Goal: Task Accomplishment & Management: Use online tool/utility

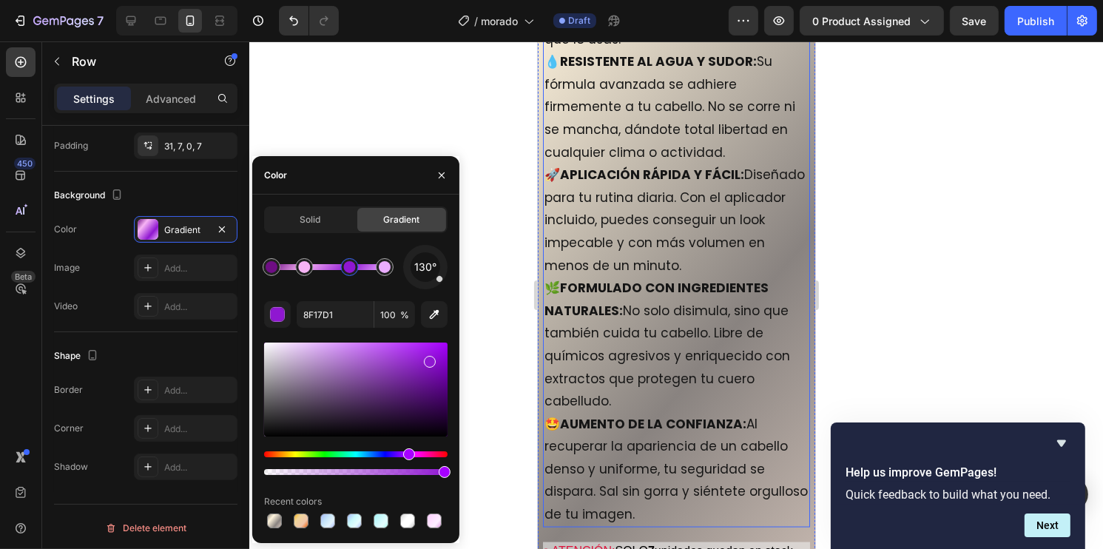
scroll to position [7203, 0]
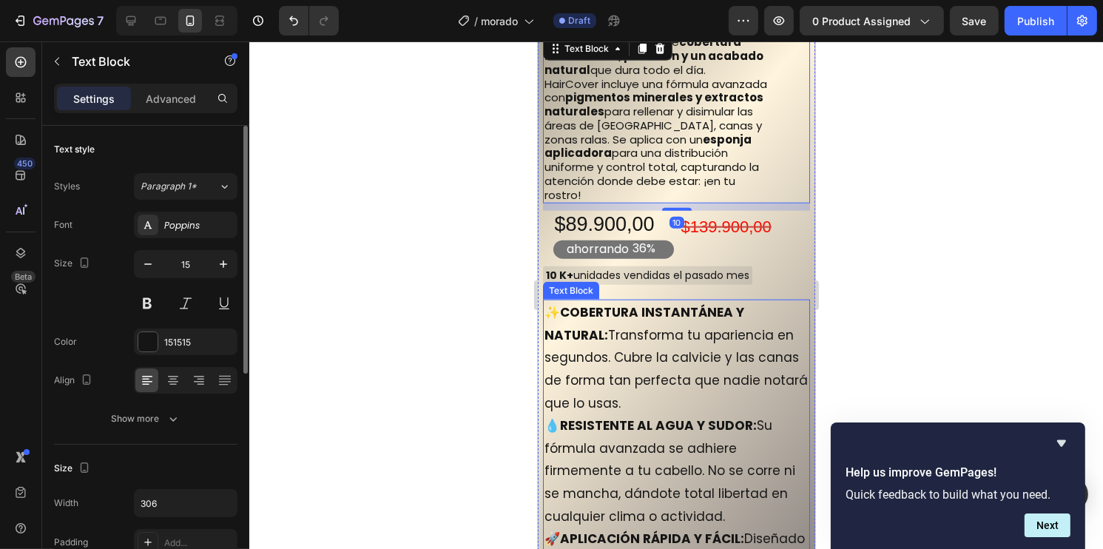
scroll to position [6907, 0]
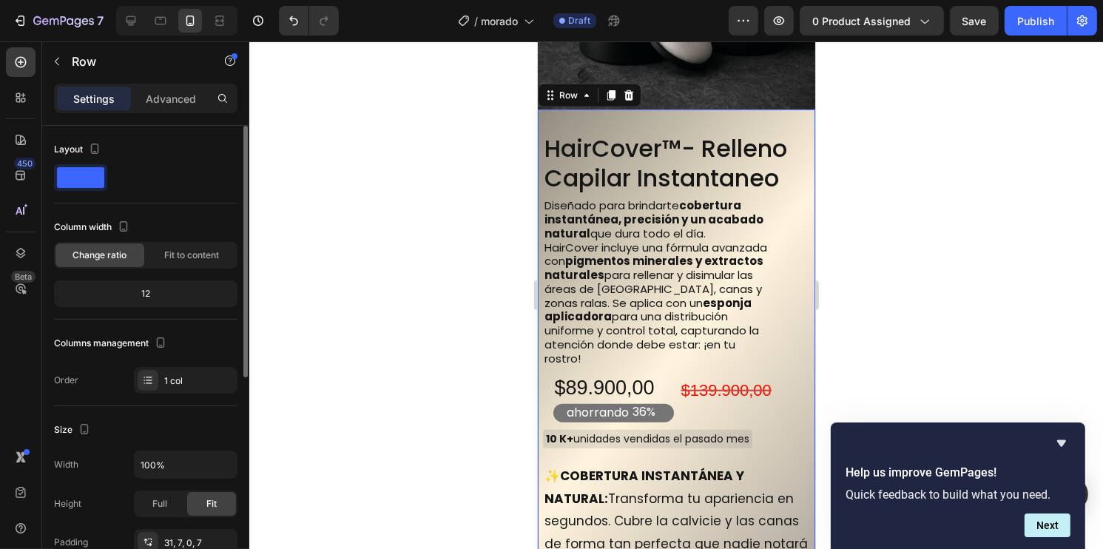
scroll to position [396, 0]
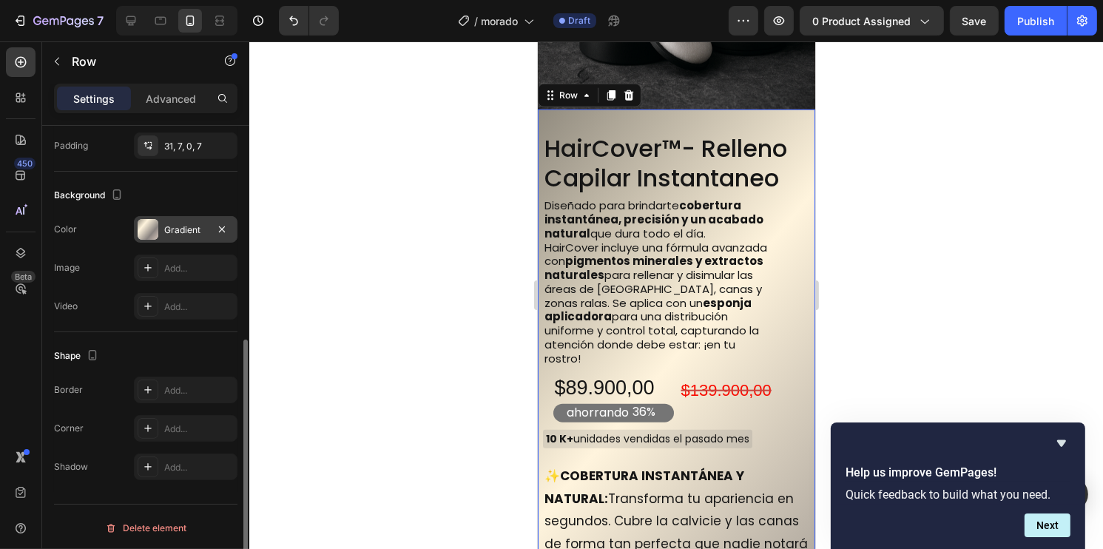
click at [159, 221] on div "Gradient" at bounding box center [186, 229] width 104 height 27
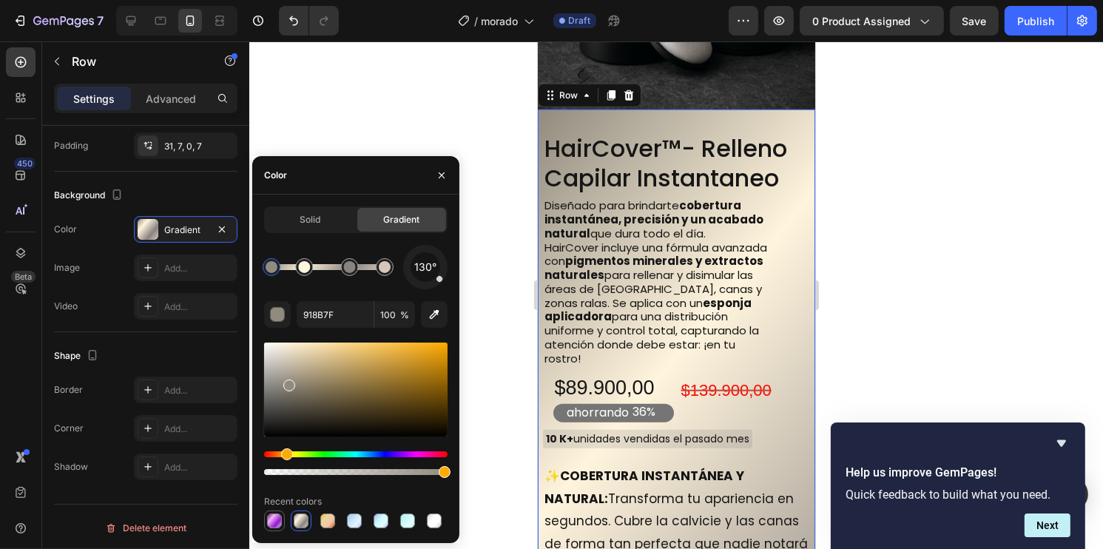
click at [268, 528] on div at bounding box center [274, 521] width 18 height 18
type input "6E0E84"
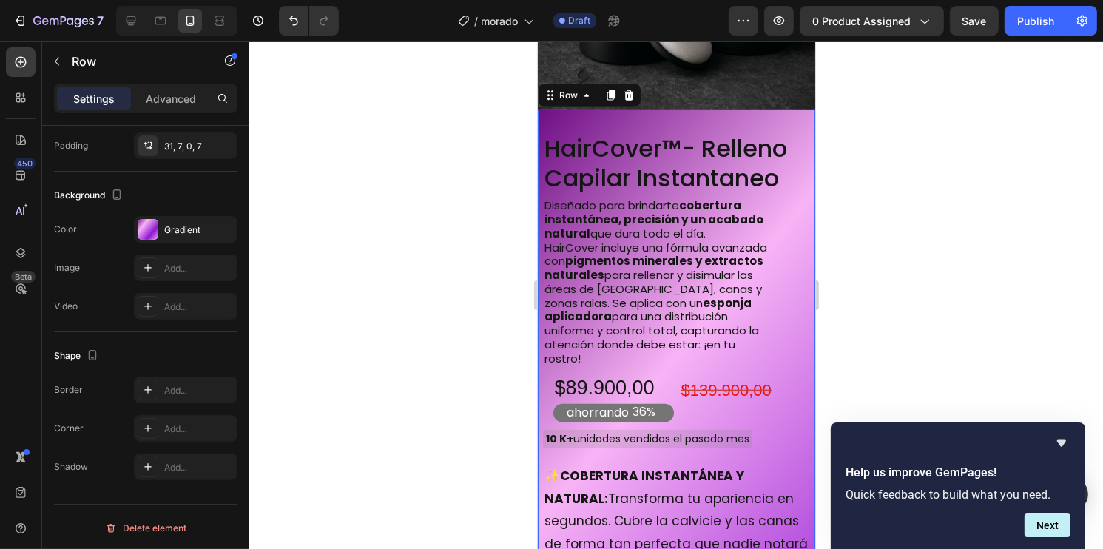
click at [970, 274] on div at bounding box center [675, 294] width 853 height 507
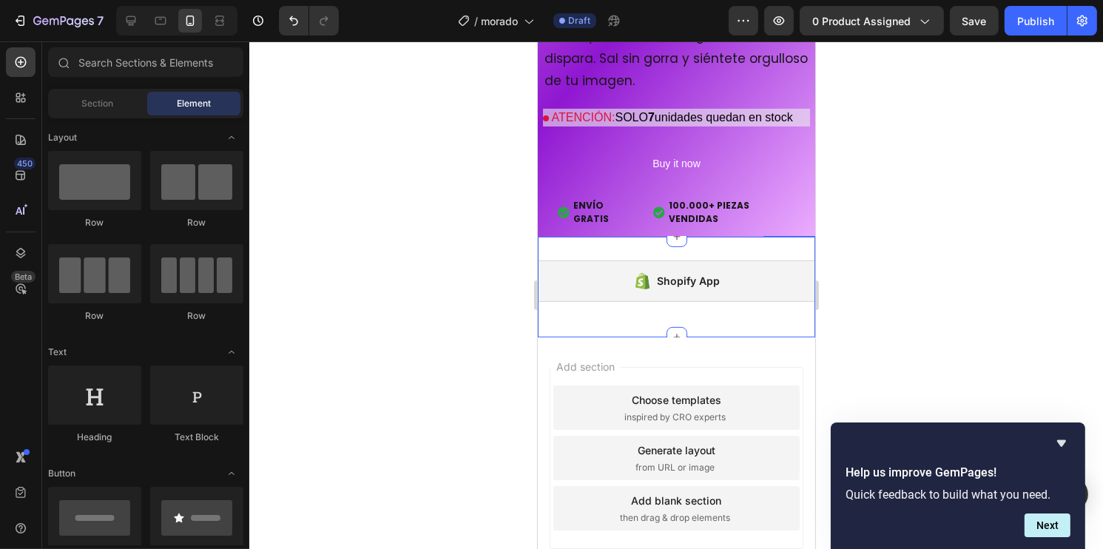
click at [692, 260] on div "Shopify App Shopify App Section 6" at bounding box center [675, 287] width 277 height 101
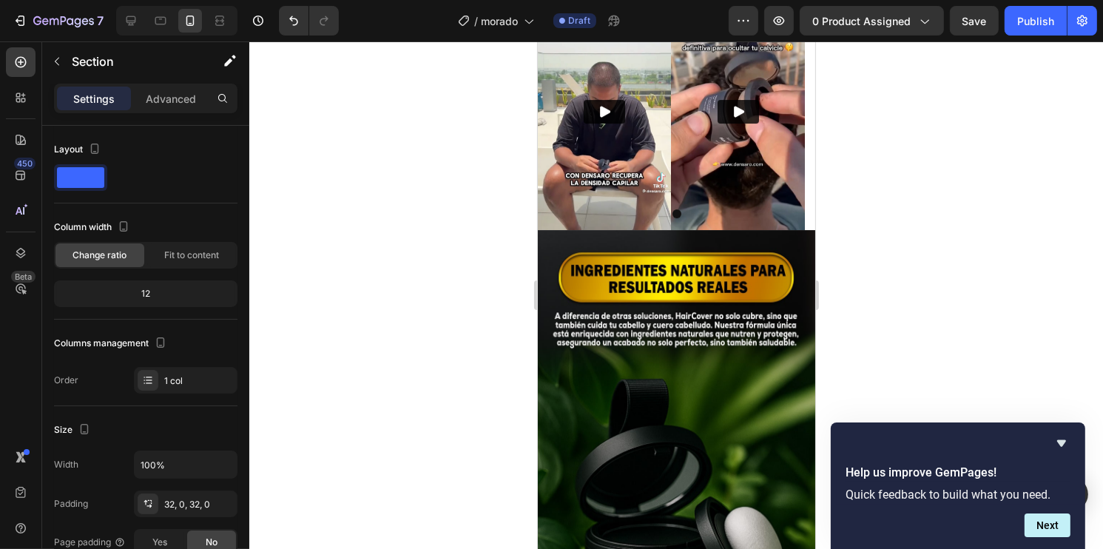
scroll to position [5319, 0]
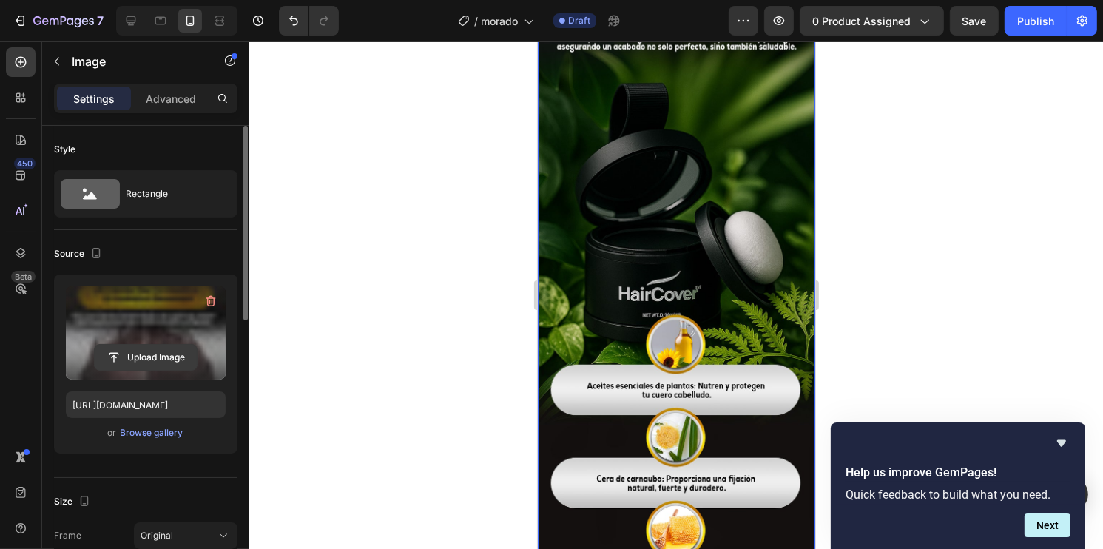
click at [184, 365] on input "file" at bounding box center [146, 357] width 102 height 25
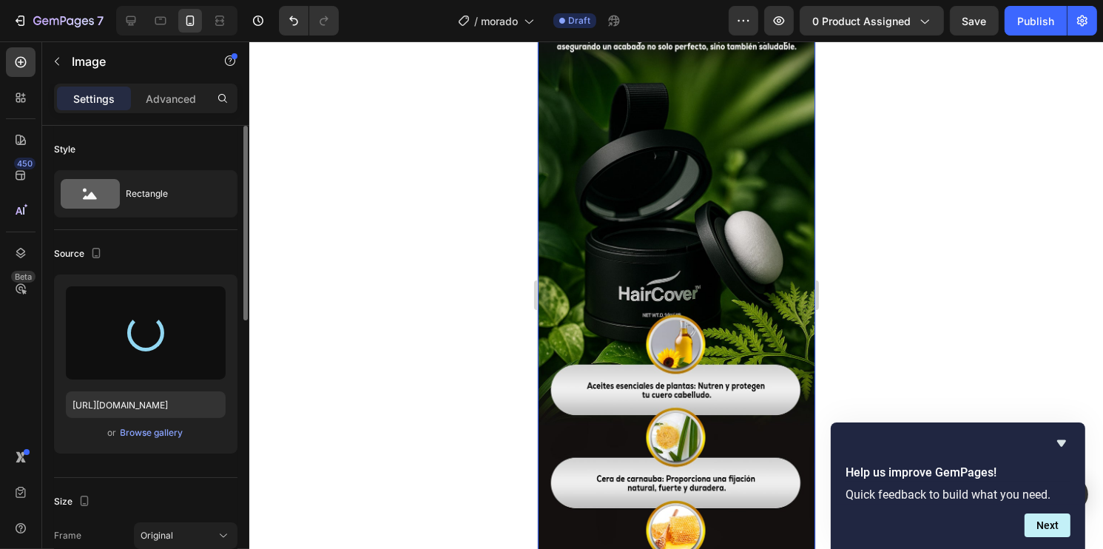
type input "[URL][DOMAIN_NAME]"
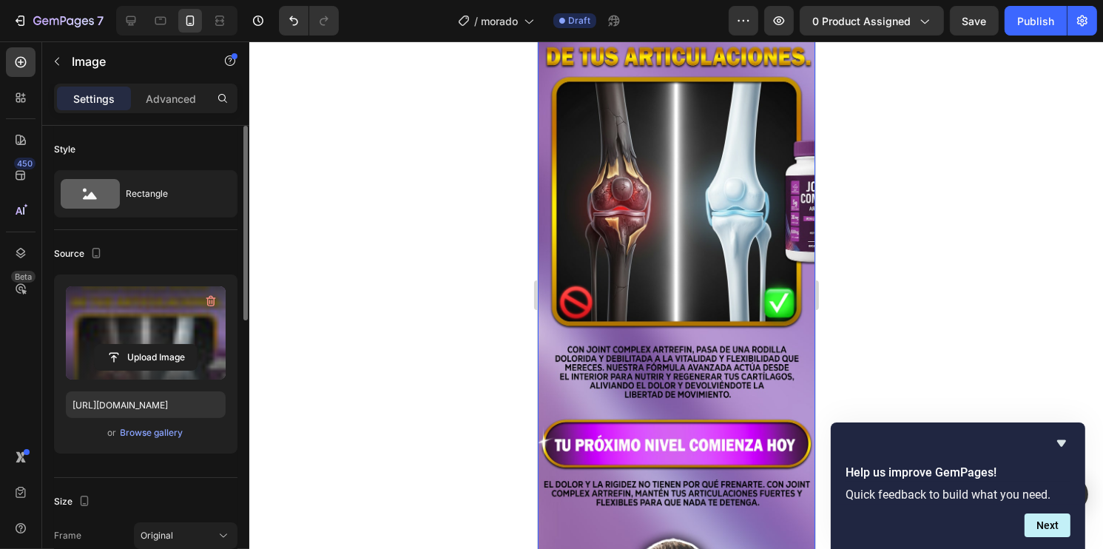
scroll to position [5911, 0]
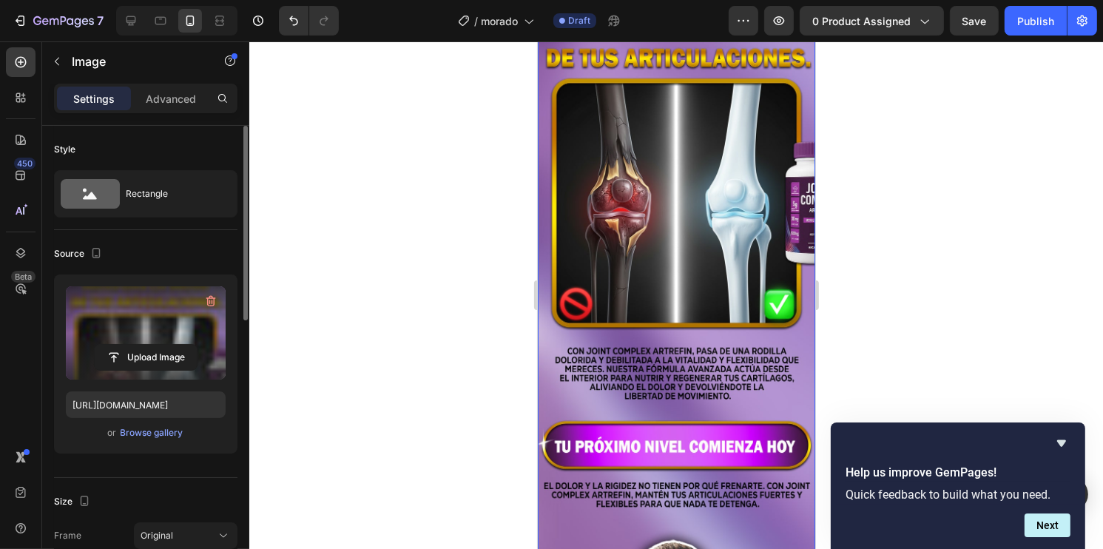
click at [1046, 309] on div at bounding box center [675, 294] width 853 height 507
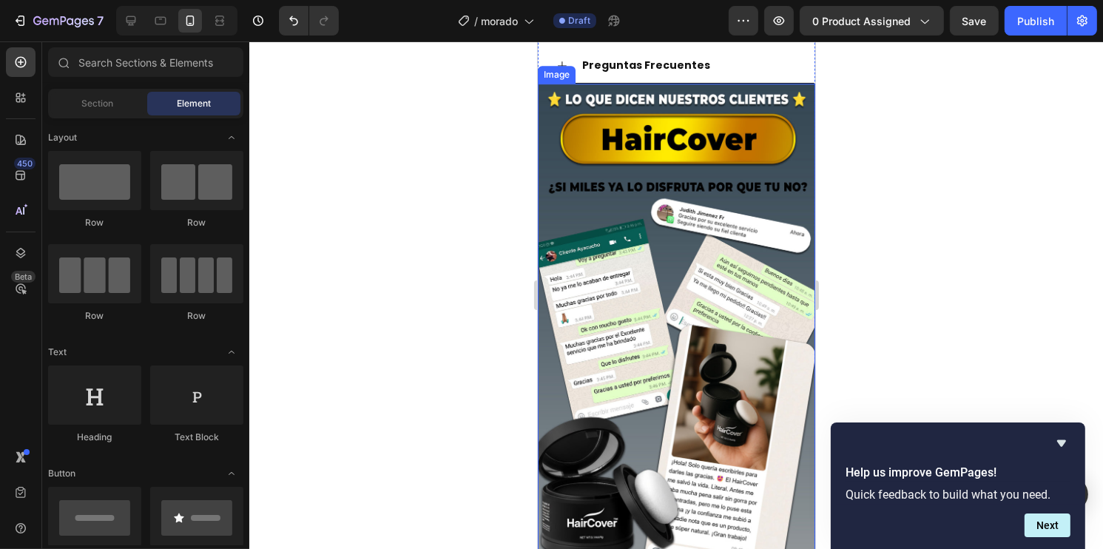
scroll to position [4210, 0]
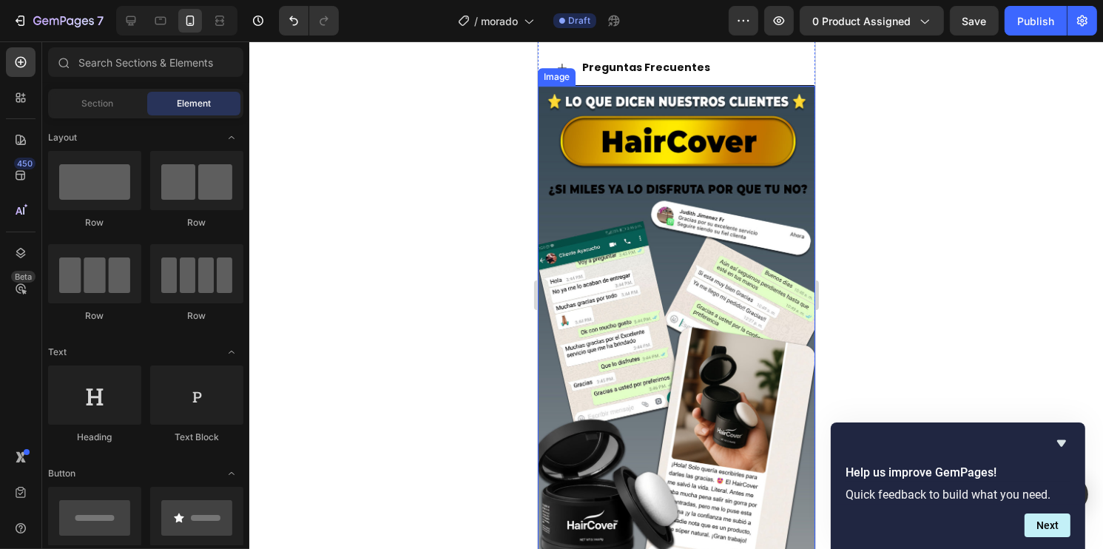
click at [622, 229] on img at bounding box center [675, 332] width 277 height 493
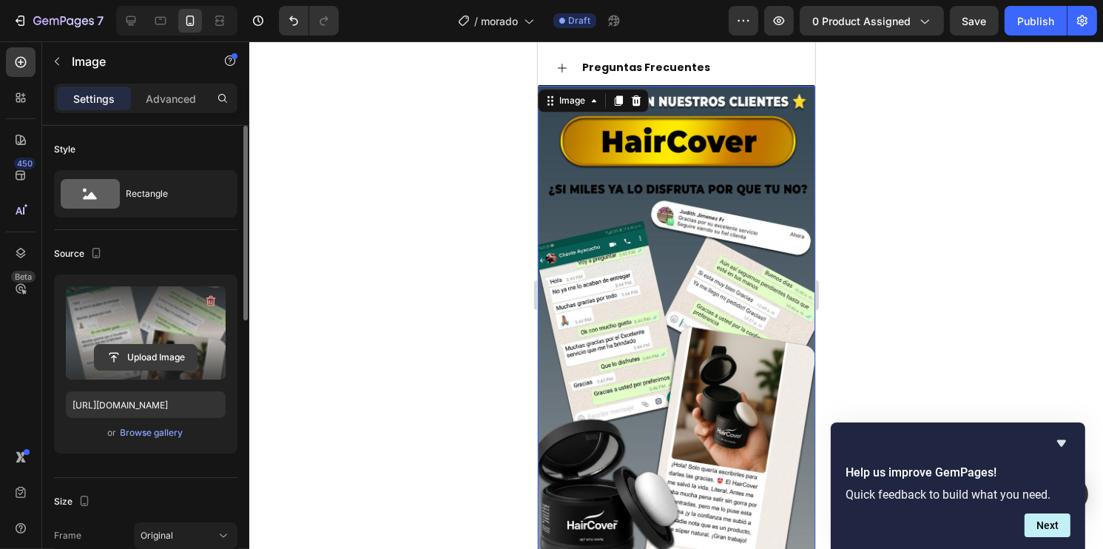
click at [147, 357] on input "file" at bounding box center [146, 357] width 102 height 25
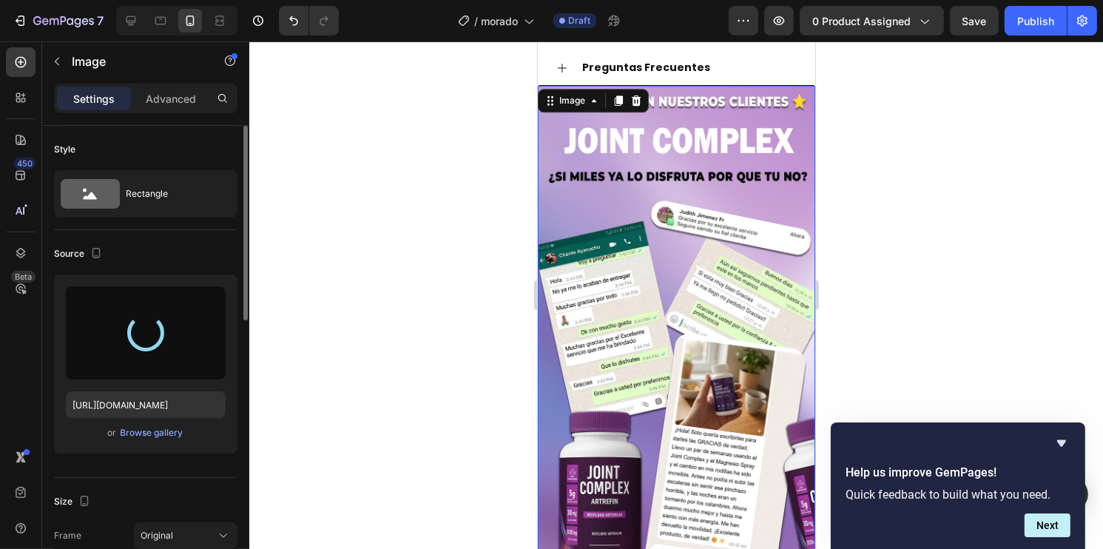
type input "[URL][DOMAIN_NAME]"
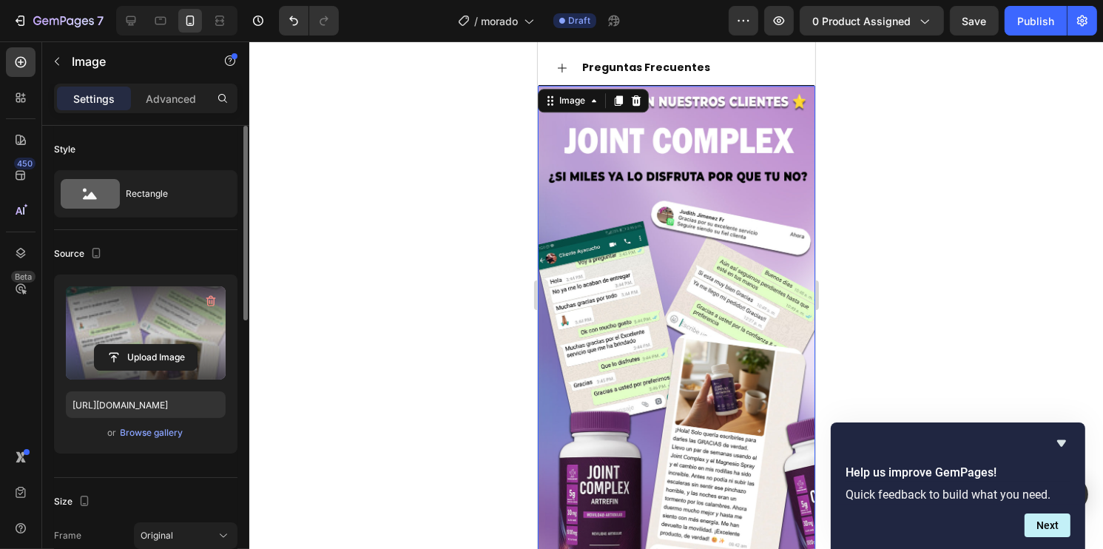
click at [906, 168] on div at bounding box center [675, 294] width 853 height 507
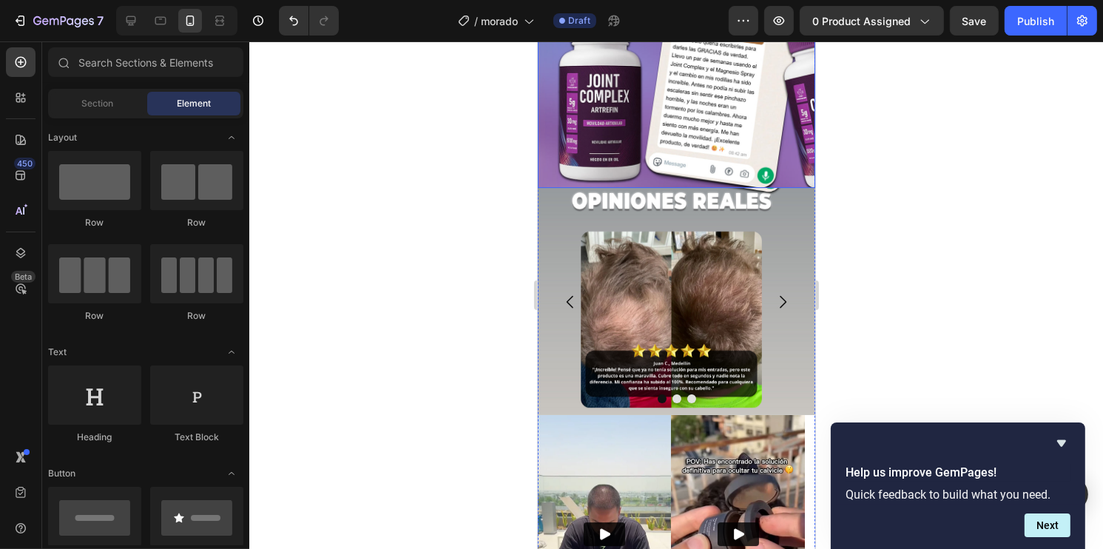
scroll to position [4506, 0]
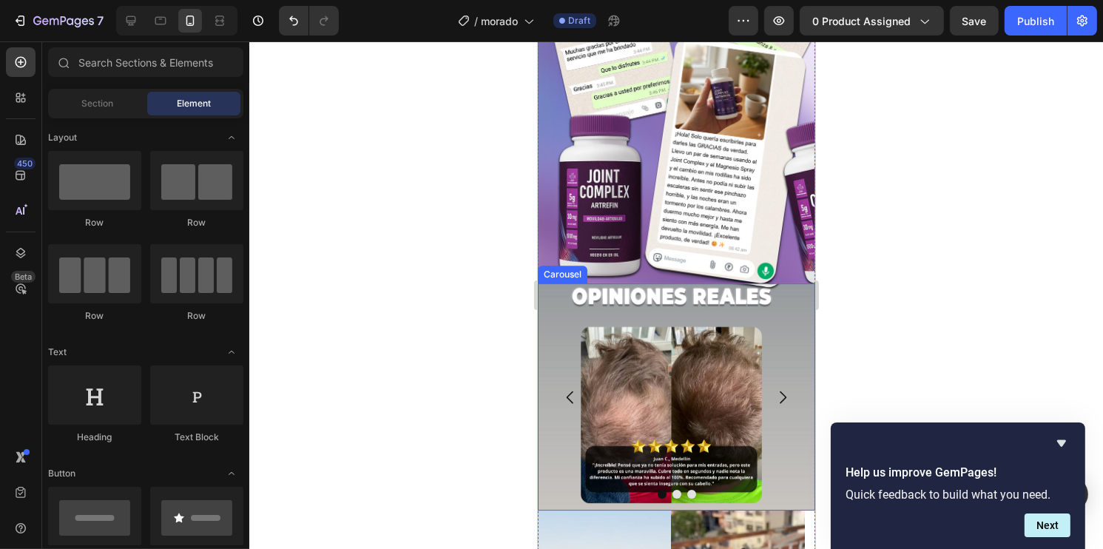
click at [586, 285] on div "Image" at bounding box center [670, 397] width 267 height 228
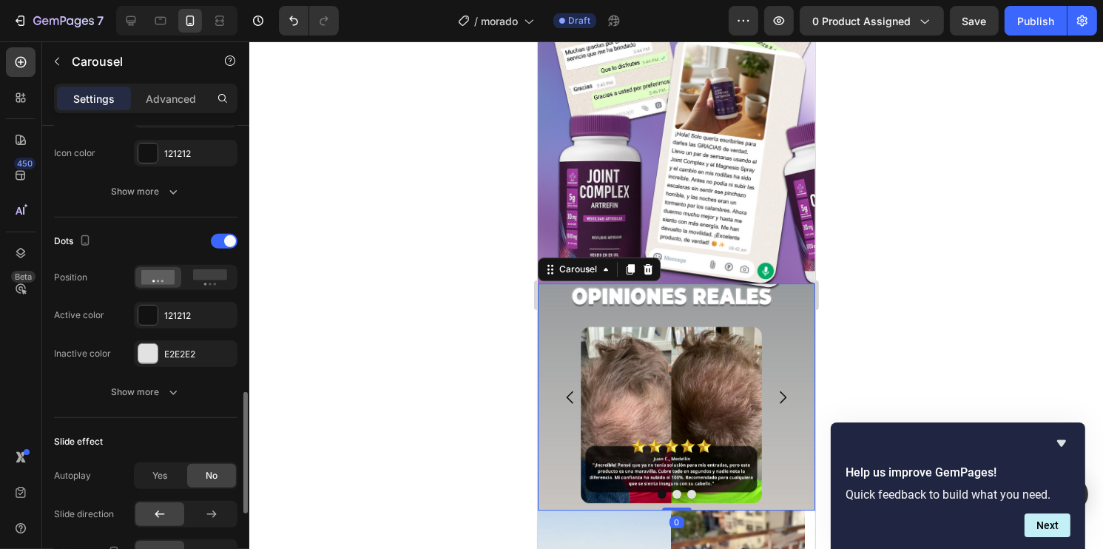
scroll to position [740, 0]
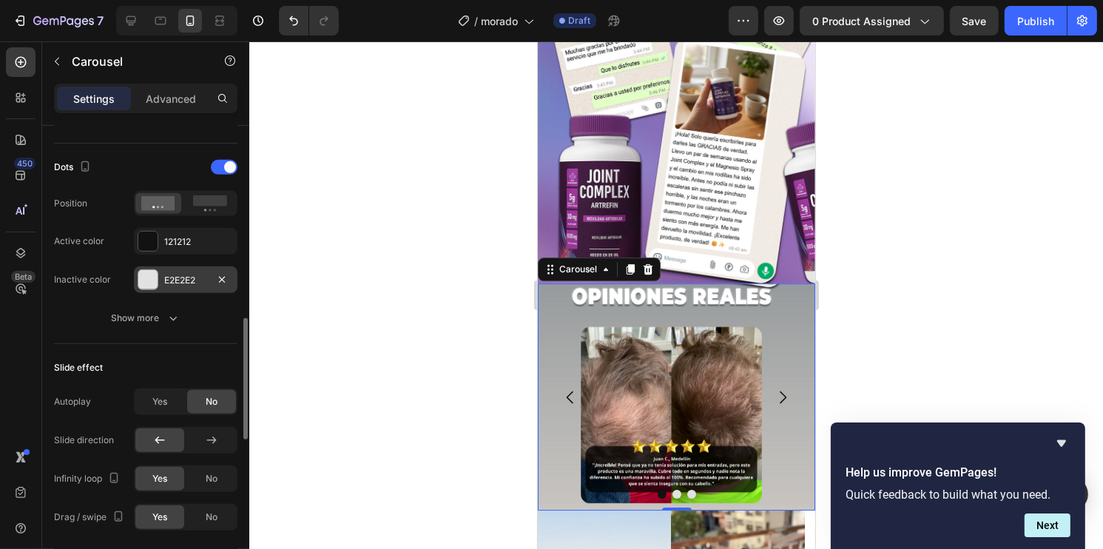
click at [140, 275] on div at bounding box center [147, 279] width 19 height 19
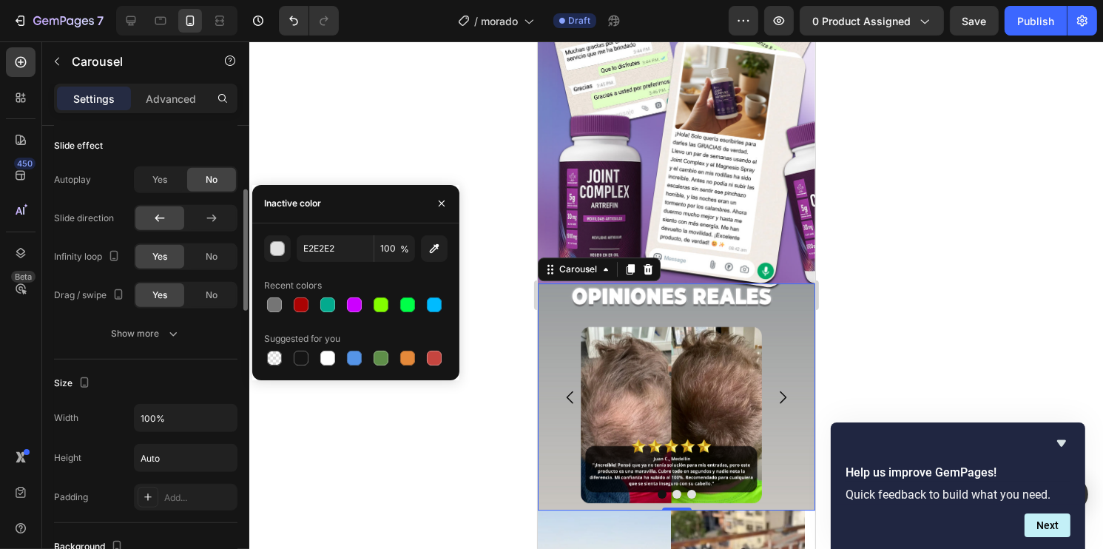
scroll to position [1109, 0]
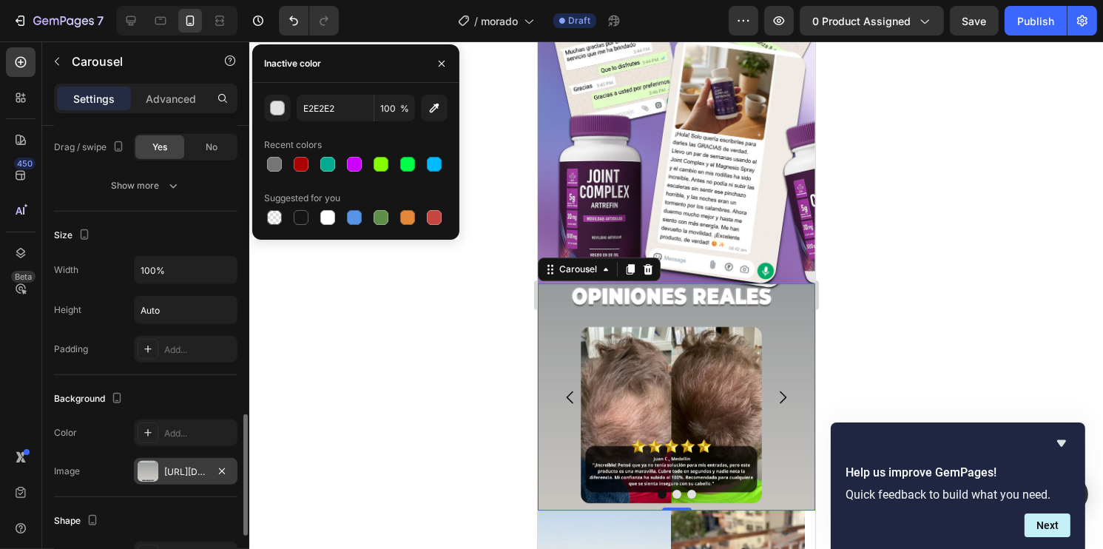
click at [150, 470] on div at bounding box center [148, 471] width 21 height 21
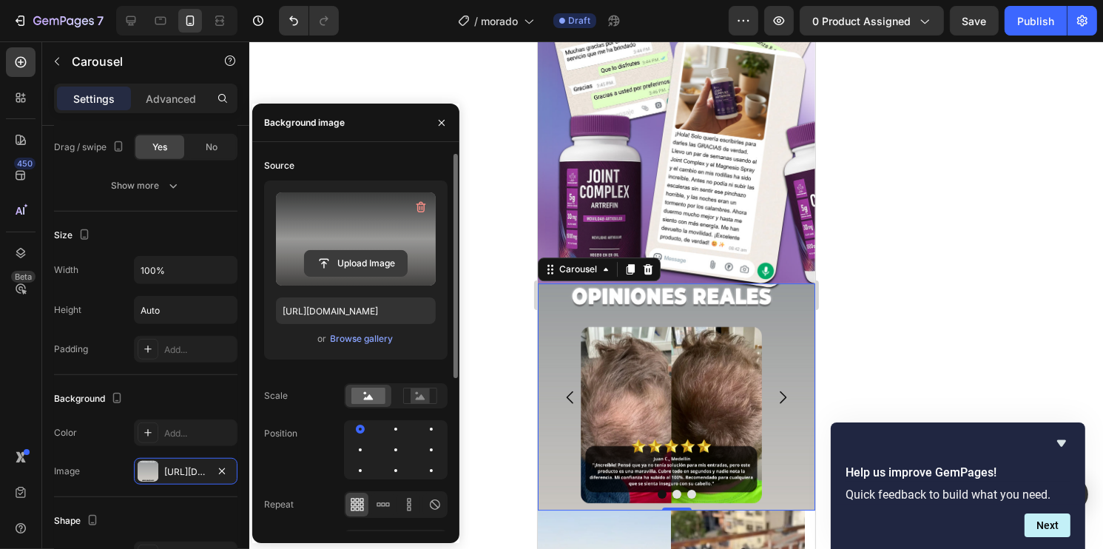
click at [335, 257] on input "file" at bounding box center [356, 263] width 102 height 25
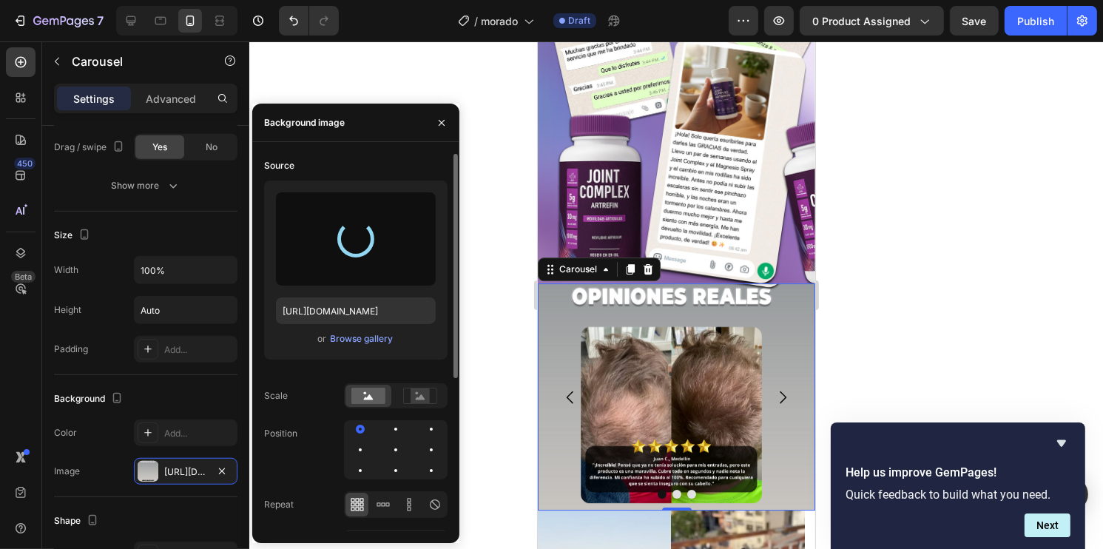
type input "[URL][DOMAIN_NAME]"
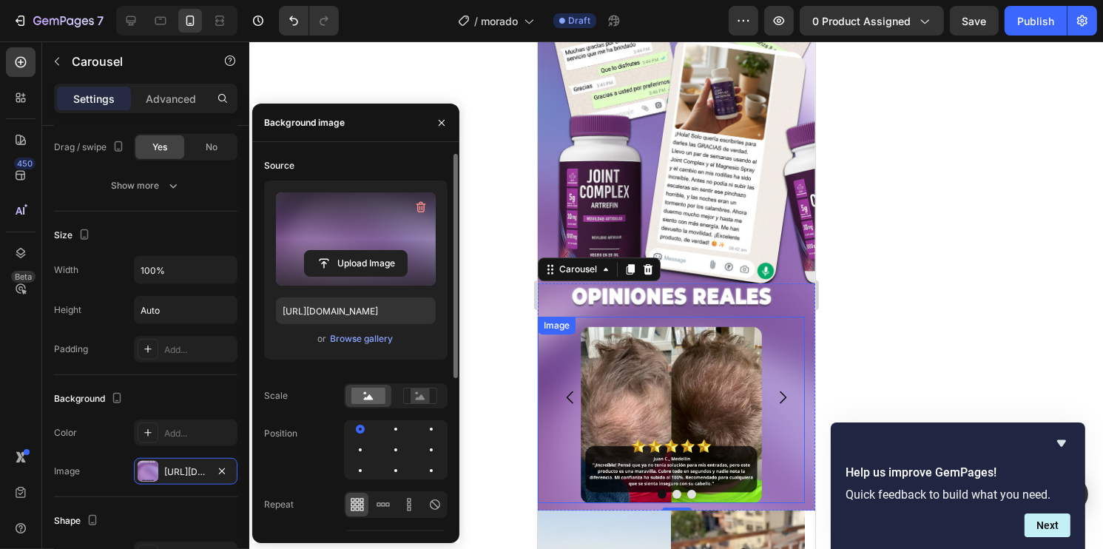
click at [660, 376] on img at bounding box center [670, 410] width 187 height 187
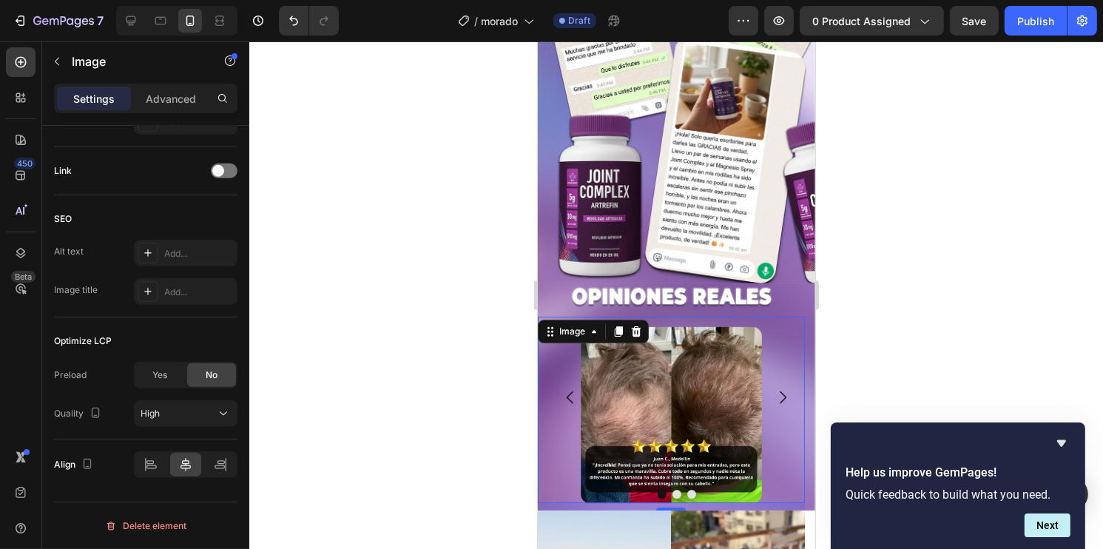
scroll to position [0, 0]
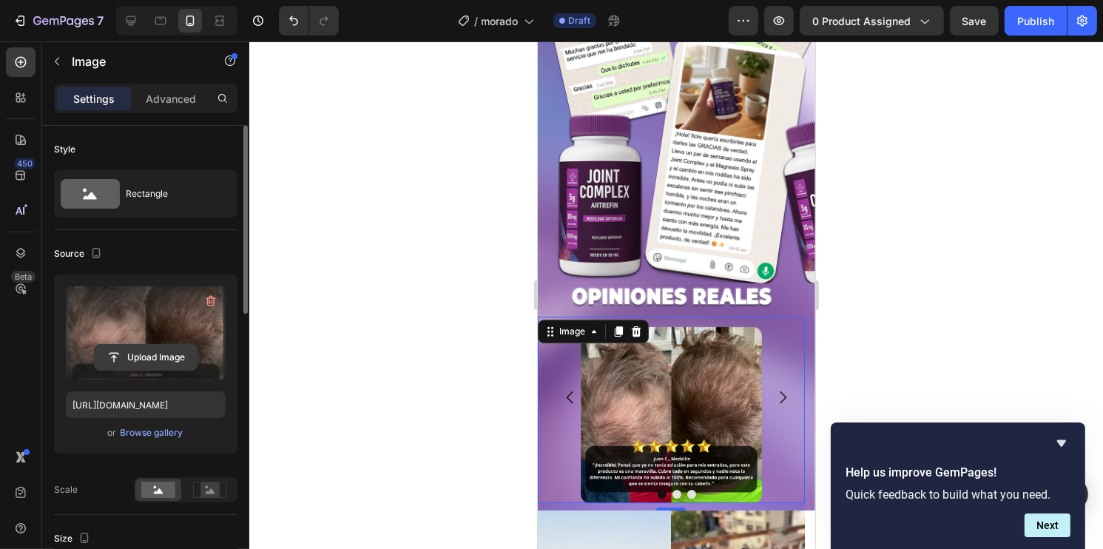
click at [163, 366] on input "file" at bounding box center [146, 357] width 102 height 25
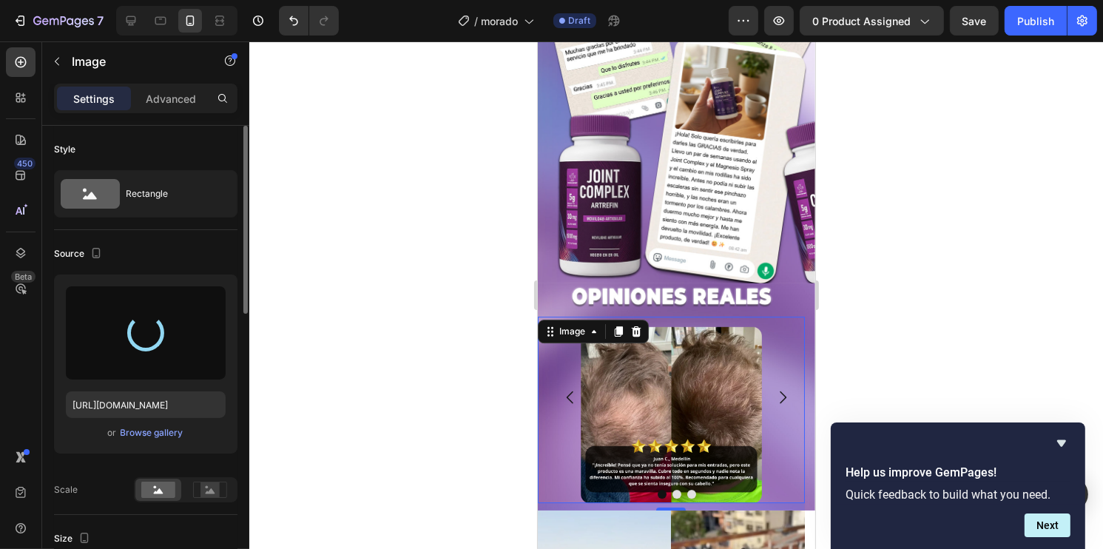
type input "[URL][DOMAIN_NAME]"
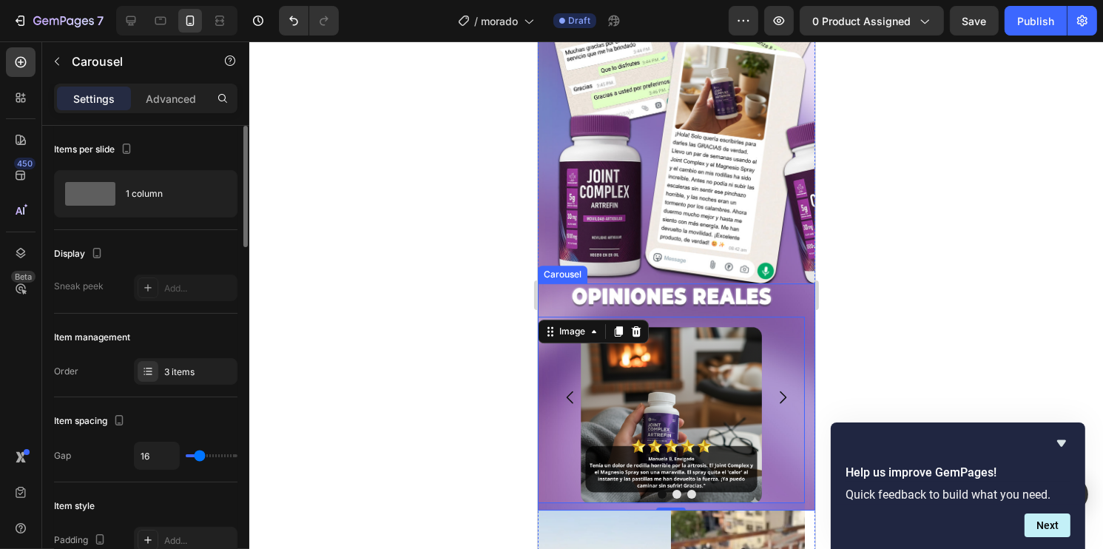
click at [775, 388] on icon "Carousel Next Arrow" at bounding box center [782, 397] width 18 height 18
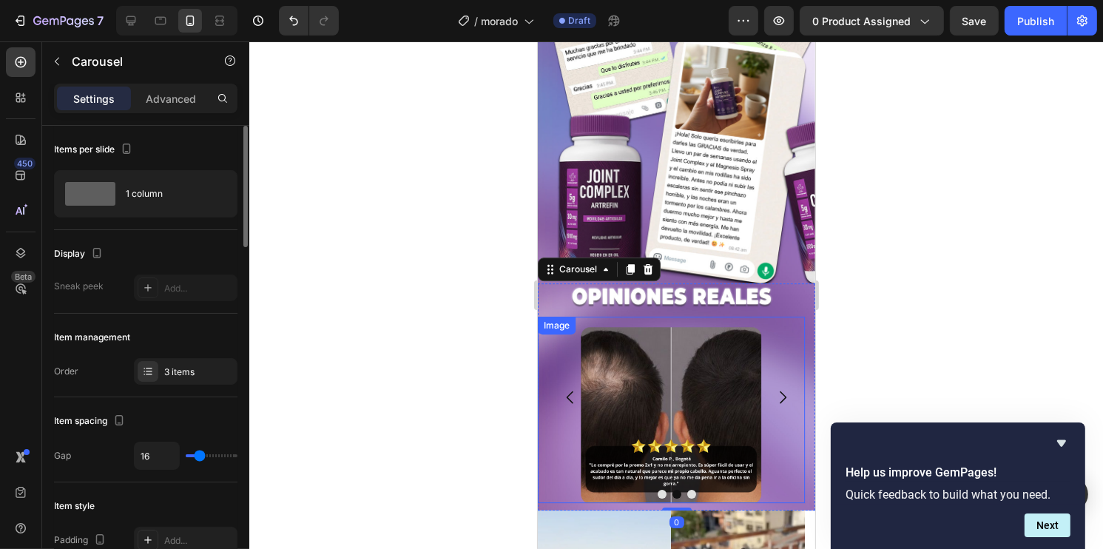
click at [707, 377] on img at bounding box center [670, 410] width 187 height 187
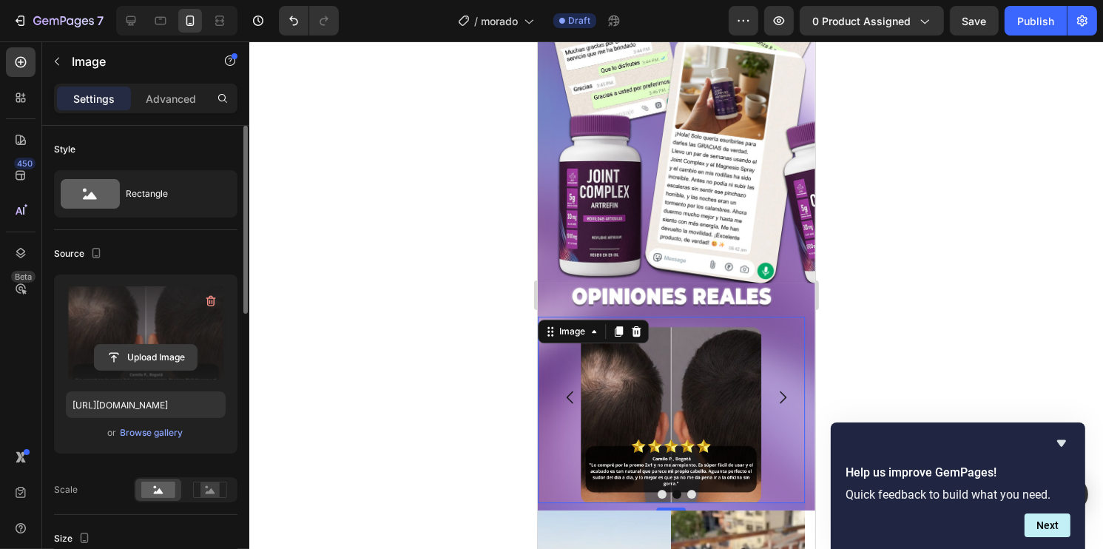
click at [112, 352] on input "file" at bounding box center [146, 357] width 102 height 25
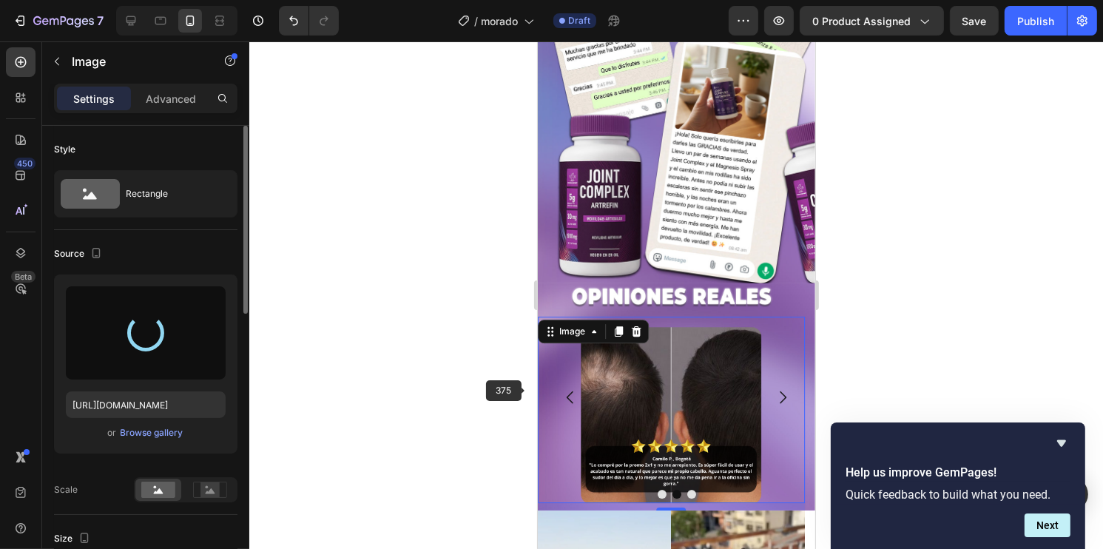
type input "[URL][DOMAIN_NAME]"
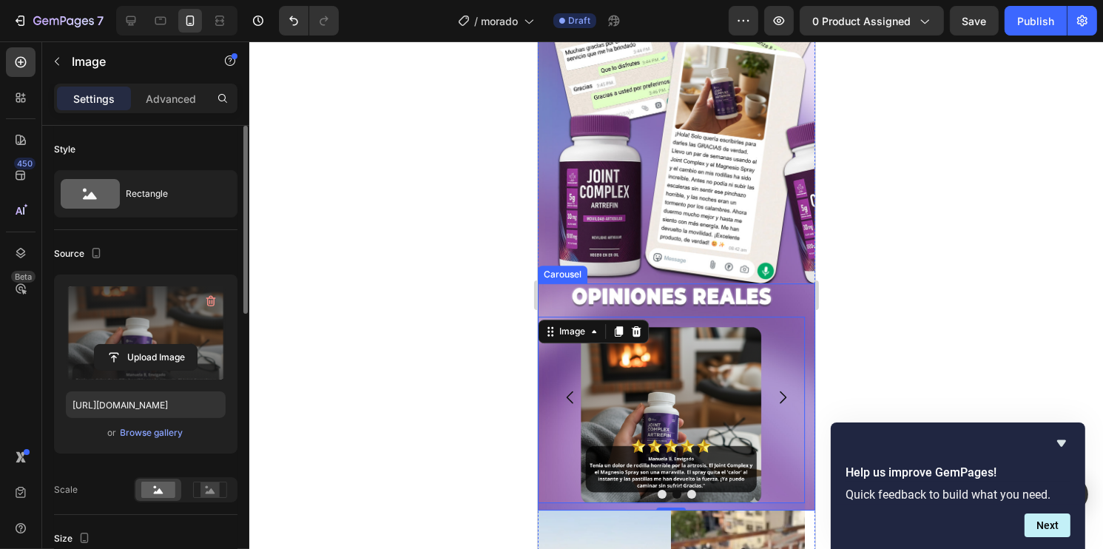
click at [573, 391] on icon "Carousel Back Arrow" at bounding box center [570, 397] width 18 height 18
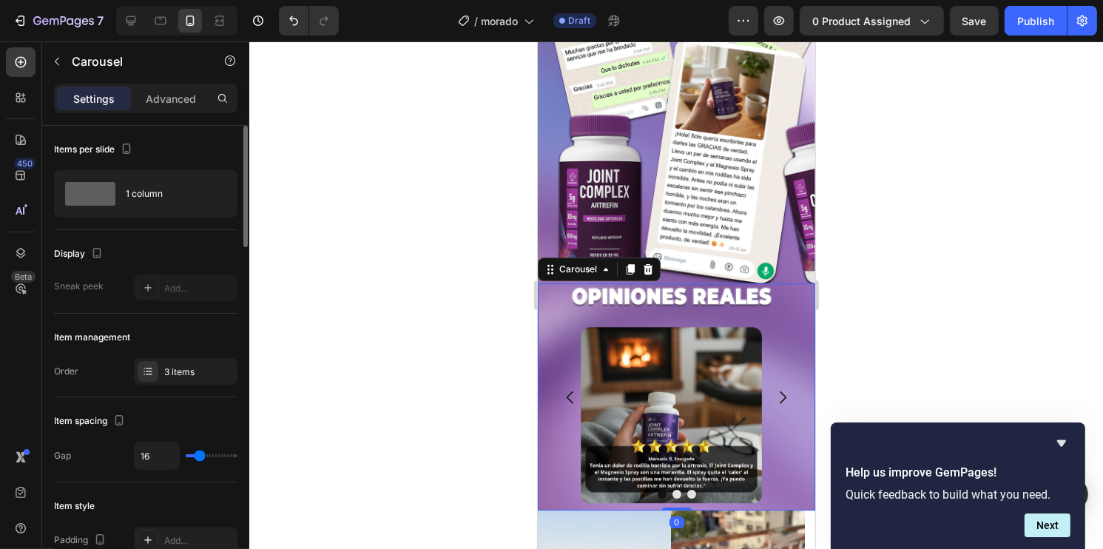
click at [773, 388] on icon "Carousel Next Arrow" at bounding box center [782, 397] width 18 height 18
click at [719, 384] on img at bounding box center [670, 410] width 187 height 187
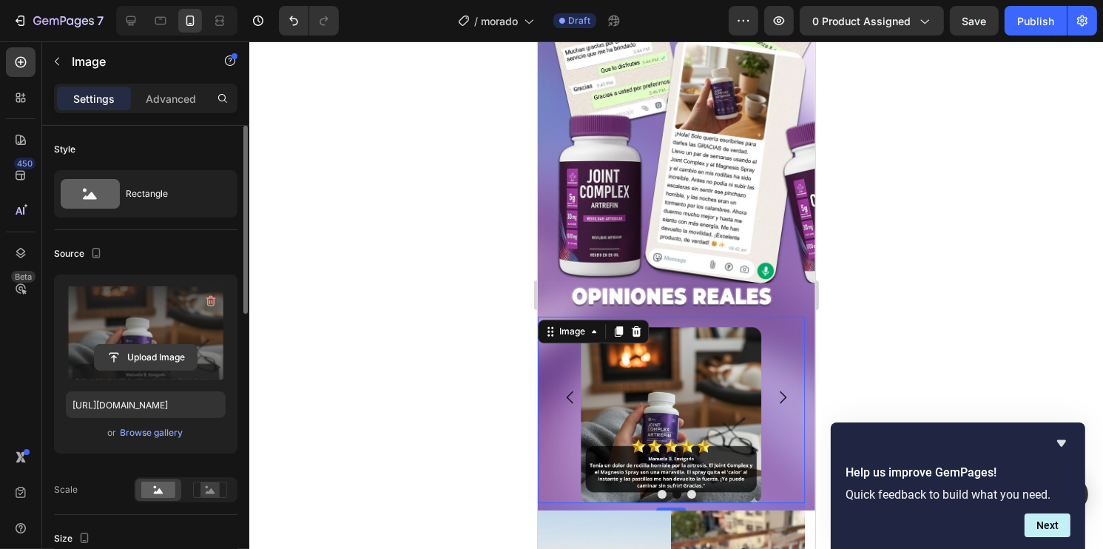
click at [154, 348] on input "file" at bounding box center [146, 357] width 102 height 25
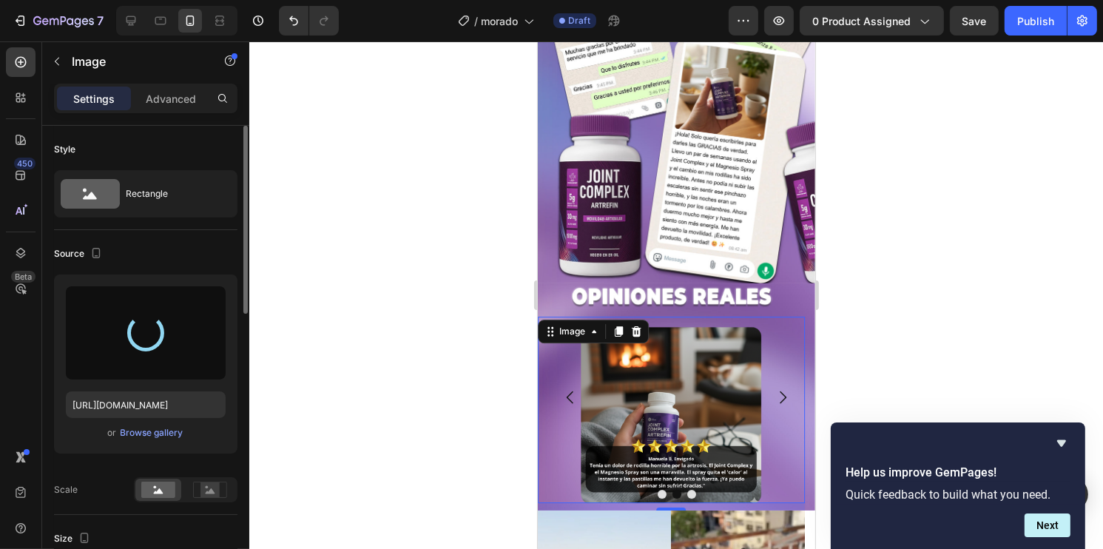
type input "[URL][DOMAIN_NAME]"
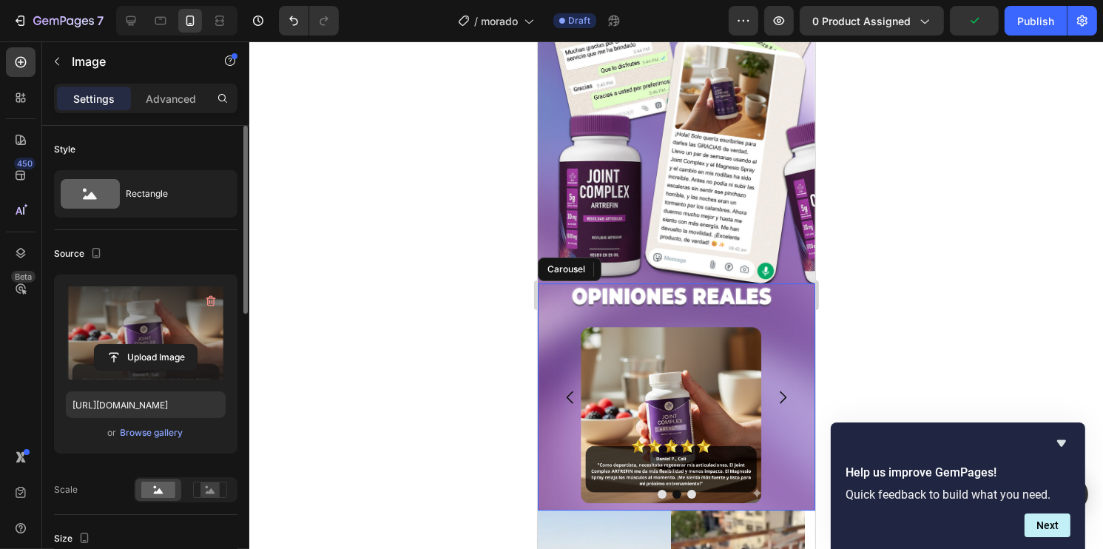
click at [565, 376] on button "Carousel Back Arrow" at bounding box center [569, 396] width 41 height 41
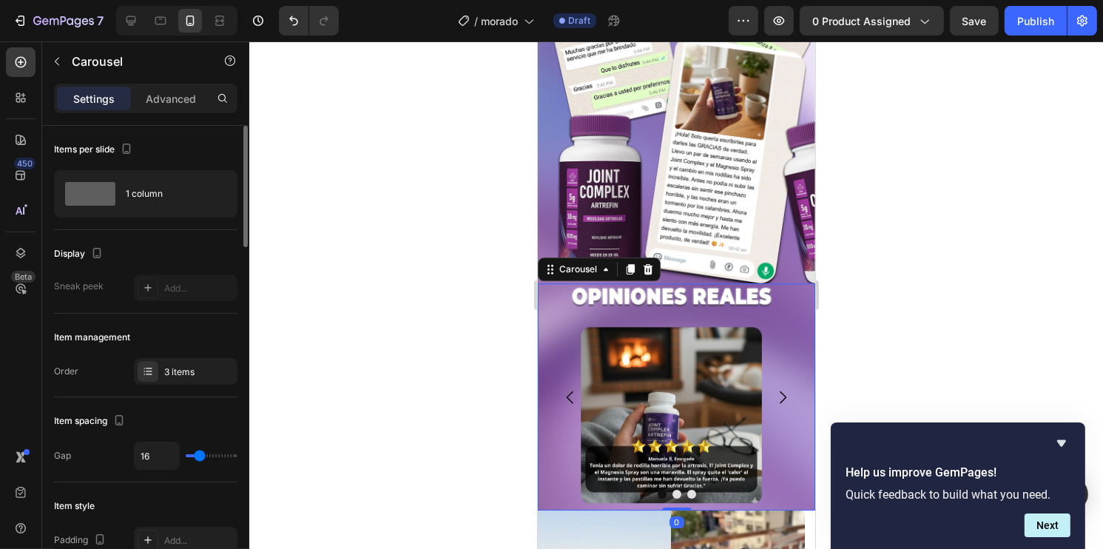
click at [773, 388] on icon "Carousel Next Arrow" at bounding box center [782, 397] width 18 height 18
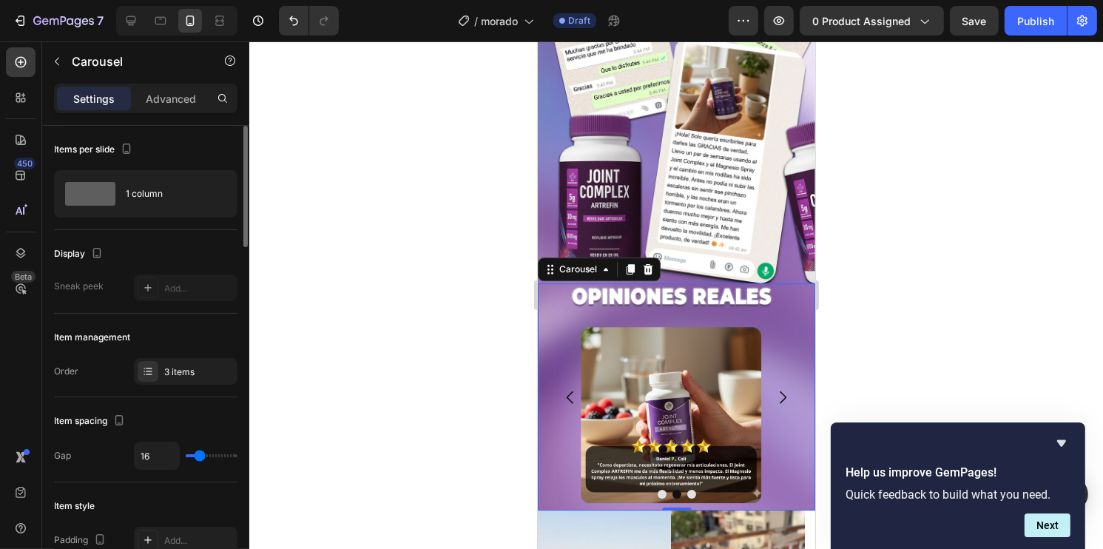
click at [767, 376] on button "Carousel Next Arrow" at bounding box center [781, 396] width 41 height 41
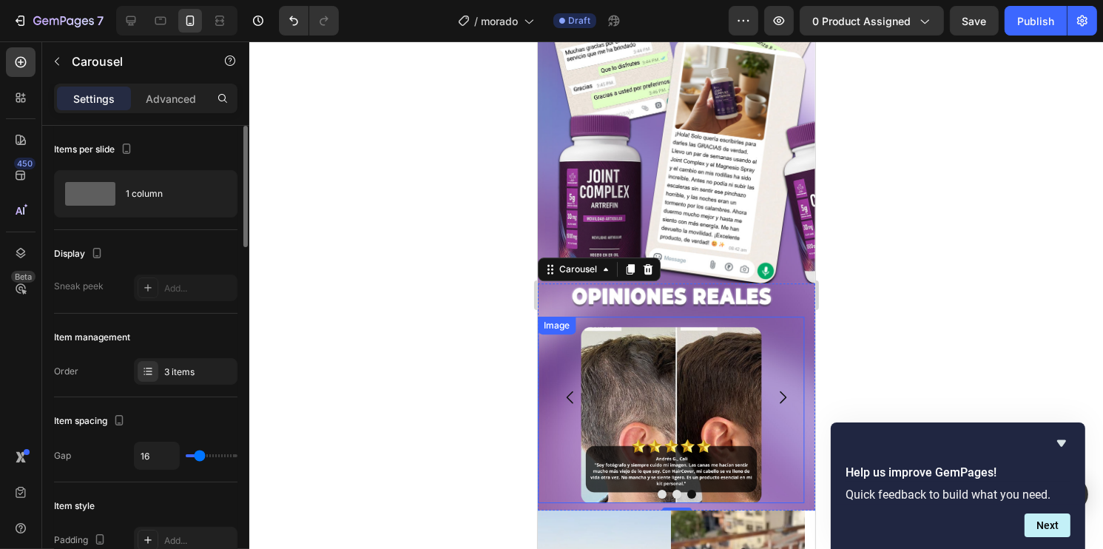
click at [697, 363] on img at bounding box center [670, 410] width 187 height 187
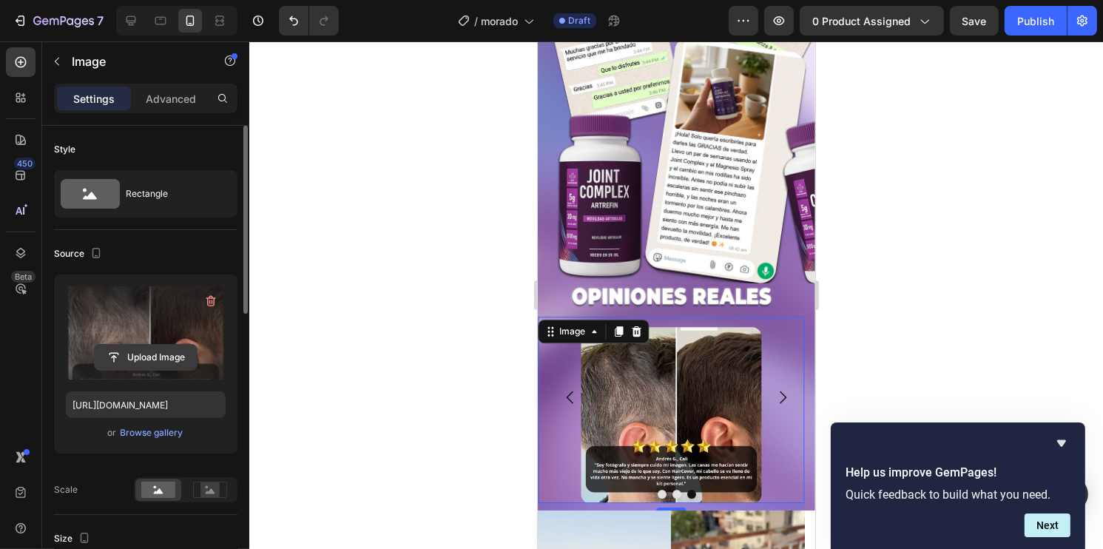
click at [169, 356] on input "file" at bounding box center [146, 357] width 102 height 25
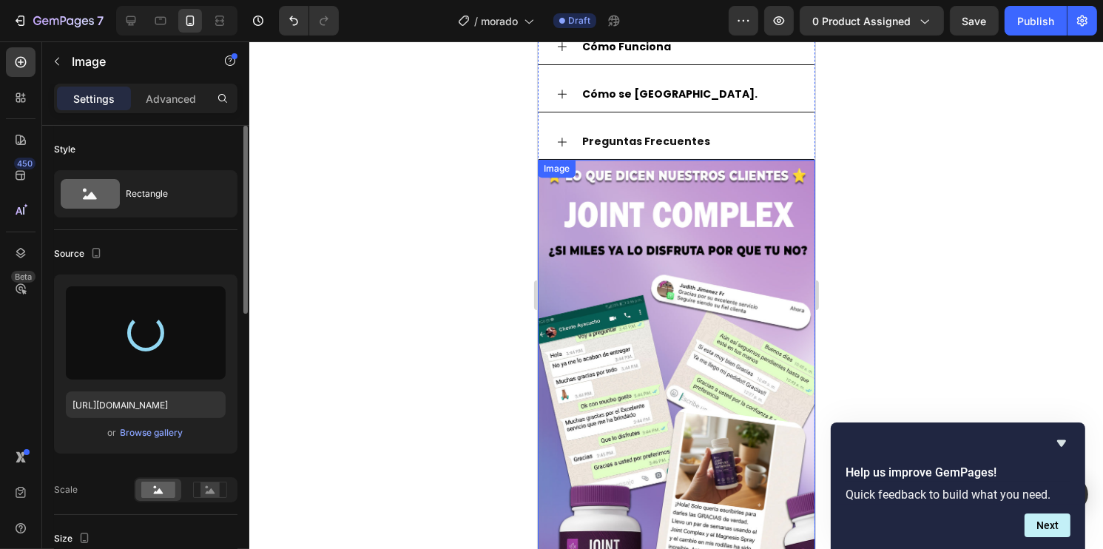
scroll to position [3766, 0]
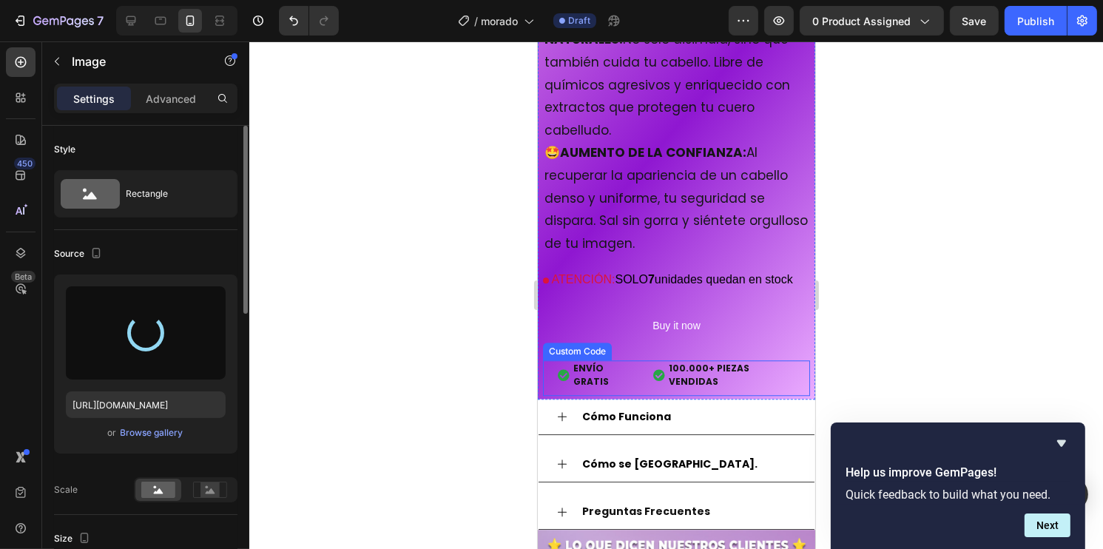
type input "[URL][DOMAIN_NAME]"
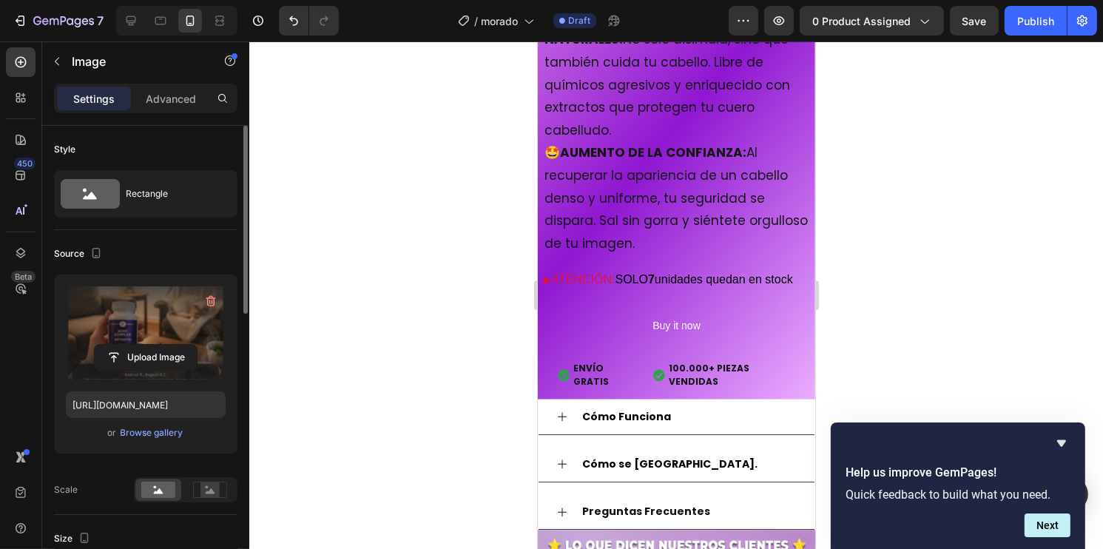
click at [956, 214] on div at bounding box center [675, 294] width 853 height 507
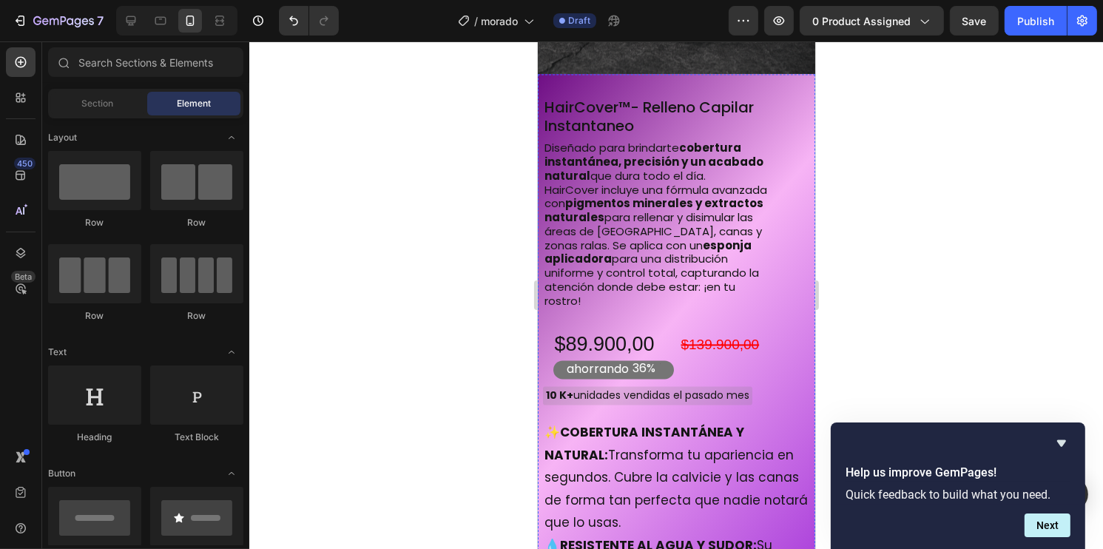
scroll to position [2879, 0]
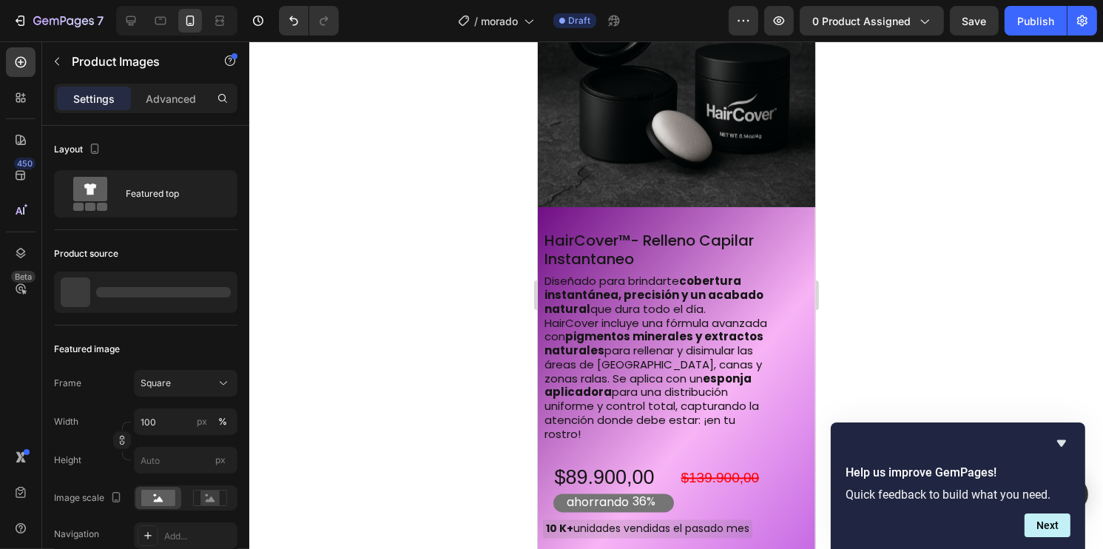
click at [646, 173] on img at bounding box center [675, 68] width 277 height 277
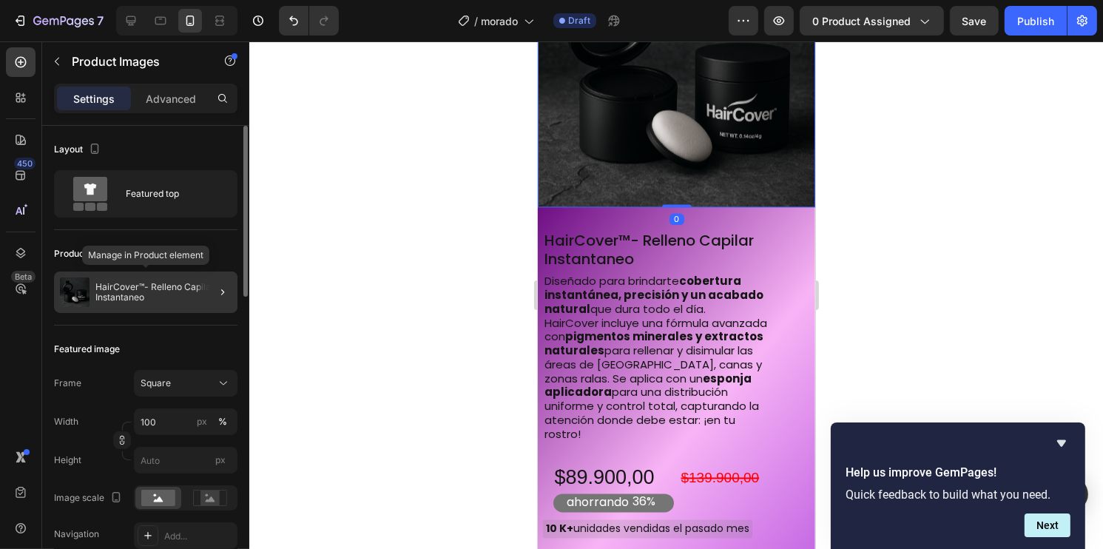
click at [85, 291] on img at bounding box center [75, 292] width 30 height 30
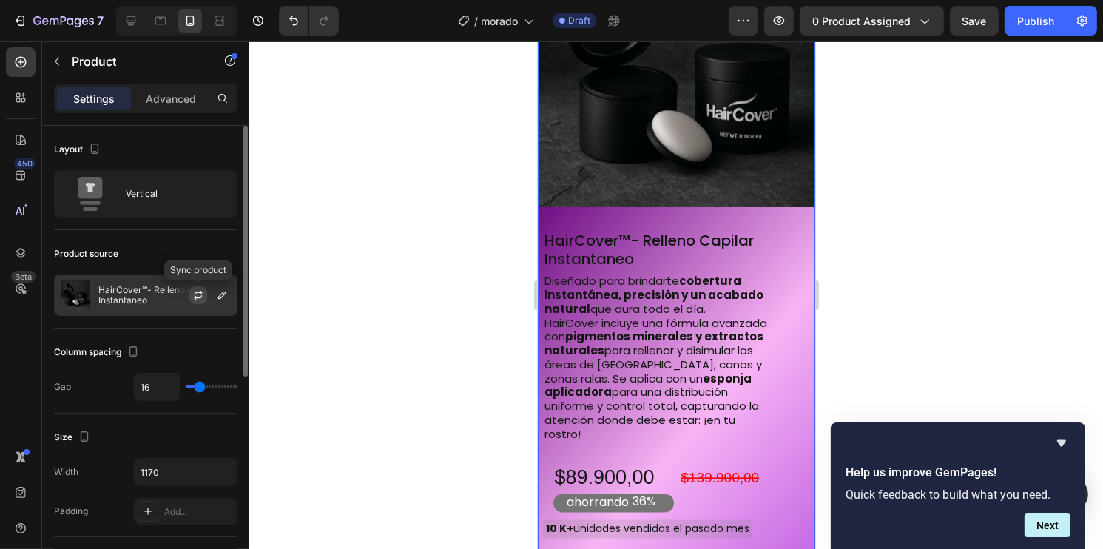
click at [192, 290] on icon "button" at bounding box center [198, 295] width 12 height 12
click at [673, 125] on img at bounding box center [675, 68] width 277 height 277
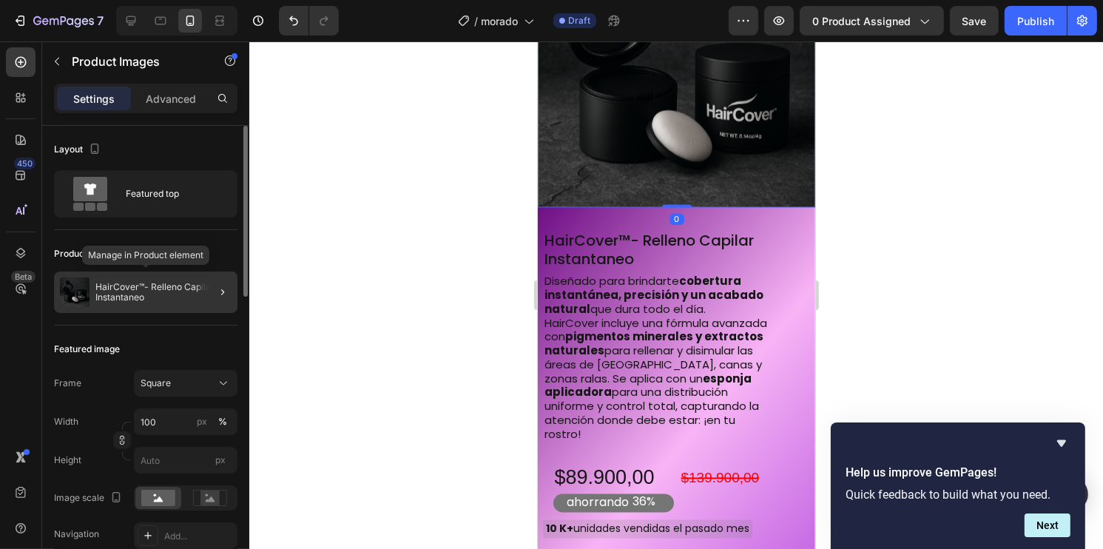
click at [78, 308] on div "HairCover™- Relleno Capilar Instantaneo" at bounding box center [145, 291] width 183 height 41
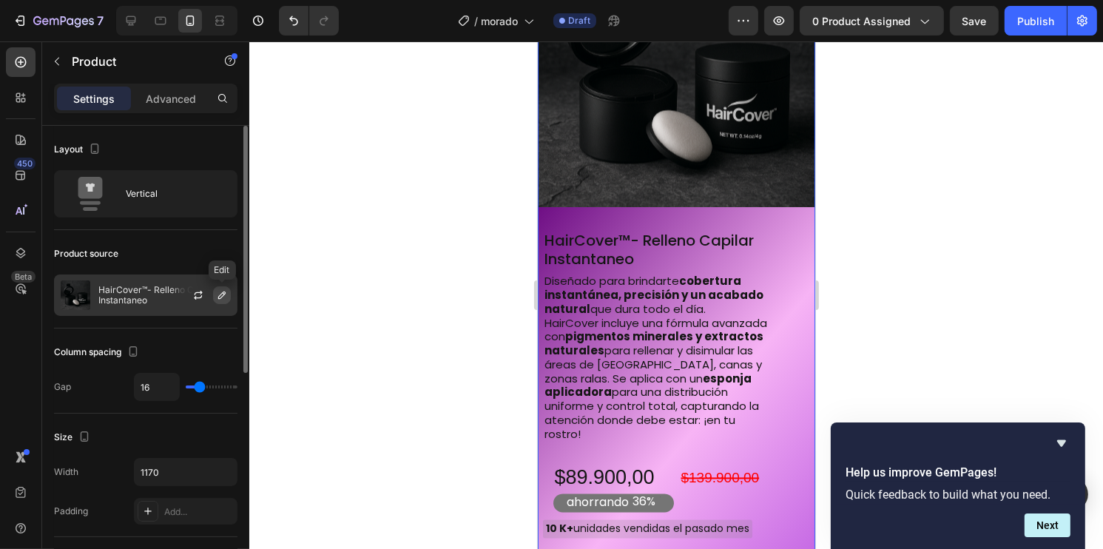
click at [224, 286] on button "button" at bounding box center [222, 295] width 18 height 18
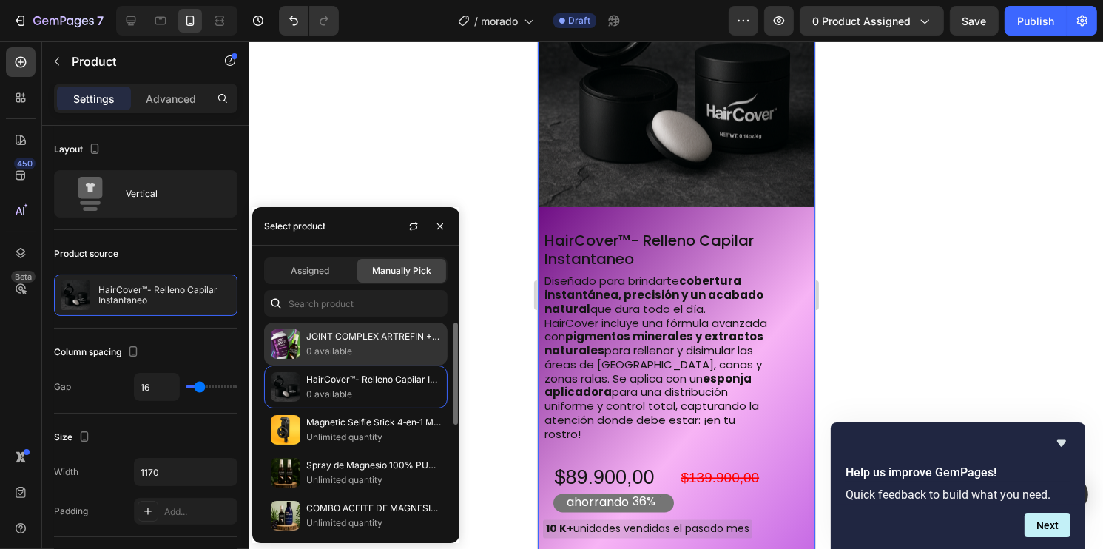
click at [322, 343] on div "JOINT COMPLEX ARTREFIN + ACEITE DE MAGNESIO GRATIS 0 available" at bounding box center [373, 344] width 135 height 30
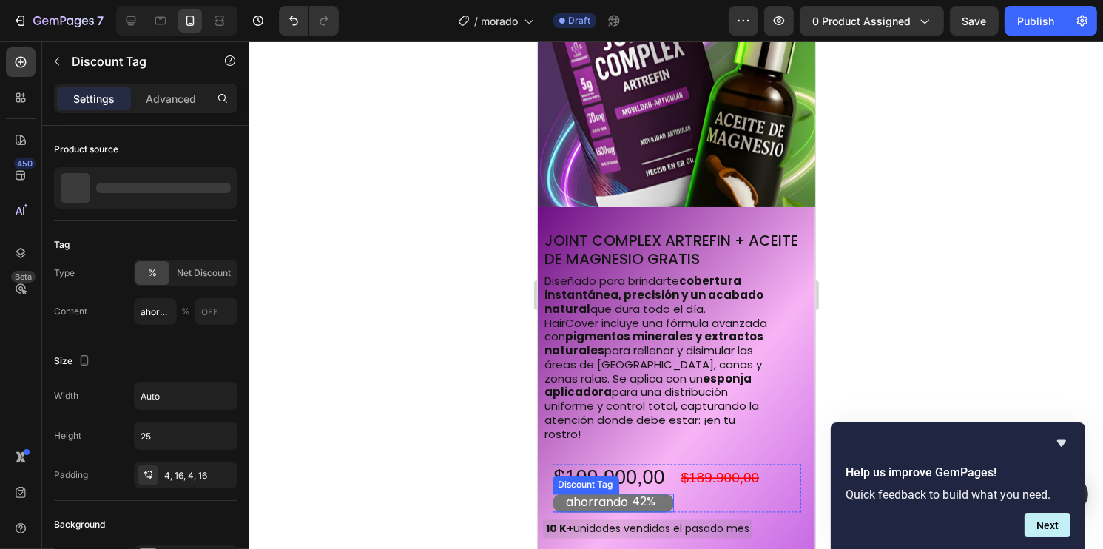
click at [664, 495] on div "ahorrando 42%" at bounding box center [612, 502] width 121 height 18
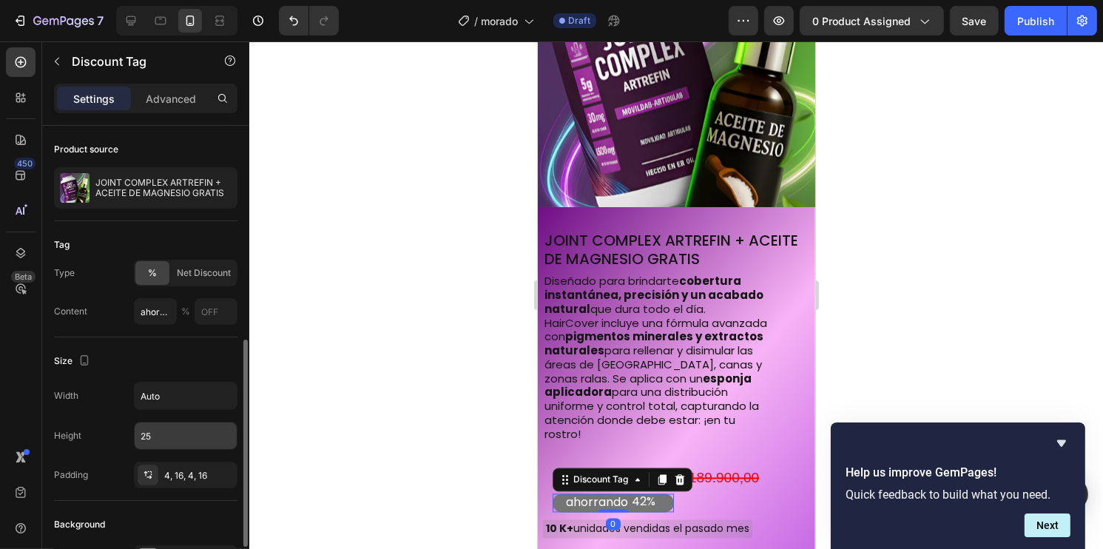
scroll to position [222, 0]
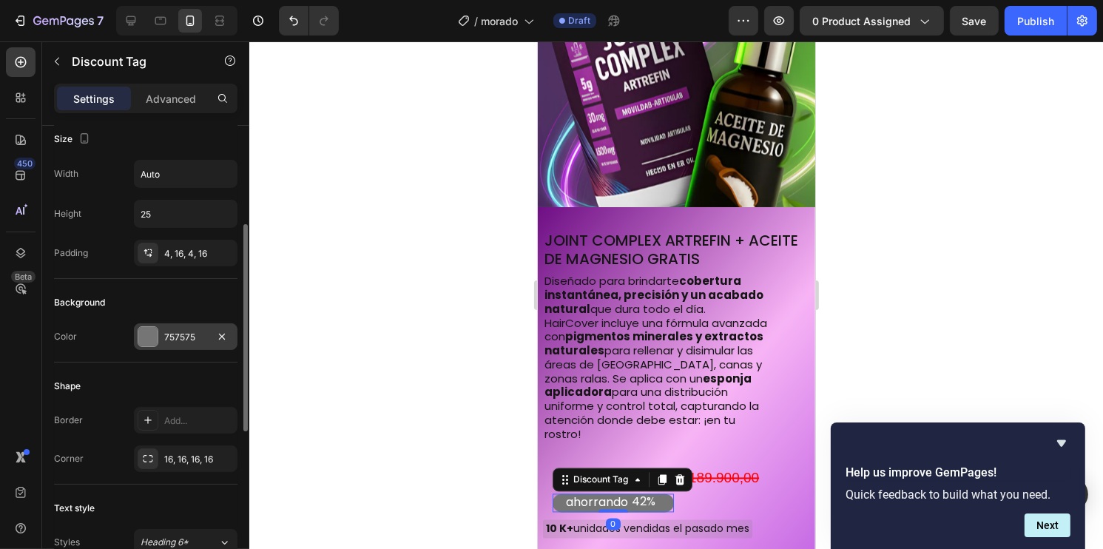
click at [162, 333] on div "757575" at bounding box center [186, 336] width 104 height 27
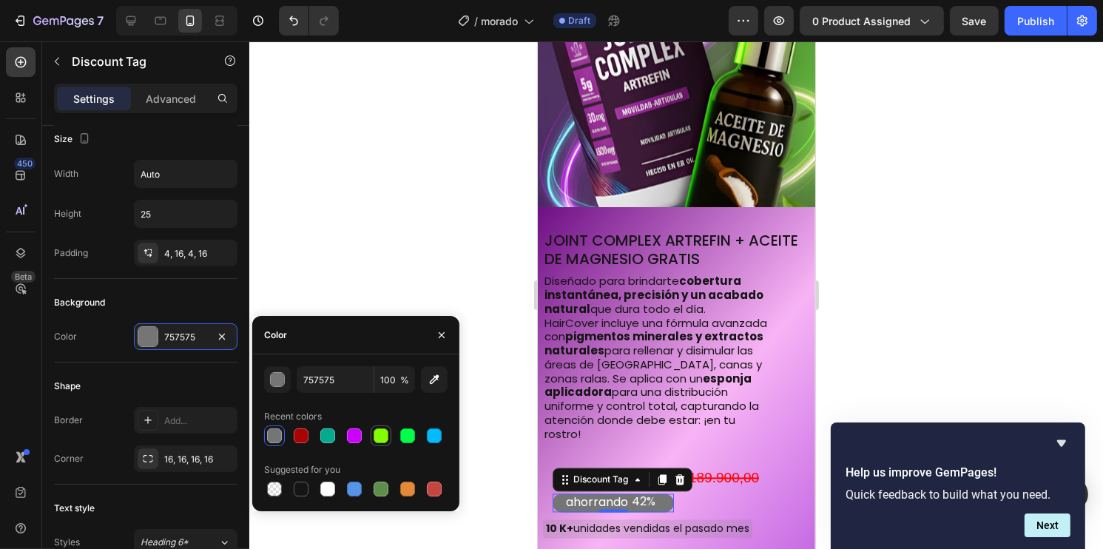
click at [386, 433] on div at bounding box center [380, 435] width 15 height 15
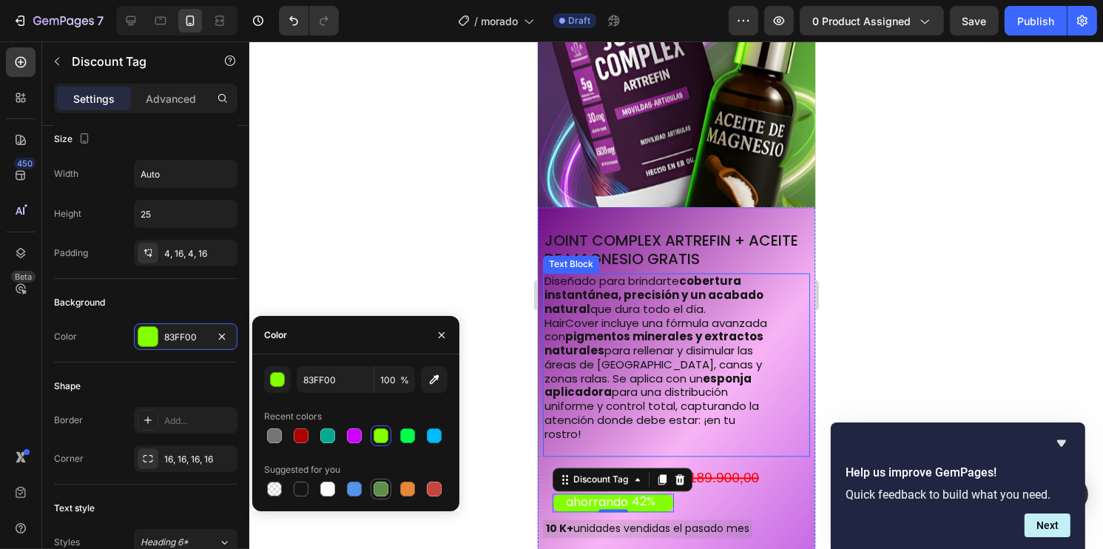
click at [384, 484] on div at bounding box center [380, 488] width 15 height 15
type input "5E8E49"
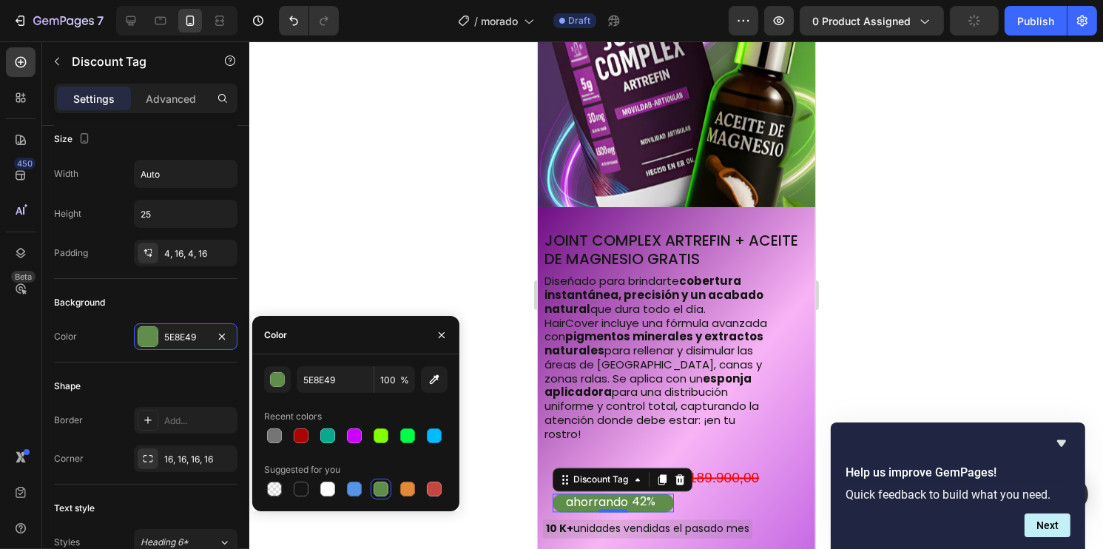
click at [948, 247] on div at bounding box center [675, 294] width 853 height 507
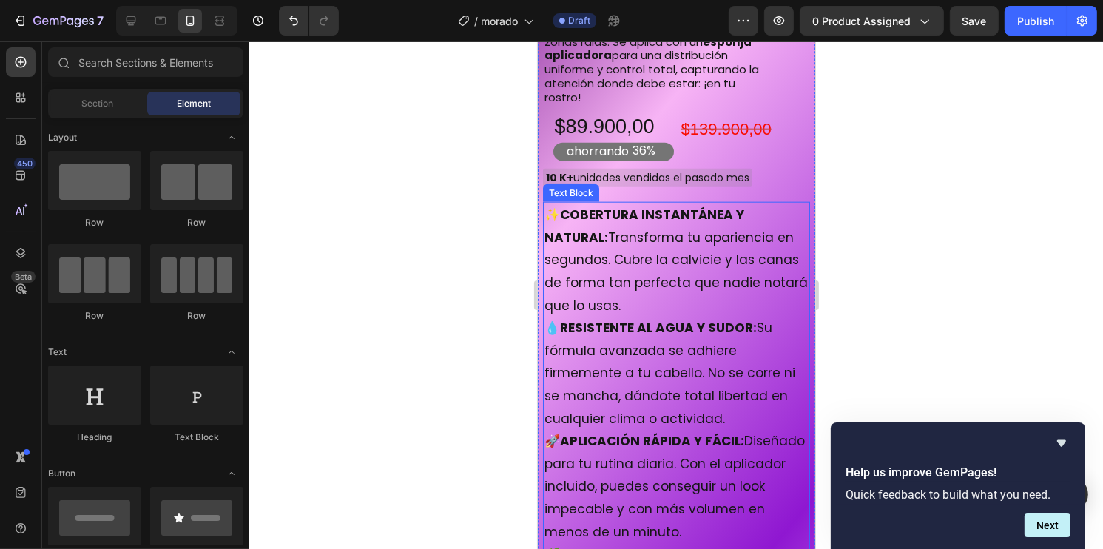
scroll to position [6724, 0]
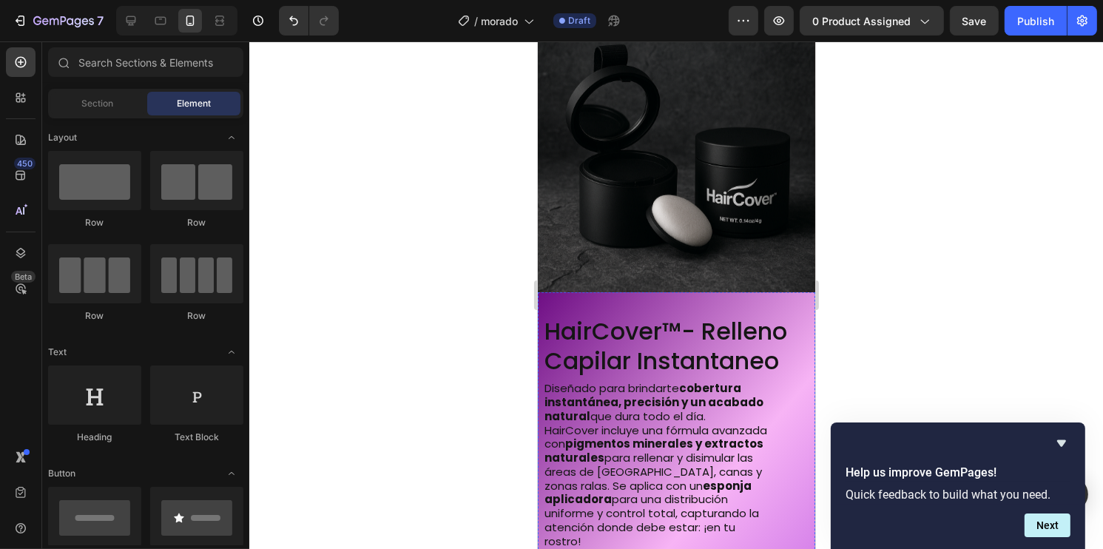
click at [676, 194] on img at bounding box center [675, 153] width 277 height 277
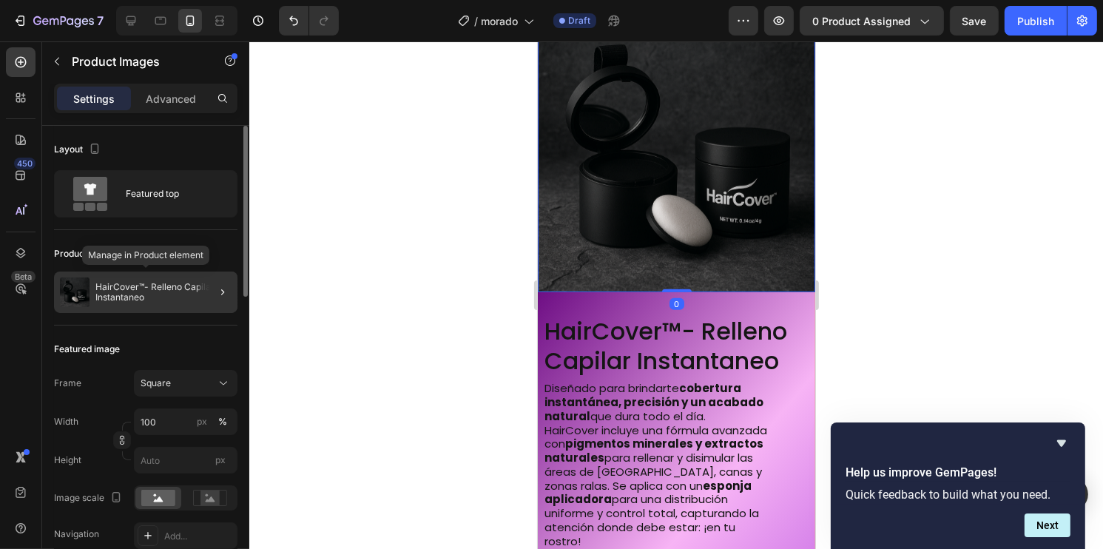
click at [142, 294] on p "HairCover™- Relleno Capilar Instantaneo" at bounding box center [163, 292] width 136 height 21
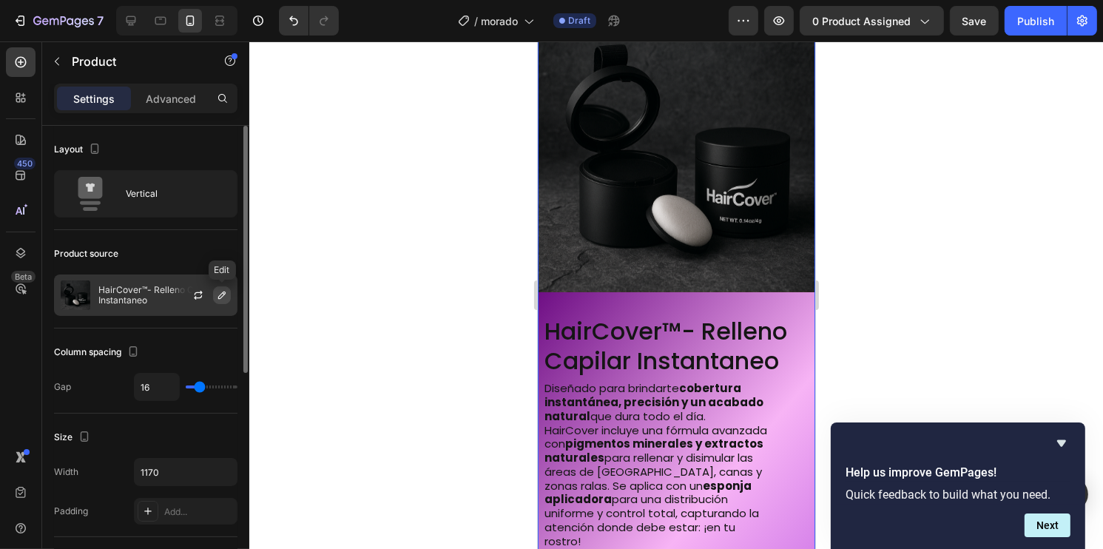
click at [218, 300] on icon "button" at bounding box center [222, 295] width 12 height 12
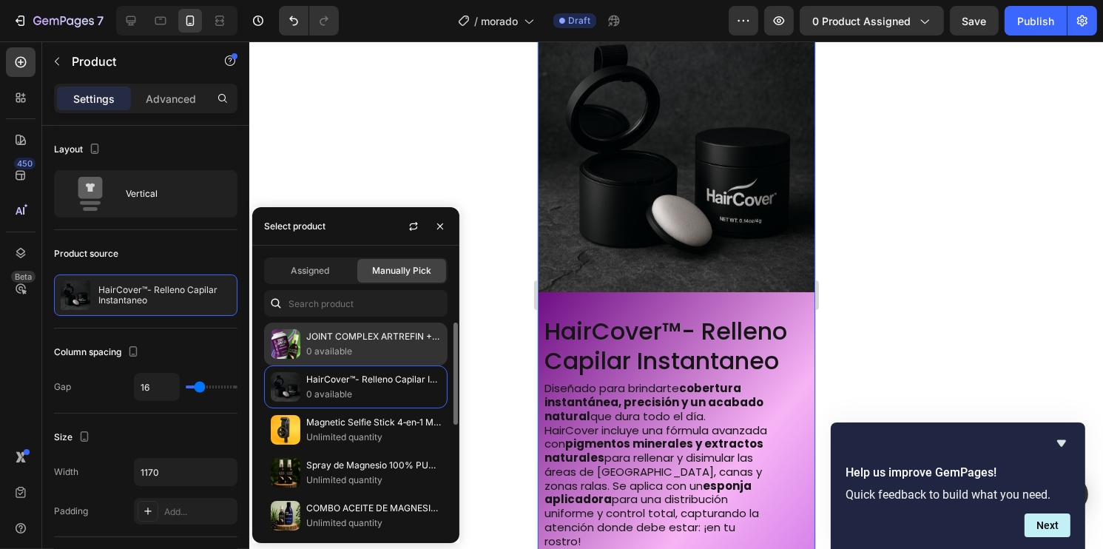
click at [297, 338] on img at bounding box center [286, 344] width 30 height 30
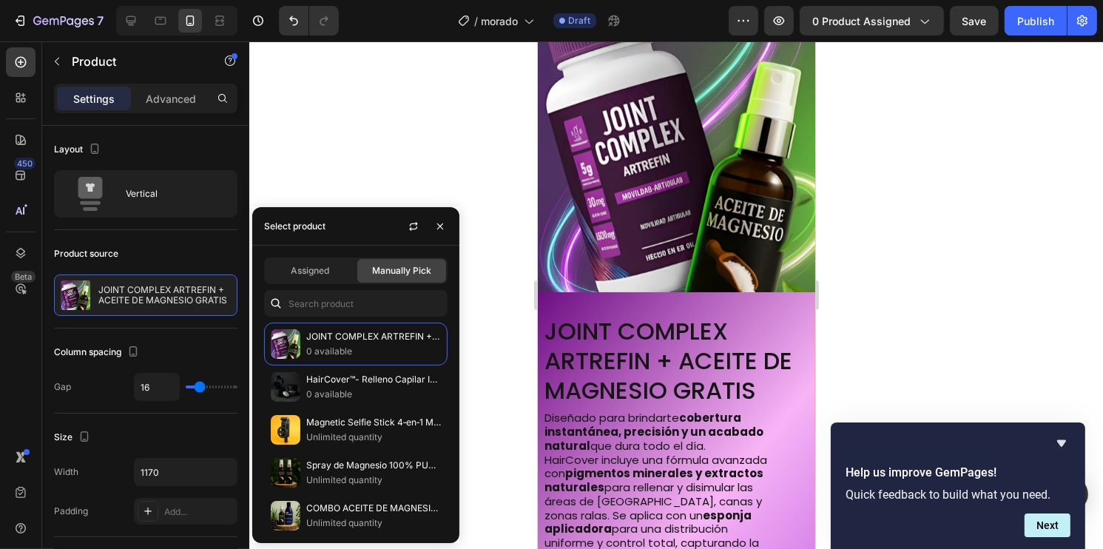
click at [934, 226] on div at bounding box center [675, 294] width 853 height 507
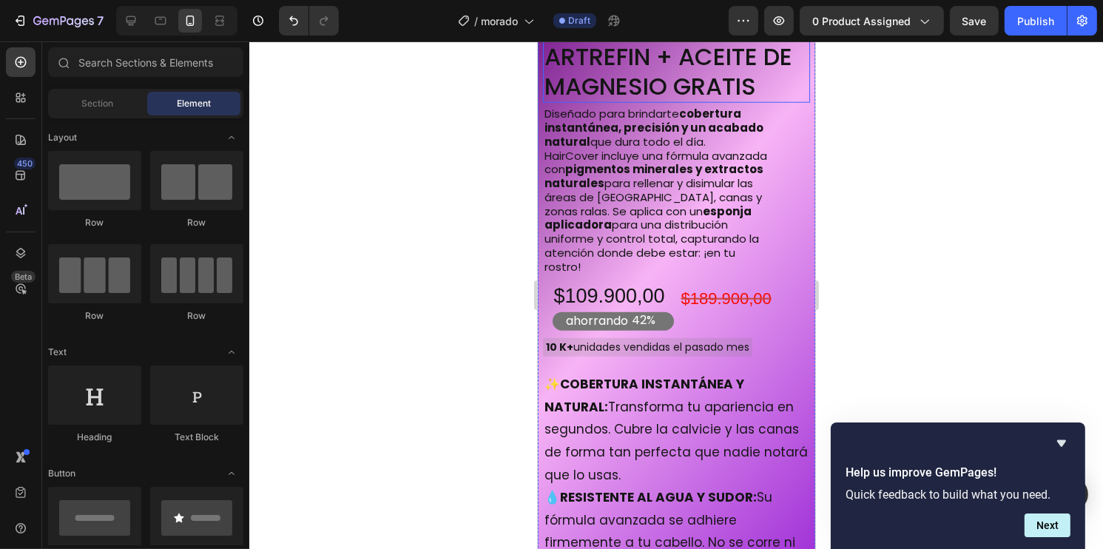
scroll to position [7094, 0]
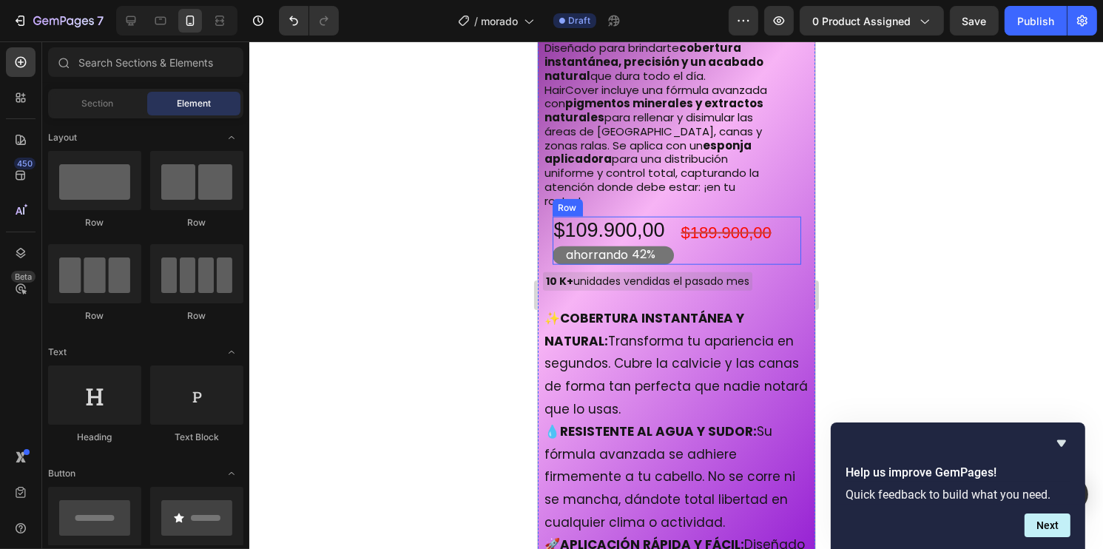
click at [666, 246] on div "ahorrando 42%" at bounding box center [612, 255] width 121 height 18
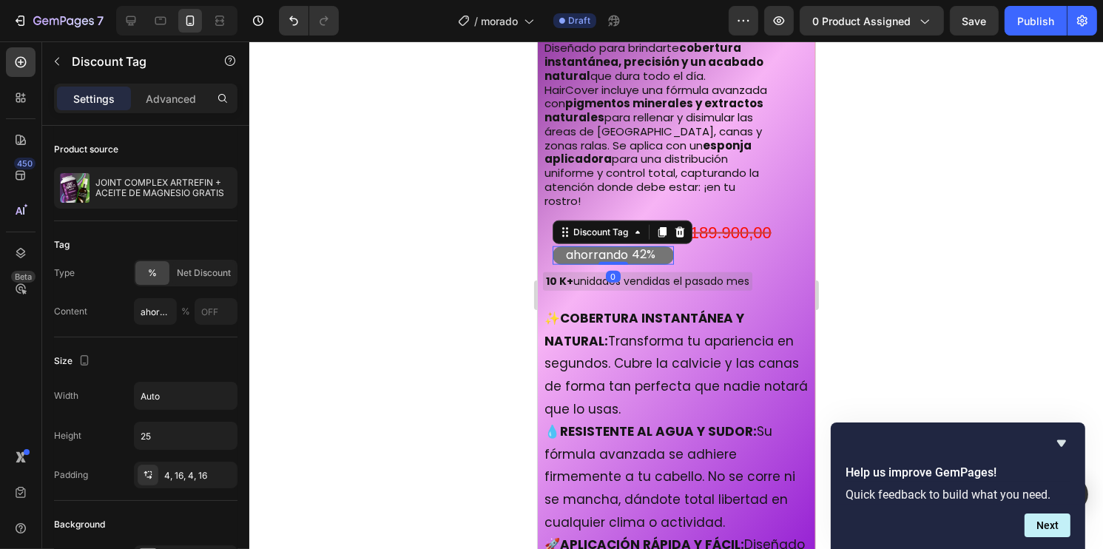
click at [657, 246] on div "ahorrando 42%" at bounding box center [612, 255] width 121 height 18
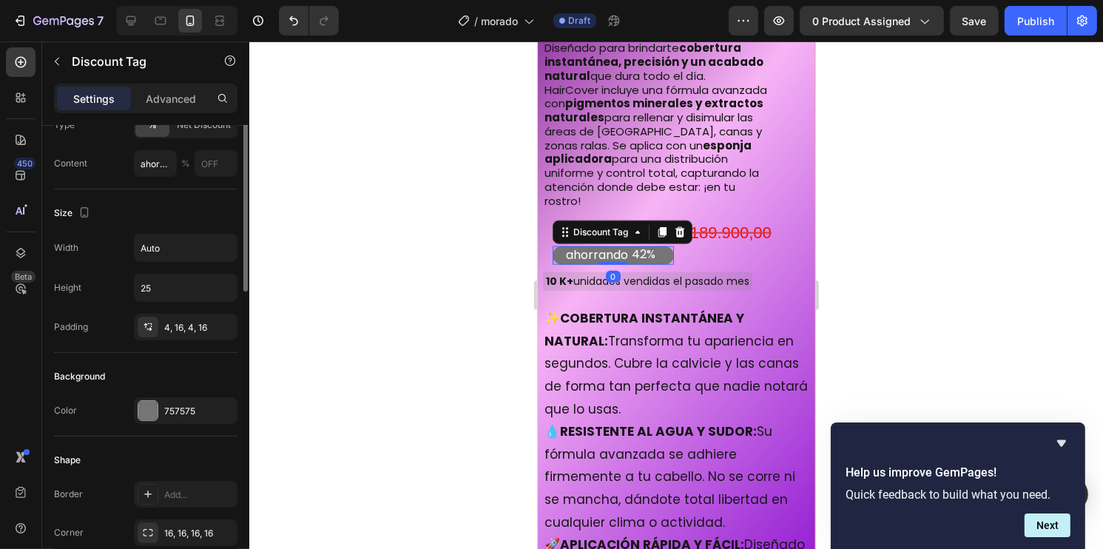
scroll to position [222, 0]
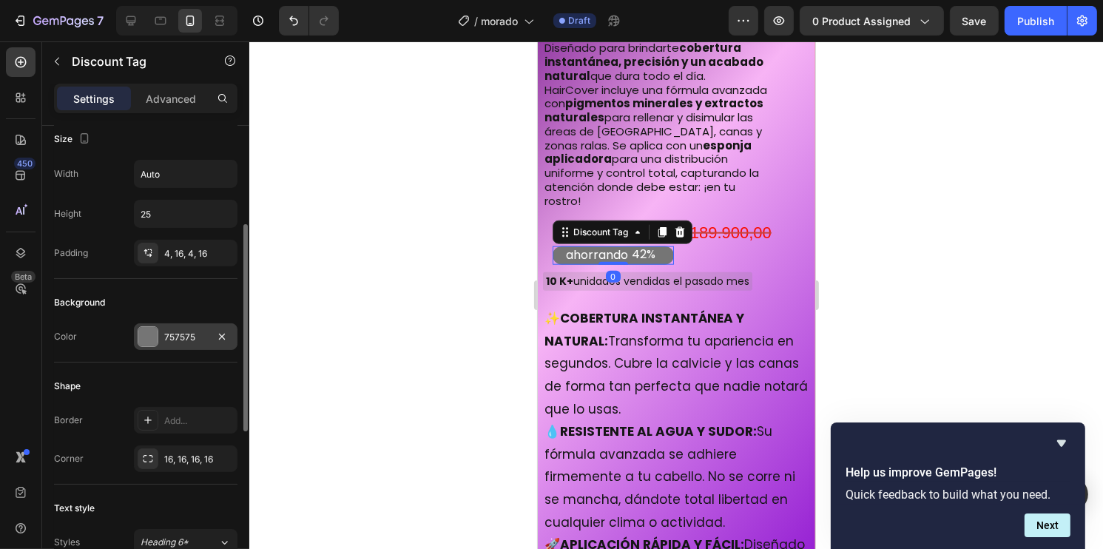
click at [148, 344] on div at bounding box center [147, 336] width 19 height 19
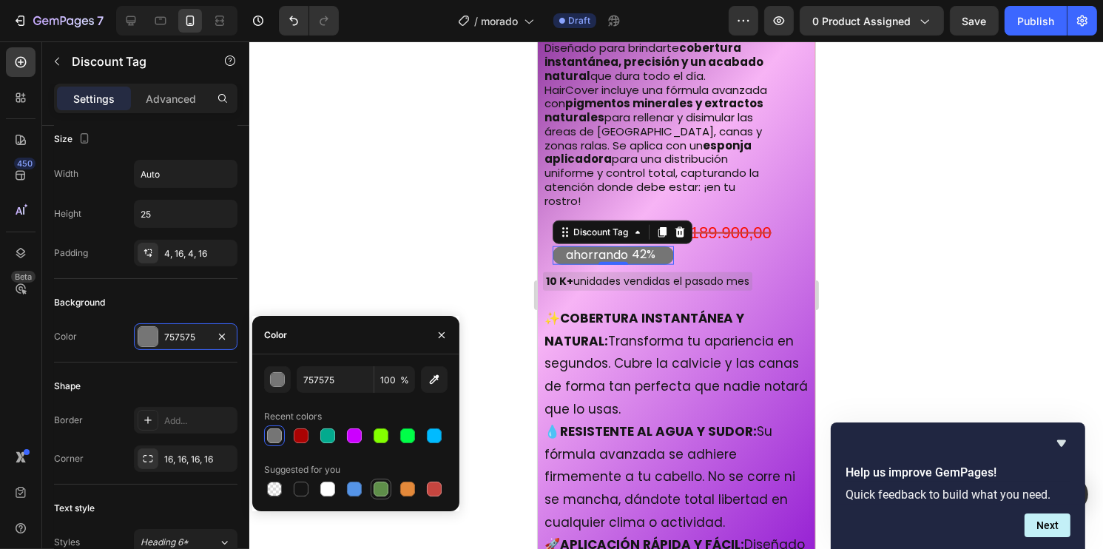
click at [380, 487] on div at bounding box center [380, 488] width 15 height 15
type input "5E8E49"
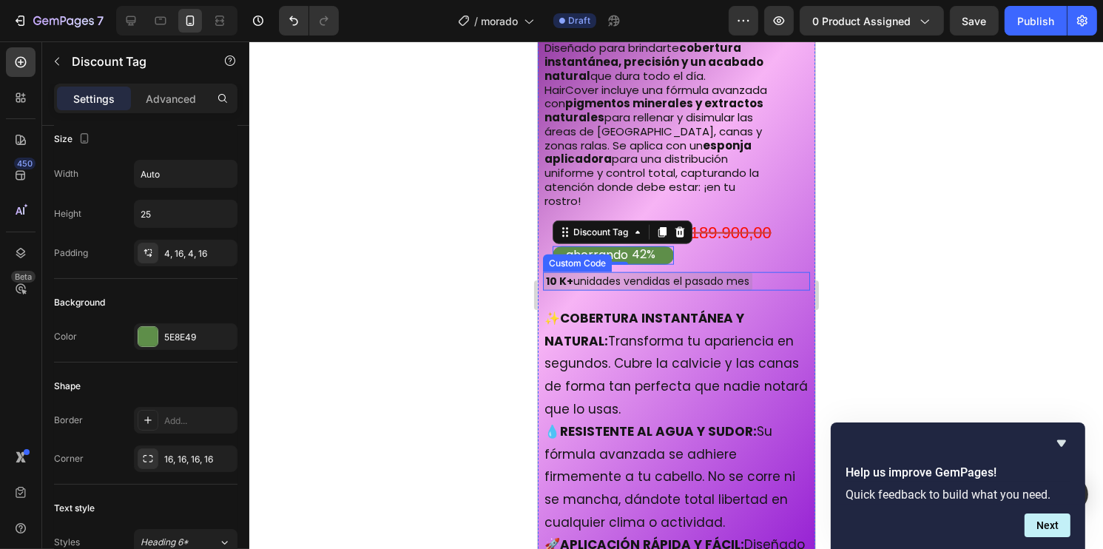
click at [935, 221] on div at bounding box center [675, 294] width 853 height 507
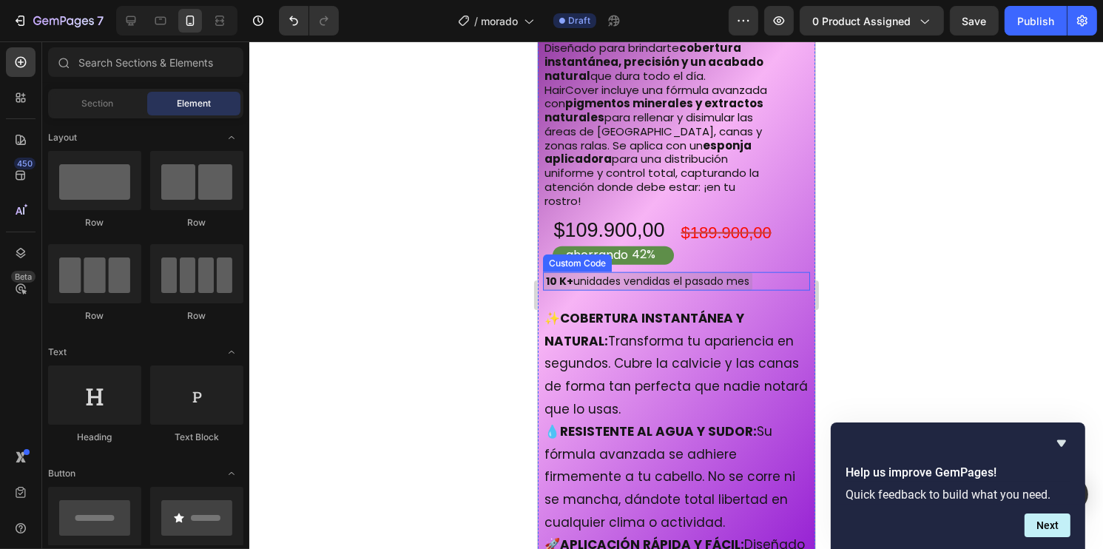
click at [859, 272] on div at bounding box center [675, 294] width 853 height 507
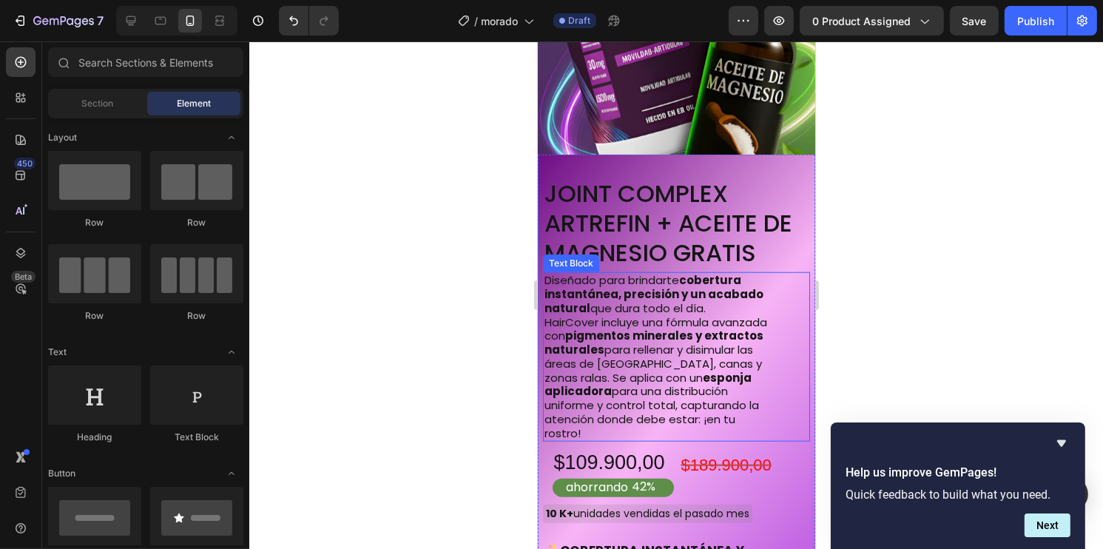
scroll to position [6946, 0]
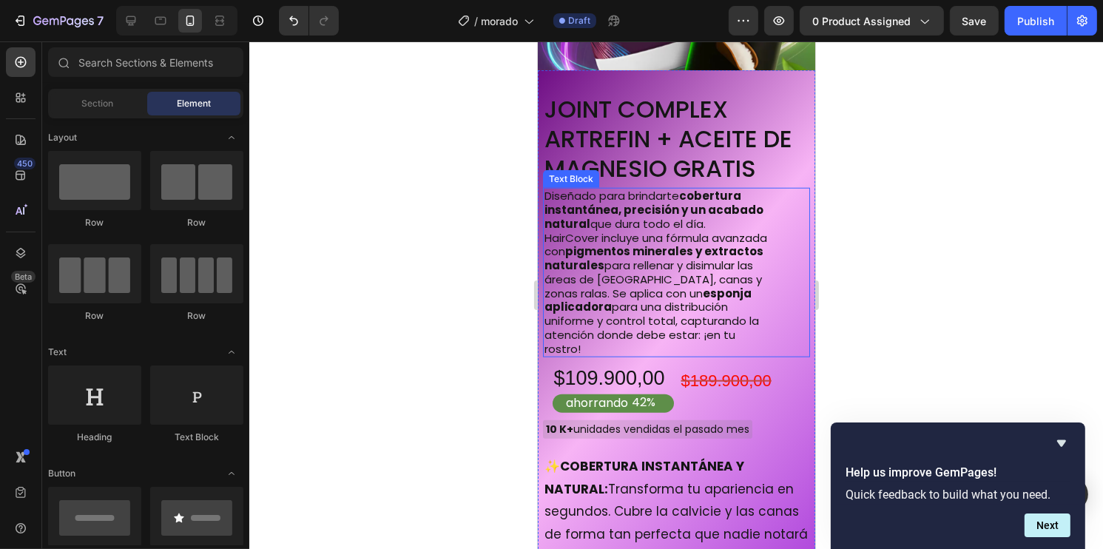
click at [348, 312] on div at bounding box center [675, 294] width 853 height 507
click at [604, 372] on div "$109.900,00" at bounding box center [612, 379] width 121 height 28
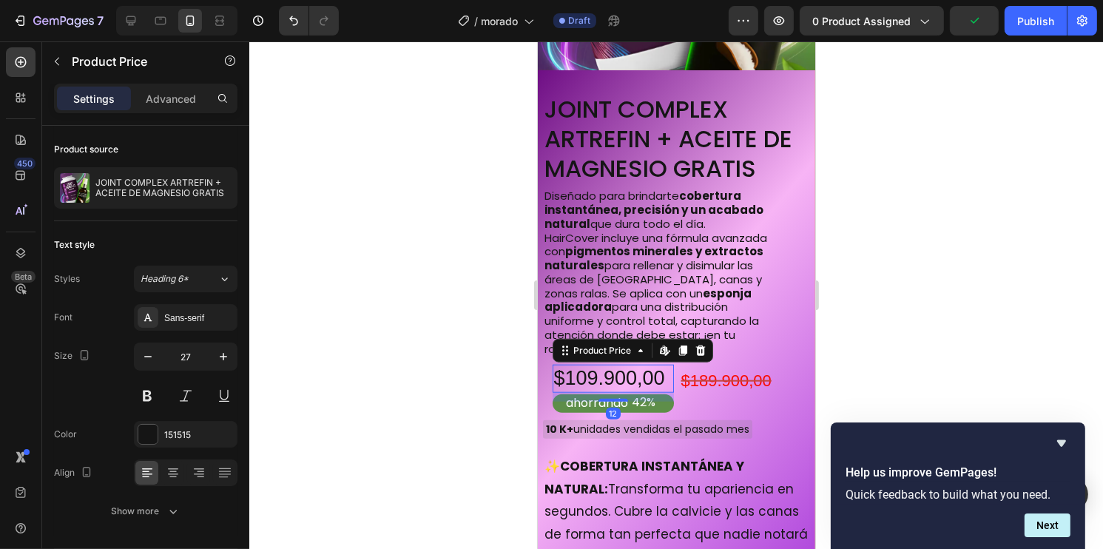
click at [452, 299] on div at bounding box center [675, 294] width 853 height 507
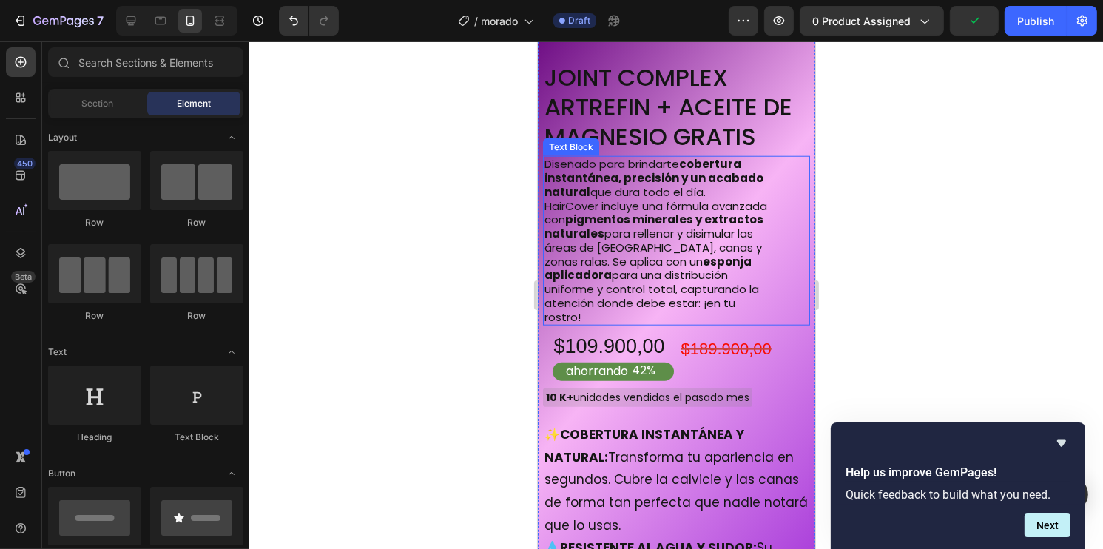
scroll to position [7020, 0]
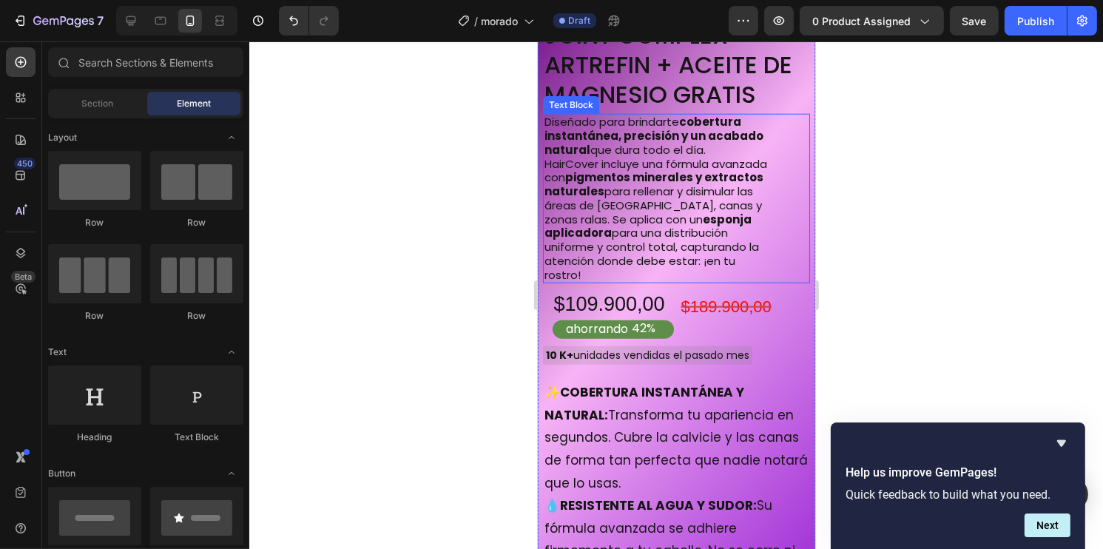
click at [606, 185] on strong "pigmentos minerales y extractos naturales" at bounding box center [653, 184] width 219 height 30
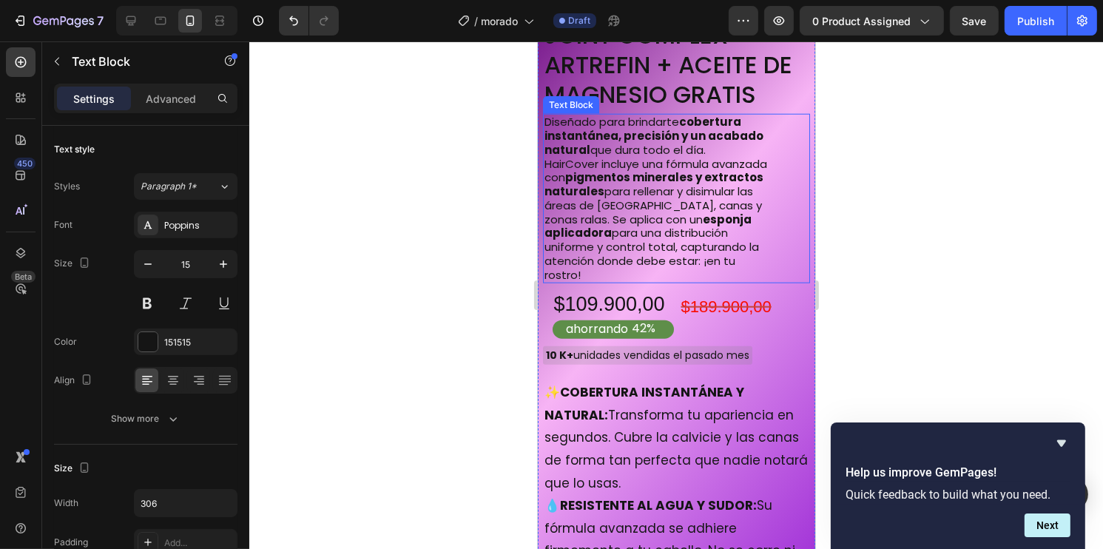
click at [606, 185] on strong "pigmentos minerales y extractos naturales" at bounding box center [653, 184] width 219 height 30
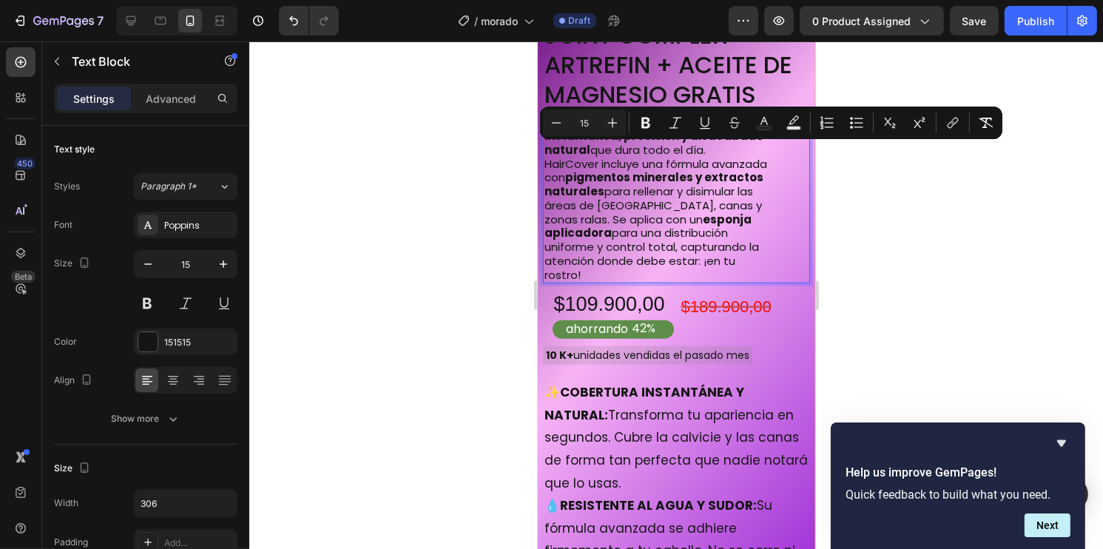
click at [595, 260] on p "HairCover incluye una fórmula avanzada con pigmentos minerales y extractos natu…" at bounding box center [655, 220] width 223 height 125
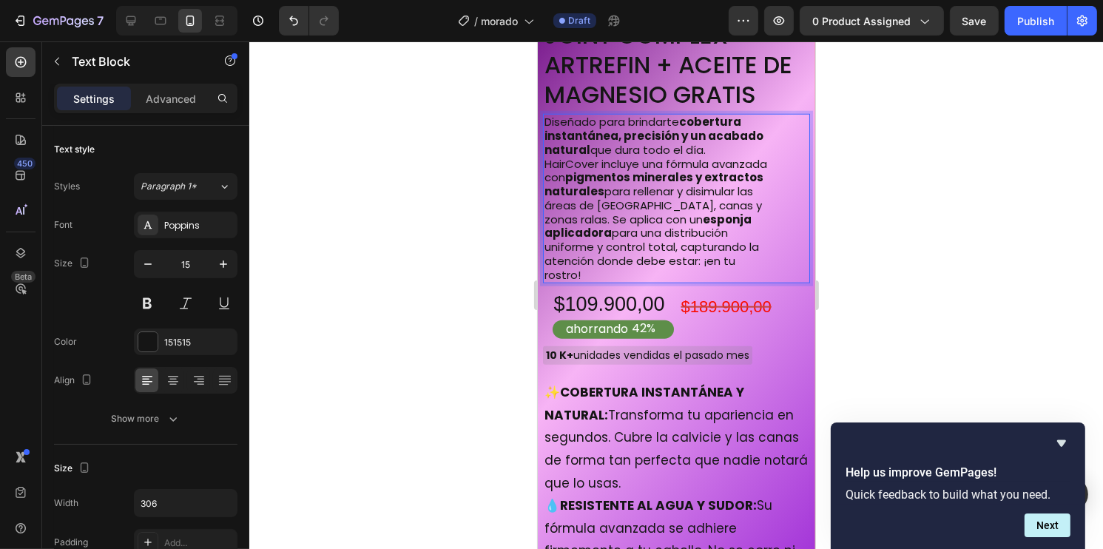
drag, startPoint x: 593, startPoint y: 263, endPoint x: 546, endPoint y: 115, distance: 155.3
click at [546, 115] on div "Diseñado para brindarte cobertura instantánea, precisión y un acabado natural q…" at bounding box center [655, 198] width 226 height 169
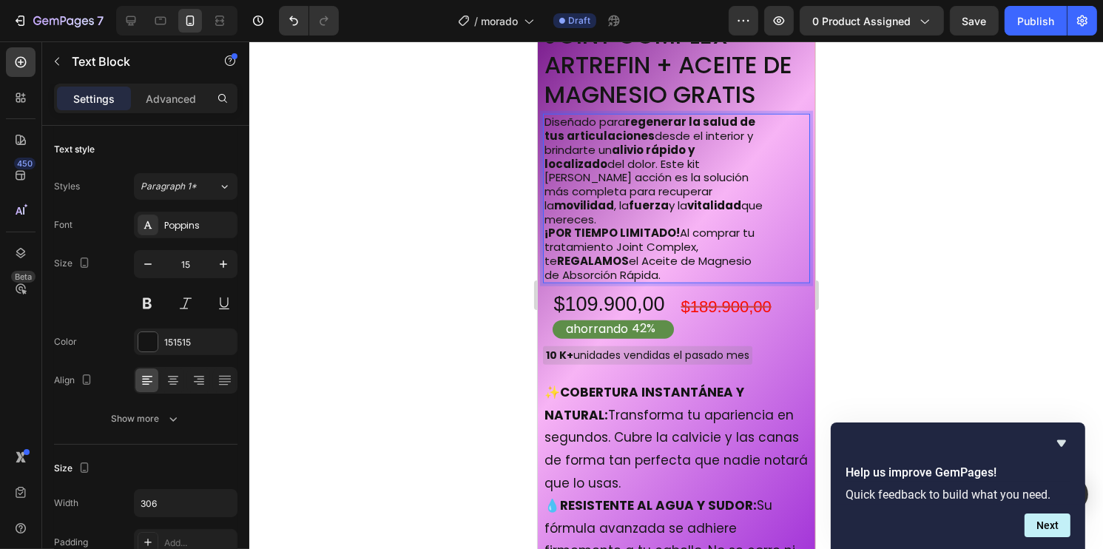
click at [879, 232] on div at bounding box center [675, 294] width 853 height 507
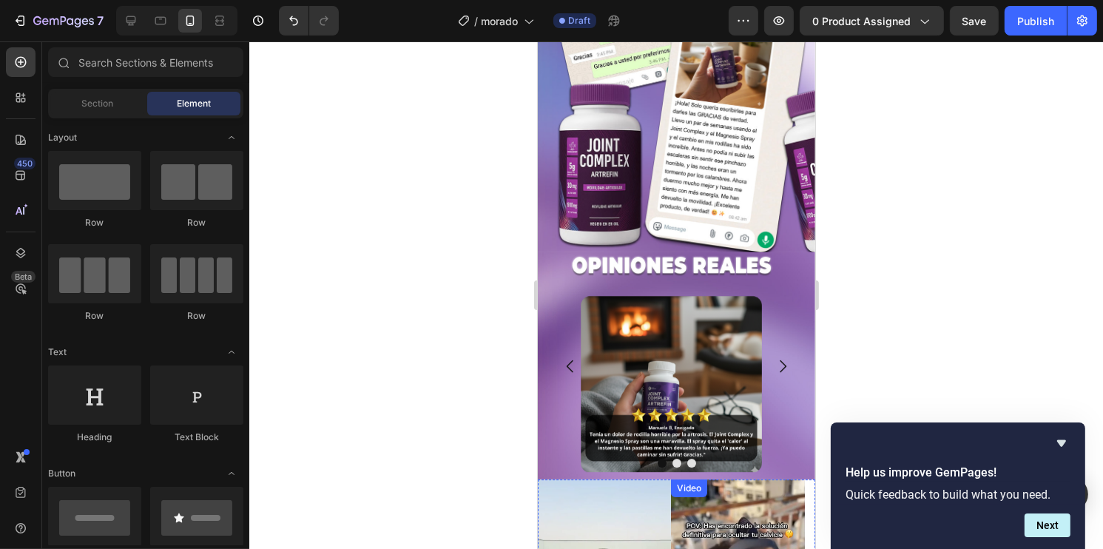
scroll to position [4907, 0]
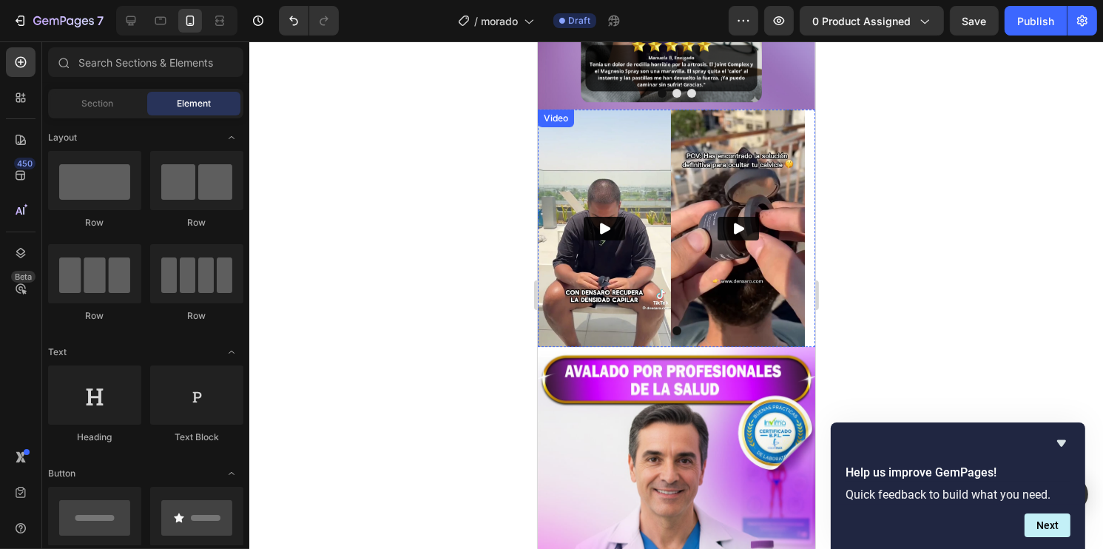
click at [598, 152] on img at bounding box center [603, 227] width 133 height 237
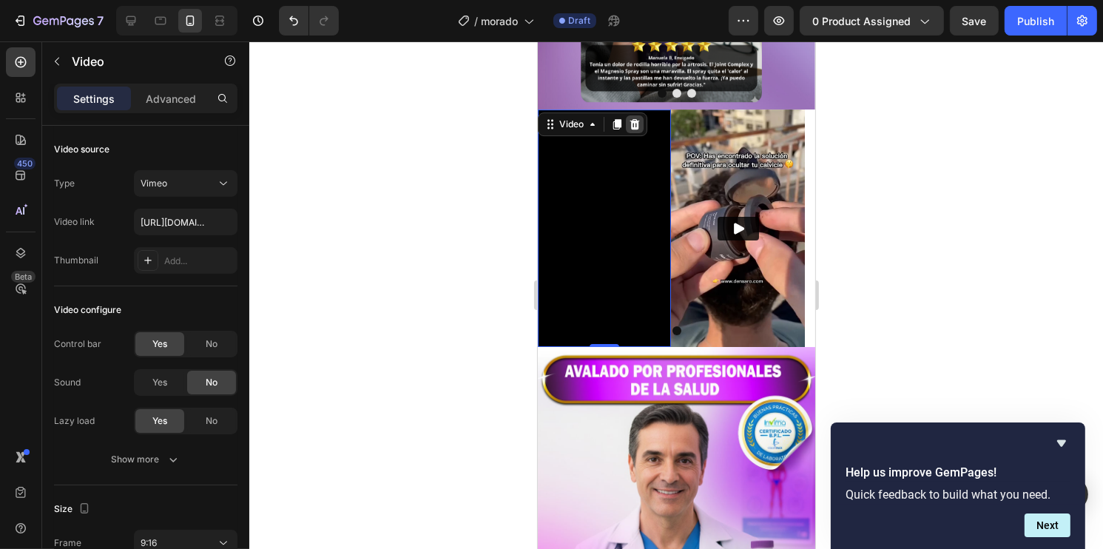
click at [633, 119] on icon at bounding box center [634, 124] width 10 height 10
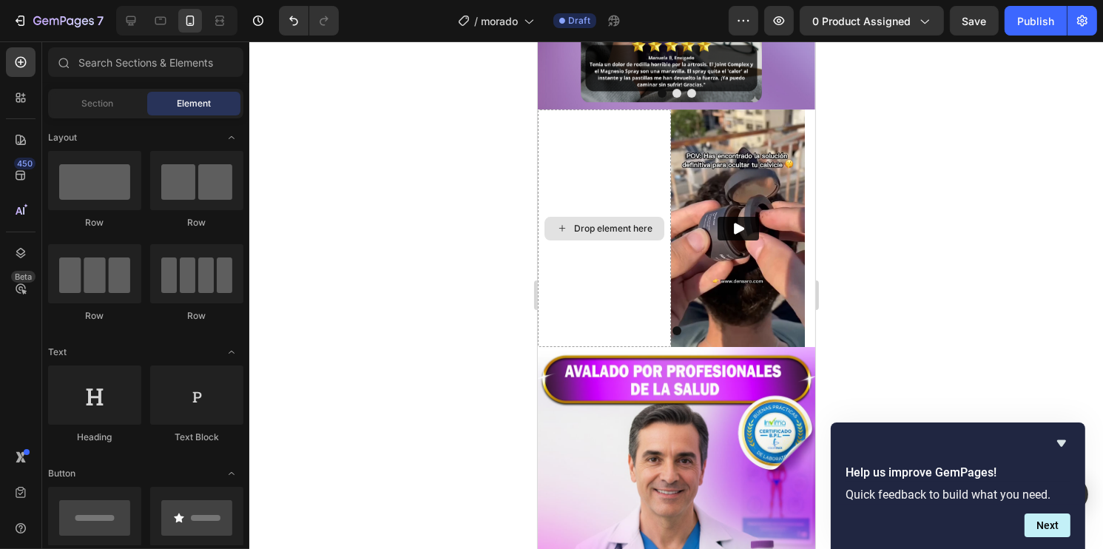
click at [710, 117] on div "Video" at bounding box center [736, 227] width 133 height 237
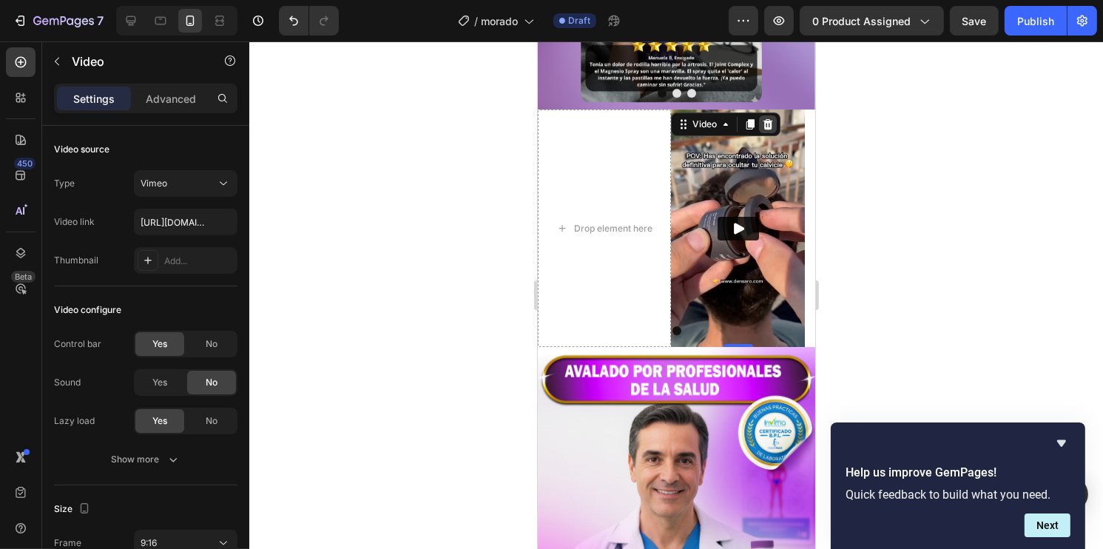
click at [769, 119] on icon at bounding box center [767, 124] width 10 height 10
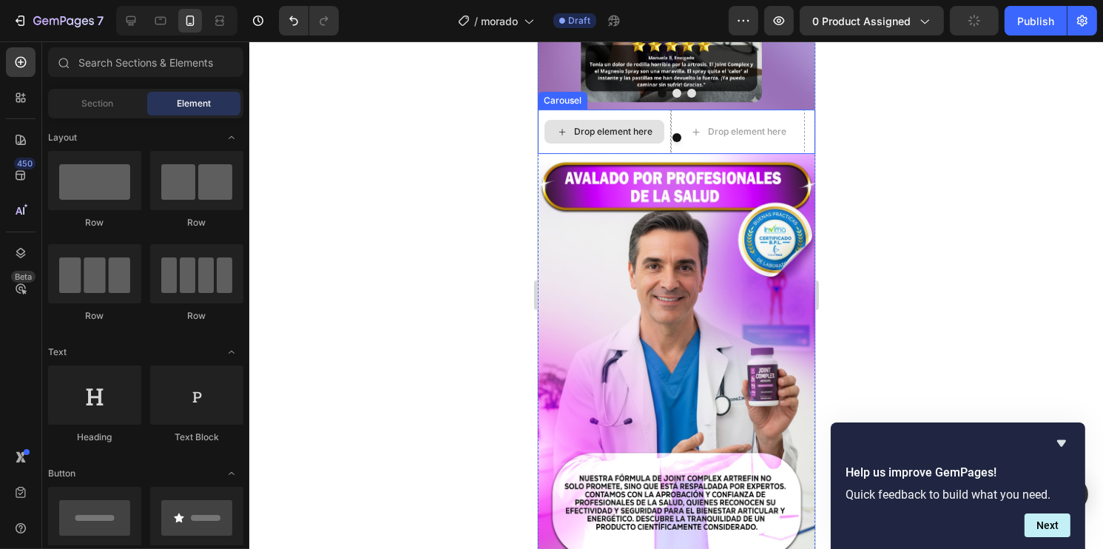
click at [539, 109] on div "Drop element here" at bounding box center [603, 131] width 133 height 44
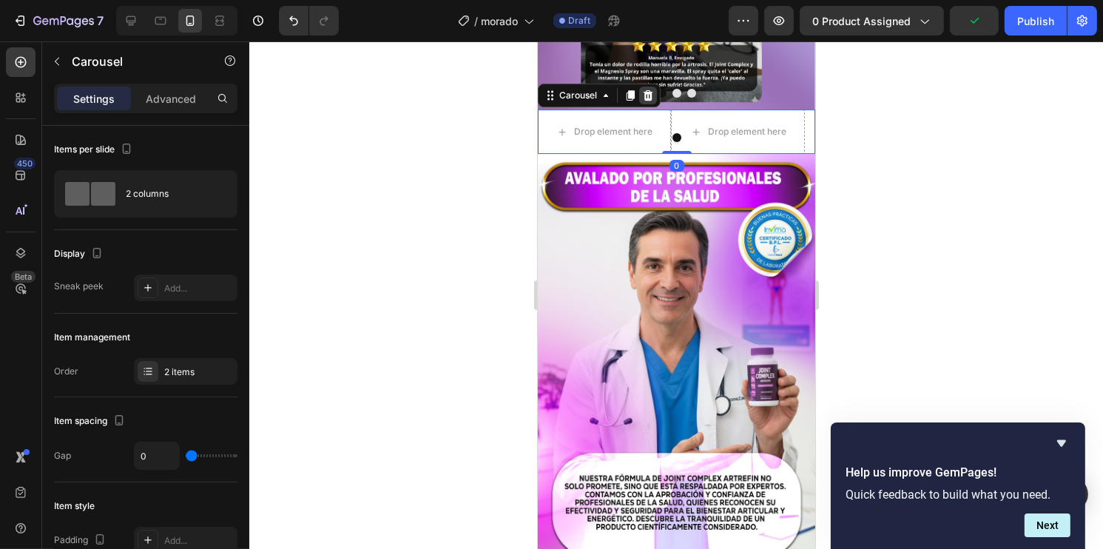
click at [648, 90] on icon at bounding box center [648, 95] width 10 height 10
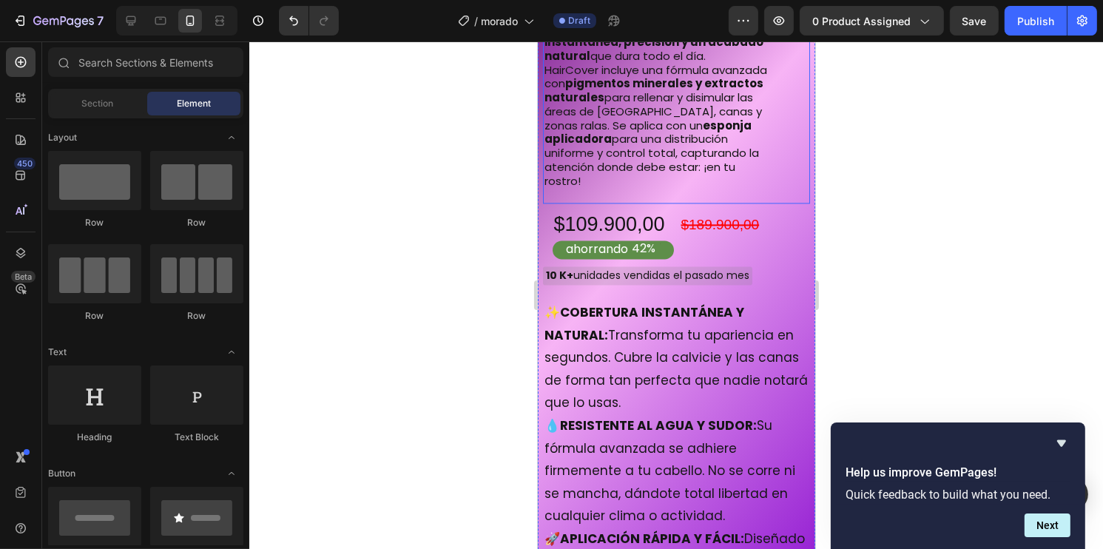
scroll to position [2984, 0]
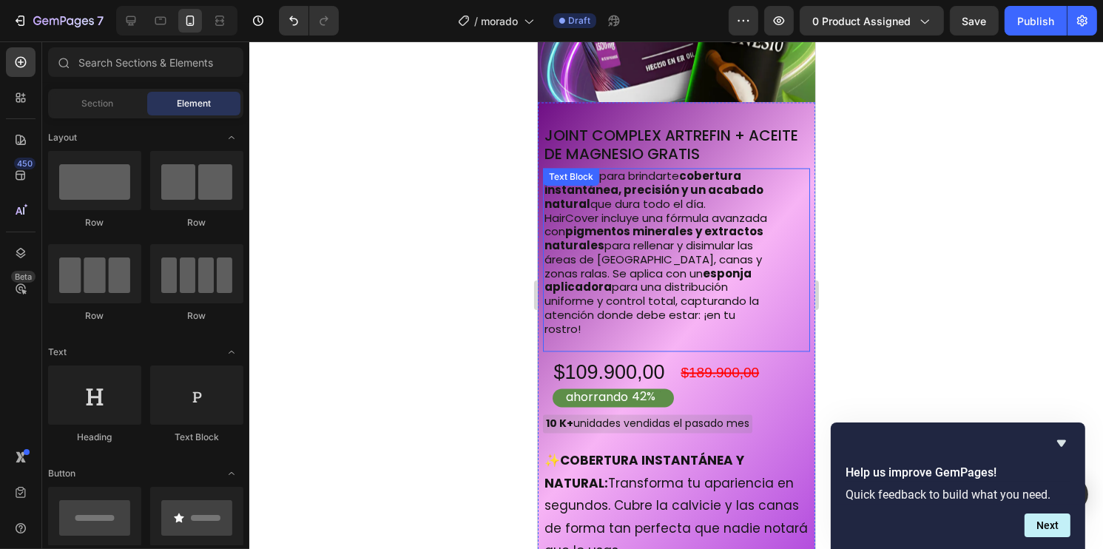
click at [635, 212] on p "HairCover incluye una fórmula avanzada con pigmentos minerales y extractos natu…" at bounding box center [655, 281] width 223 height 139
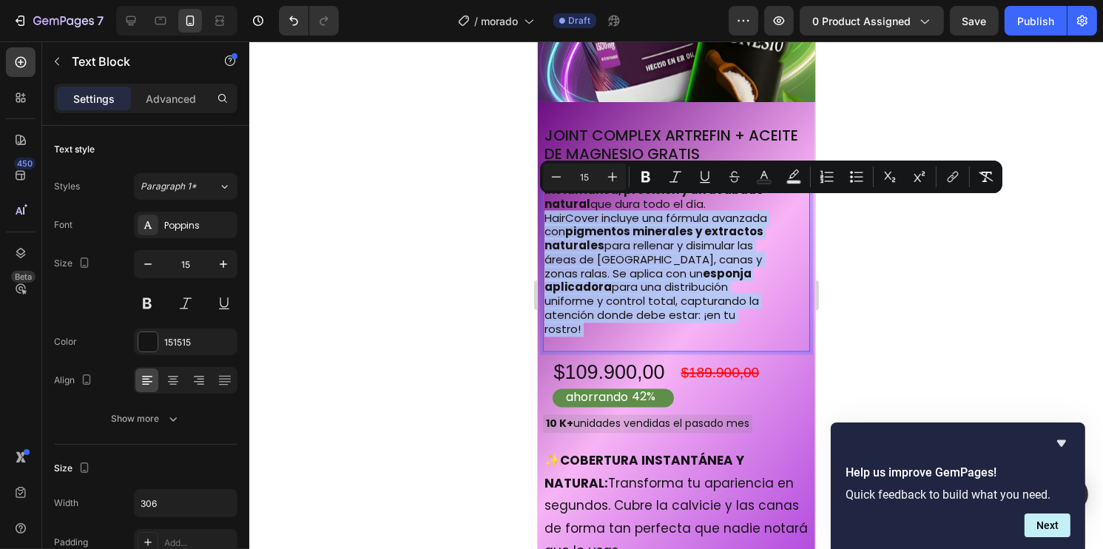
click at [606, 311] on p "HairCover incluye una fórmula avanzada con pigmentos minerales y extractos natu…" at bounding box center [655, 281] width 223 height 139
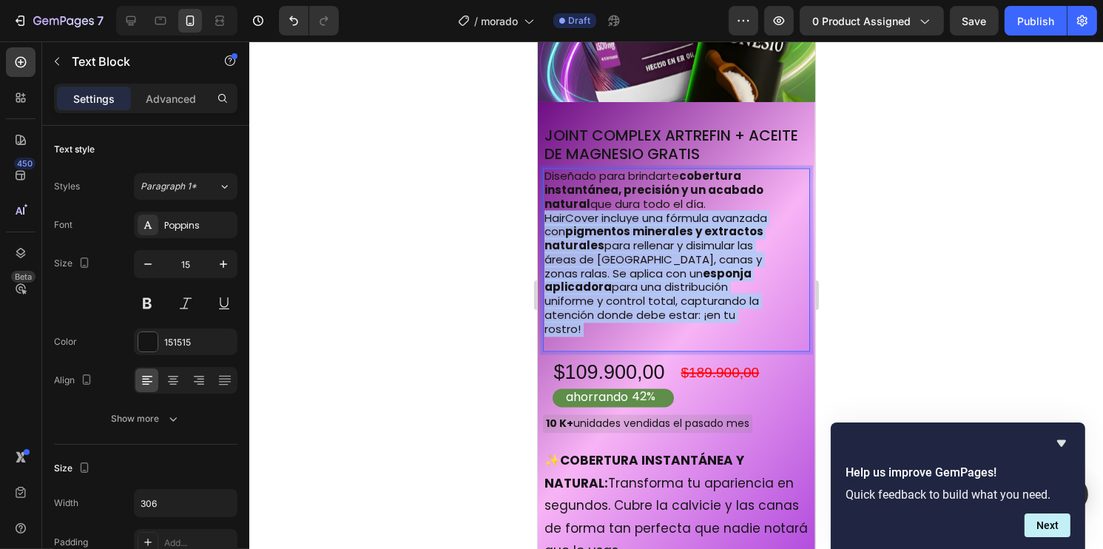
drag, startPoint x: 592, startPoint y: 317, endPoint x: 545, endPoint y: 170, distance: 153.7
click at [545, 170] on div "Diseñado para brindarte cobertura instantánea, precisión y un acabado natural q…" at bounding box center [655, 259] width 226 height 183
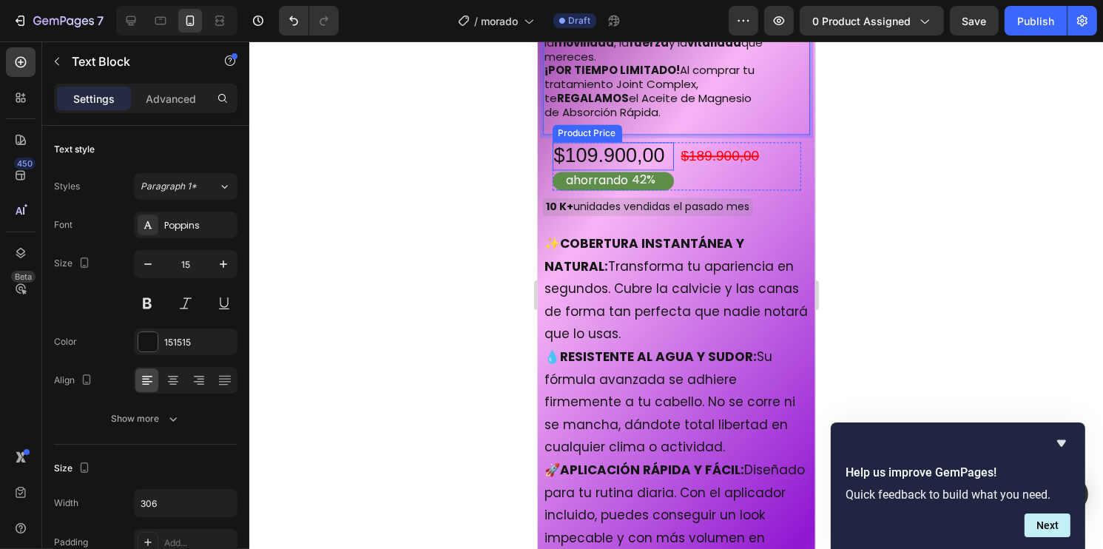
scroll to position [3206, 0]
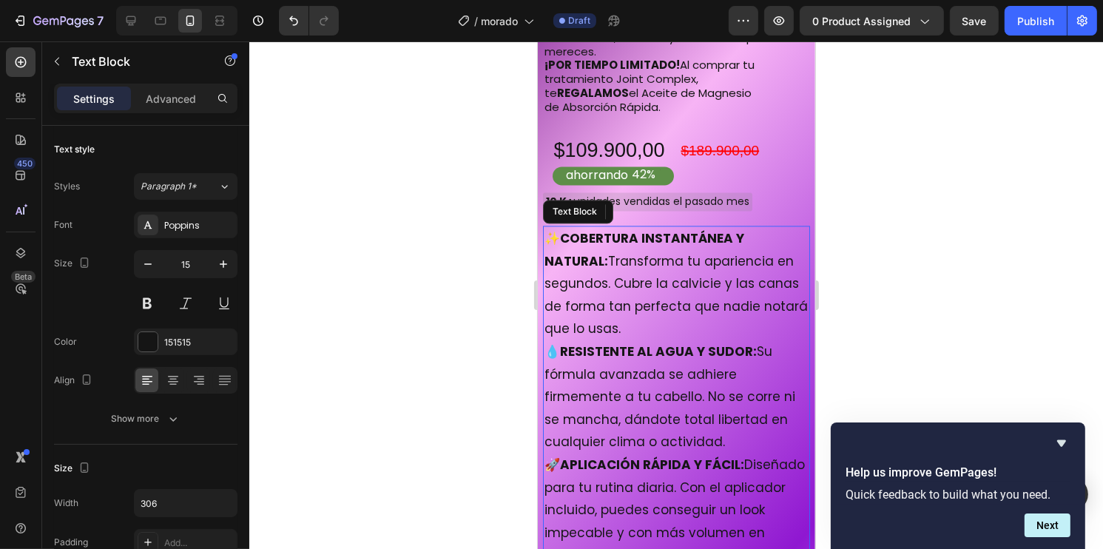
click at [580, 360] on p "💧 RESISTENTE AL AGUA Y SUDOR: Su fórmula avanzada se adhiere firmemente a tu ca…" at bounding box center [676, 396] width 264 height 113
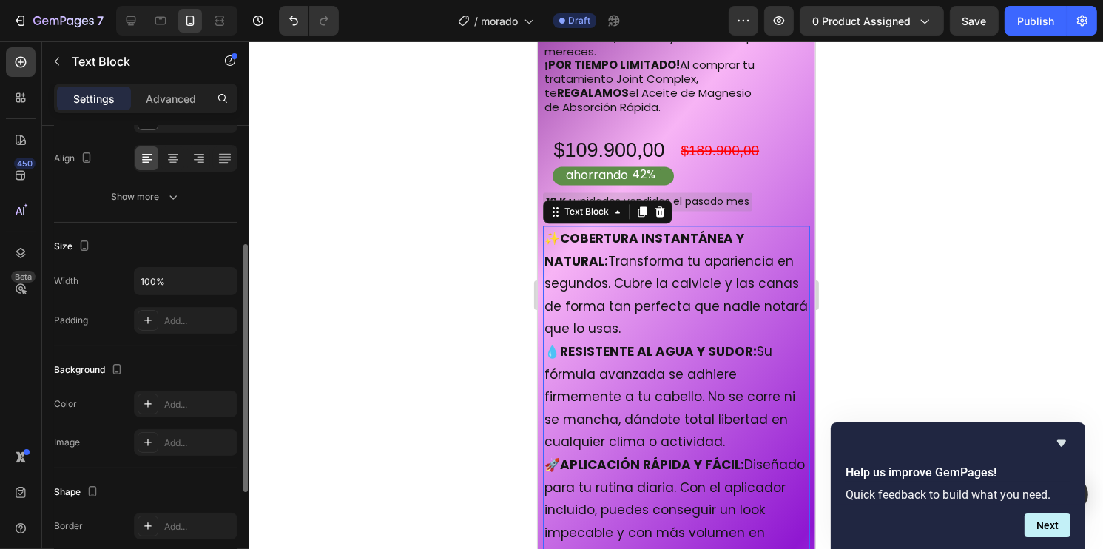
click at [548, 227] on p "✨ COBERTURA INSTANTÁNEA Y NATURAL: Transforma tu apariencia en segundos. Cubre …" at bounding box center [676, 283] width 264 height 113
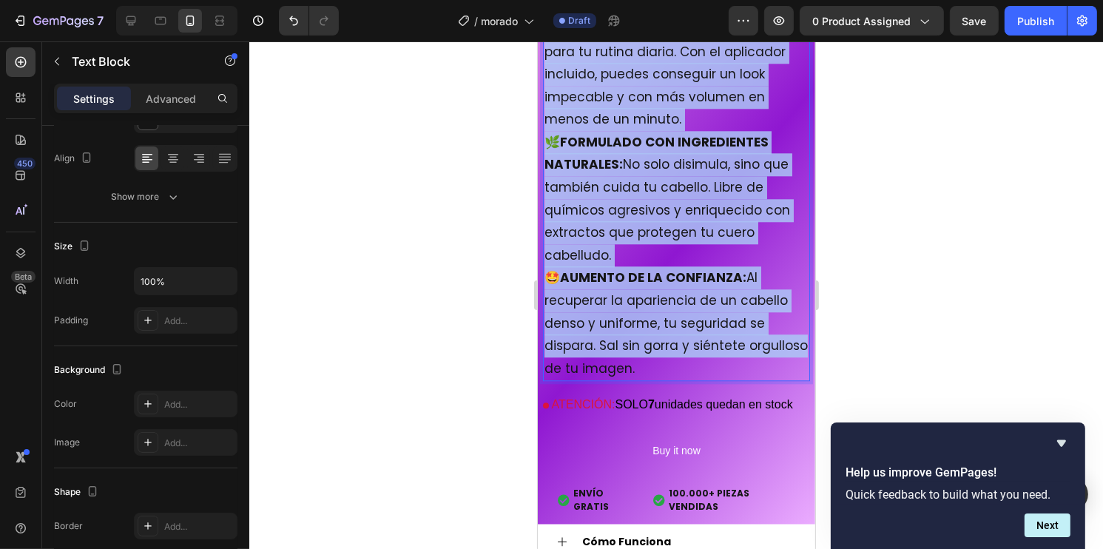
scroll to position [3650, 0]
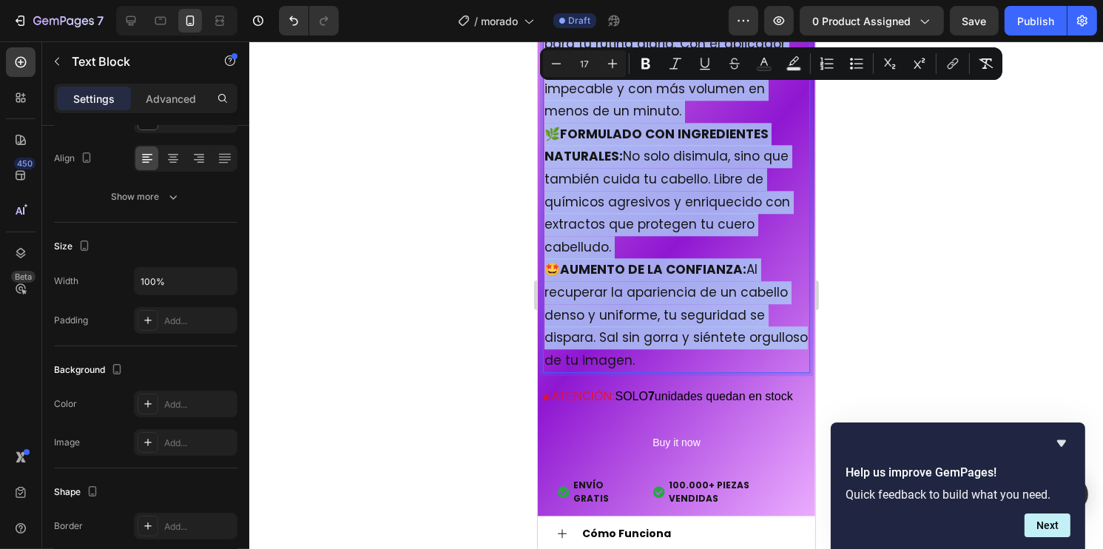
drag, startPoint x: 548, startPoint y: 215, endPoint x: 710, endPoint y: 335, distance: 201.5
click at [710, 335] on div "✨ COBERTURA INSTANTÁNEA Y NATURAL: Transforma tu apariencia en segundos. Cubre …" at bounding box center [675, 77] width 267 height 591
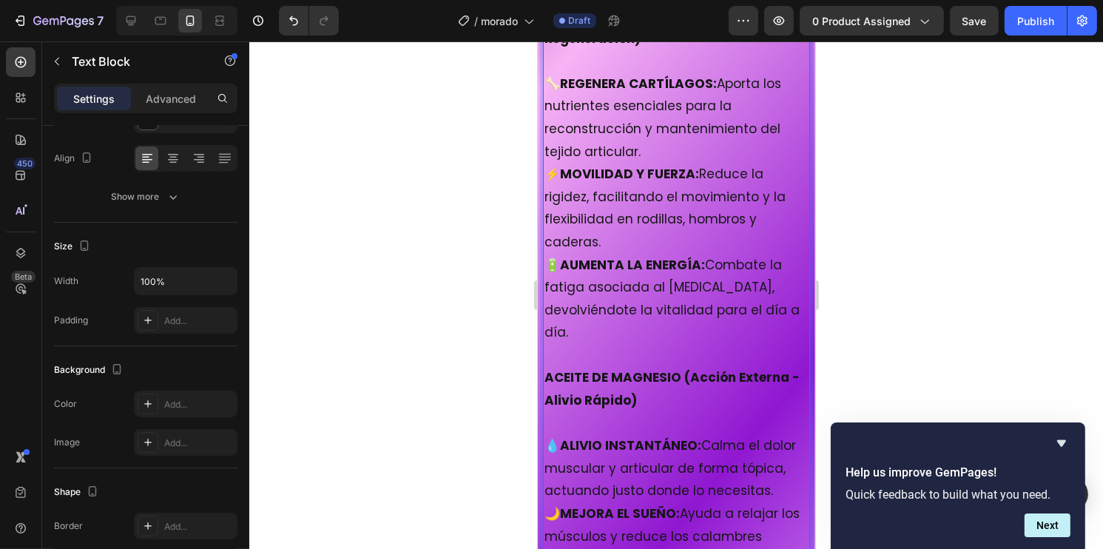
scroll to position [3428, 0]
click at [544, 435] on p "💧 [PERSON_NAME] INSTANTÁNEO: Calma el dolor muscular y articular de forma tópic…" at bounding box center [676, 469] width 264 height 68
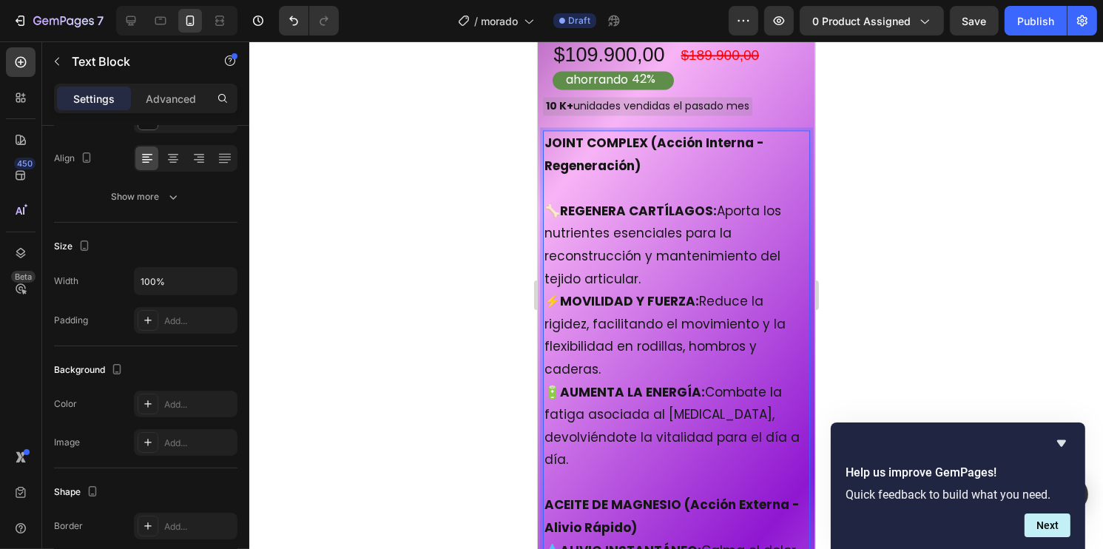
scroll to position [3280, 0]
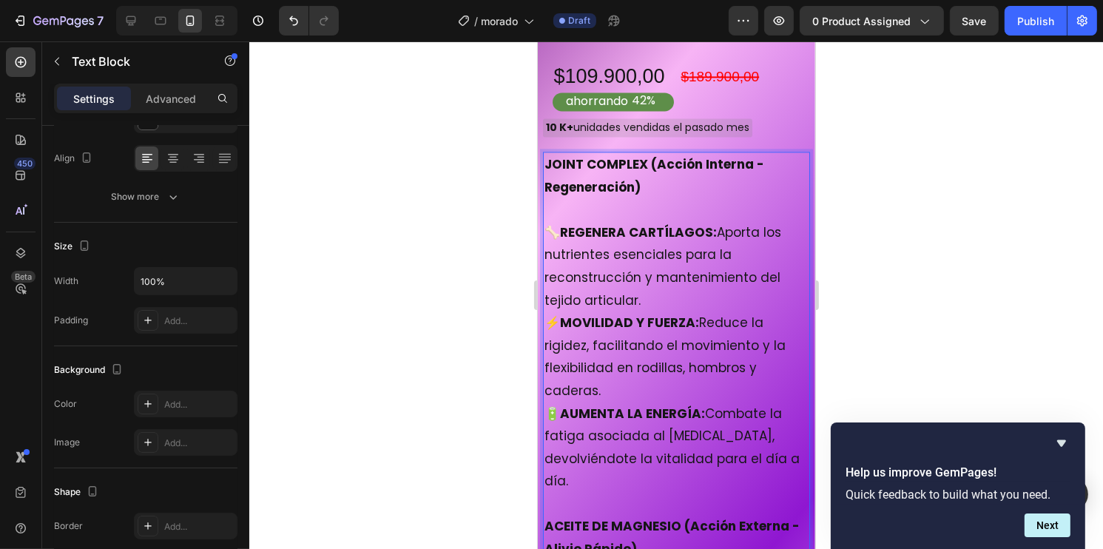
click at [547, 221] on p "🦴 REGENERA CARTÍLAGOS: Aporta los nutrientes esenciales para la reconstrucción …" at bounding box center [676, 266] width 264 height 90
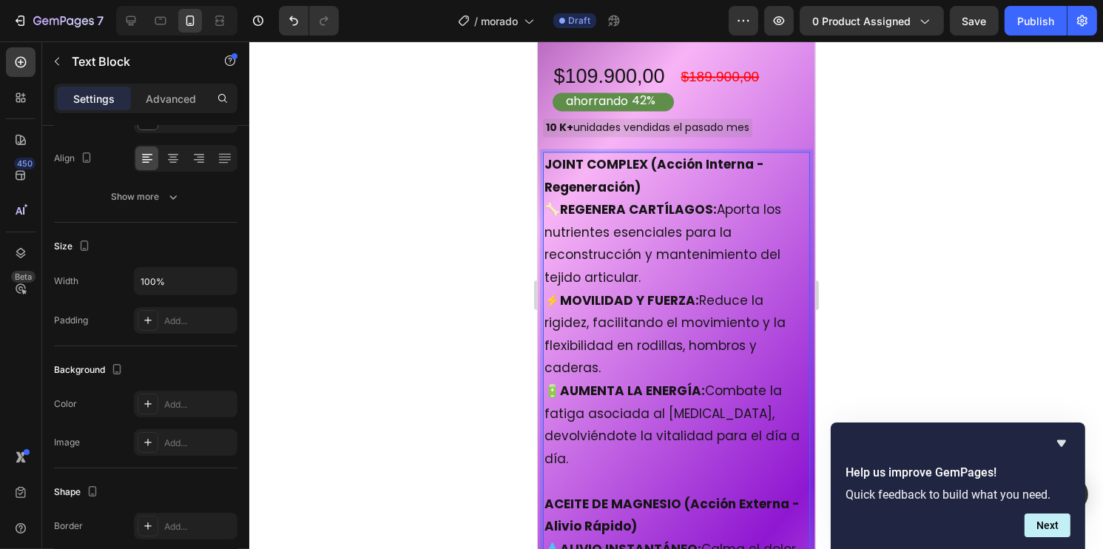
click at [542, 152] on div "JOINT COMPLEX (Acción Interna - Regeneración) 🦴 REGENERA CARTÍLAGOS: Aporta los…" at bounding box center [675, 470] width 267 height 637
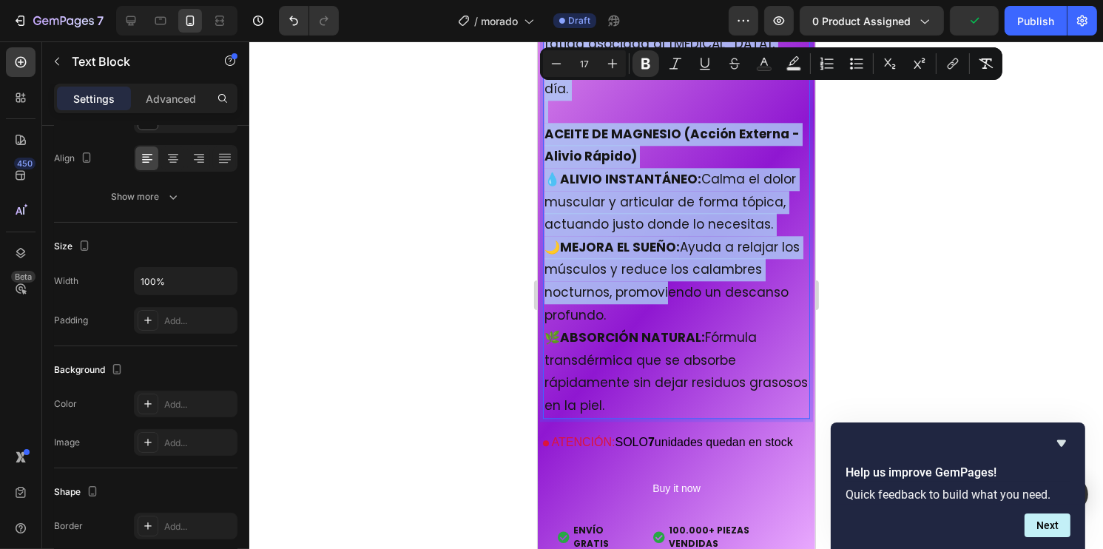
scroll to position [3724, 0]
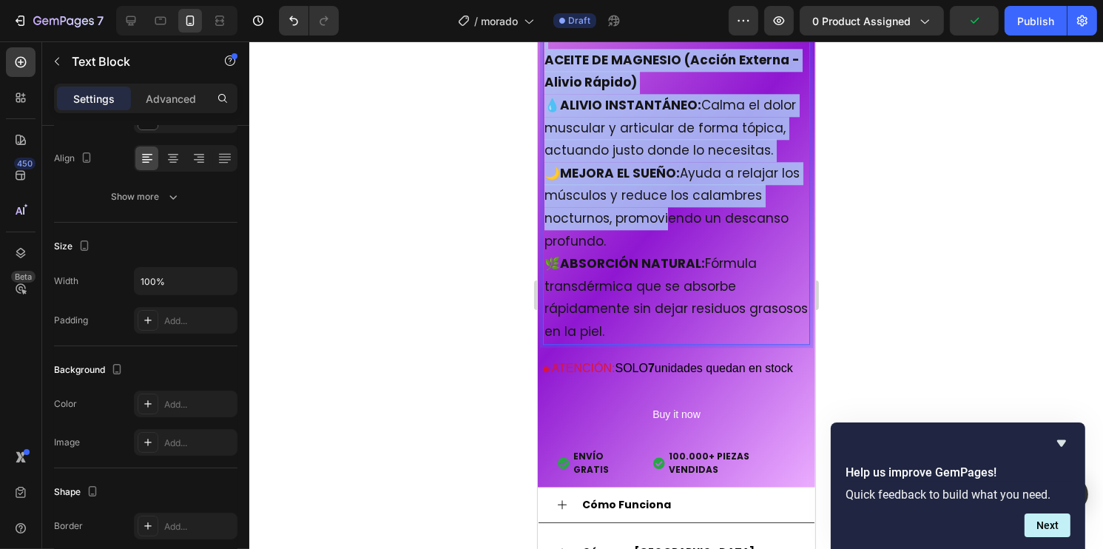
drag, startPoint x: 541, startPoint y: 138, endPoint x: 703, endPoint y: 327, distance: 248.1
click at [703, 327] on div "JOINT COMPLEX (Acción Interna - Regeneración) 🦴 REGENERA CARTÍLAGOS: Aporta los…" at bounding box center [675, 26] width 267 height 637
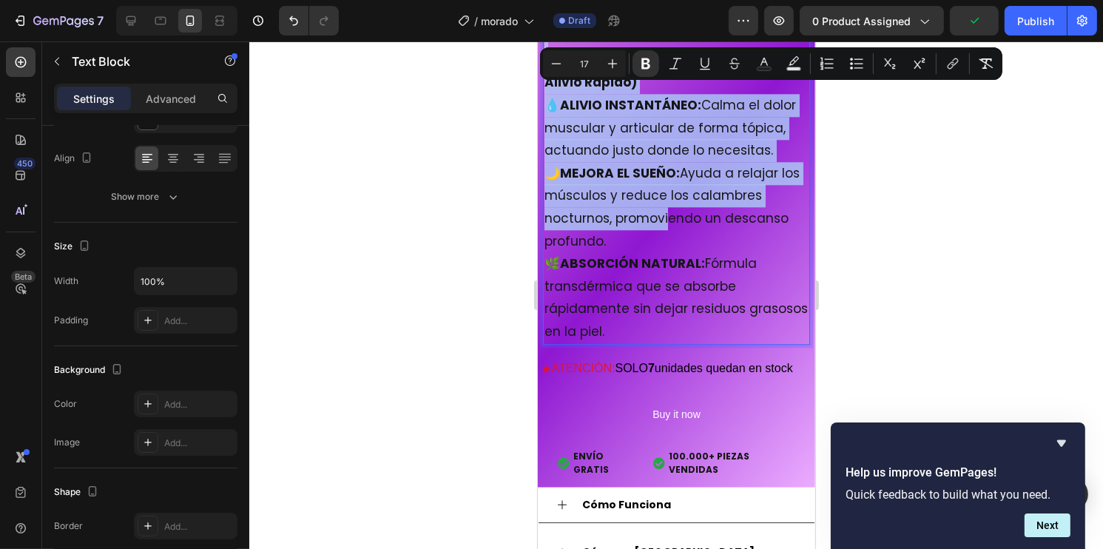
copy div "JOINT COMPLEX (Acción Interna - Regeneración) 🦴 REGENERA CARTÍLAGOS: Aporta los…"
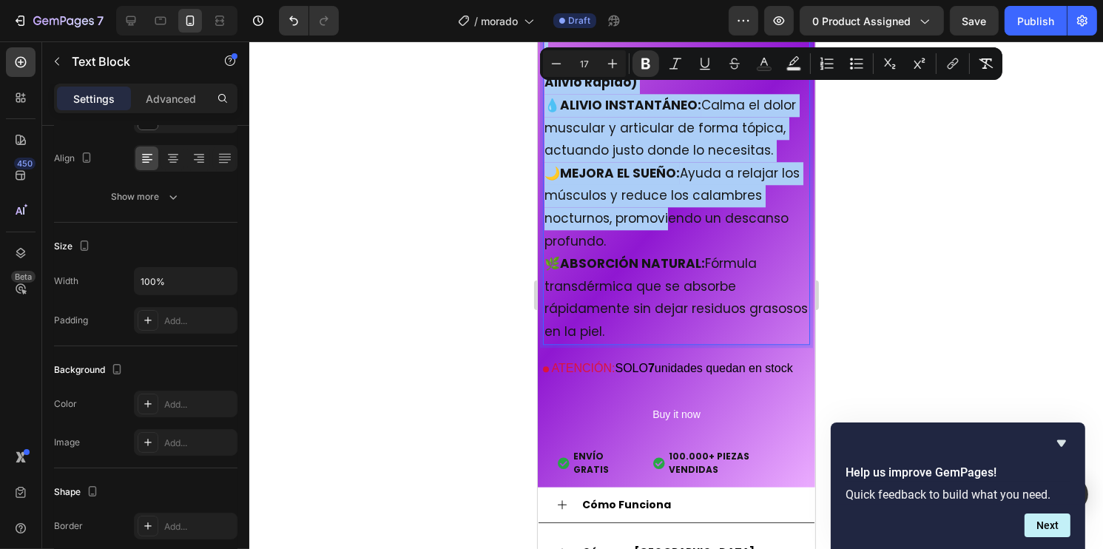
click at [961, 312] on div at bounding box center [675, 294] width 853 height 507
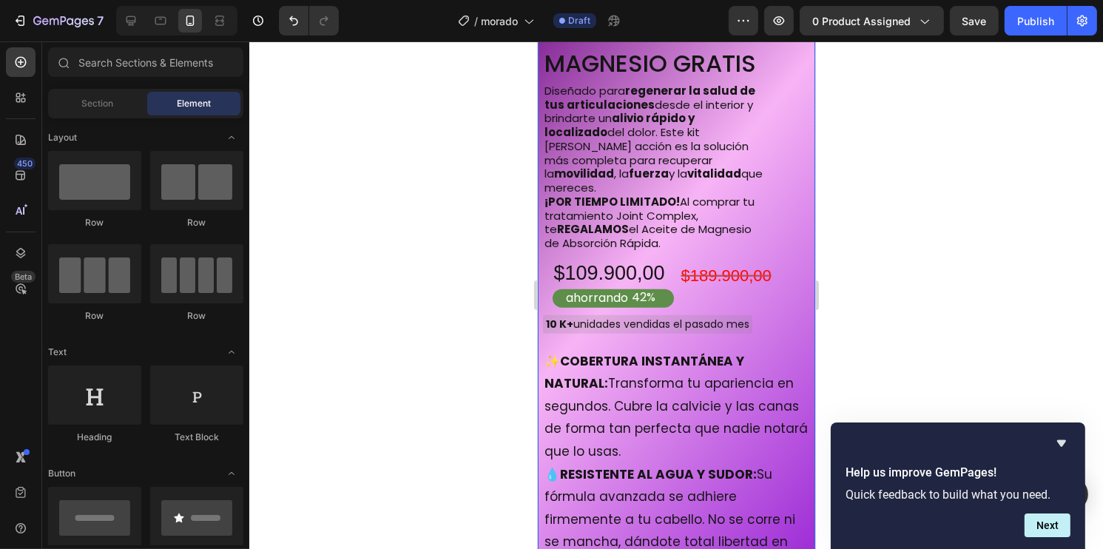
scroll to position [6903, 0]
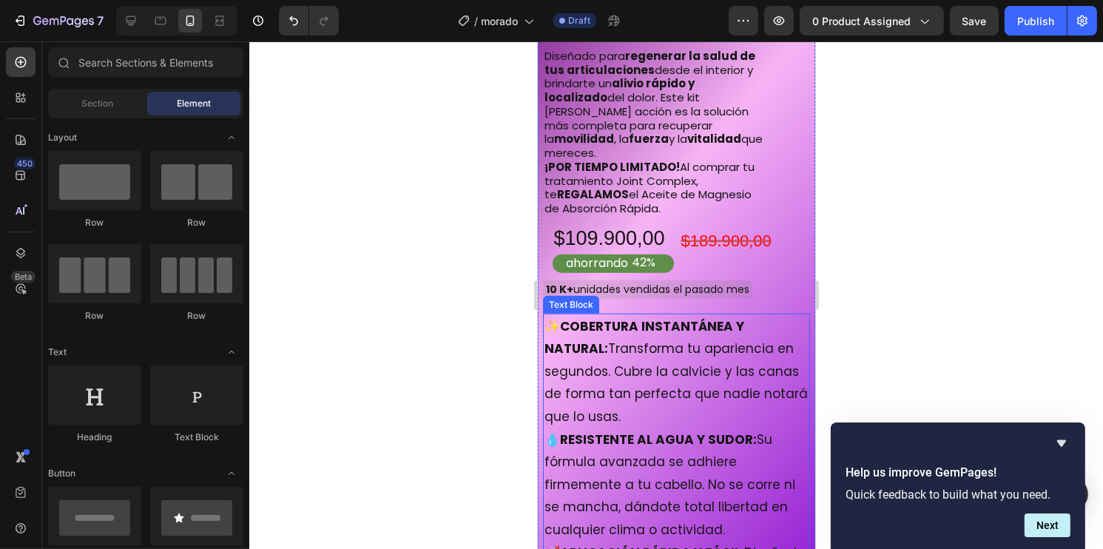
click at [609, 317] on strong "COBERTURA INSTANTÁNEA Y NATURAL:" at bounding box center [644, 337] width 200 height 41
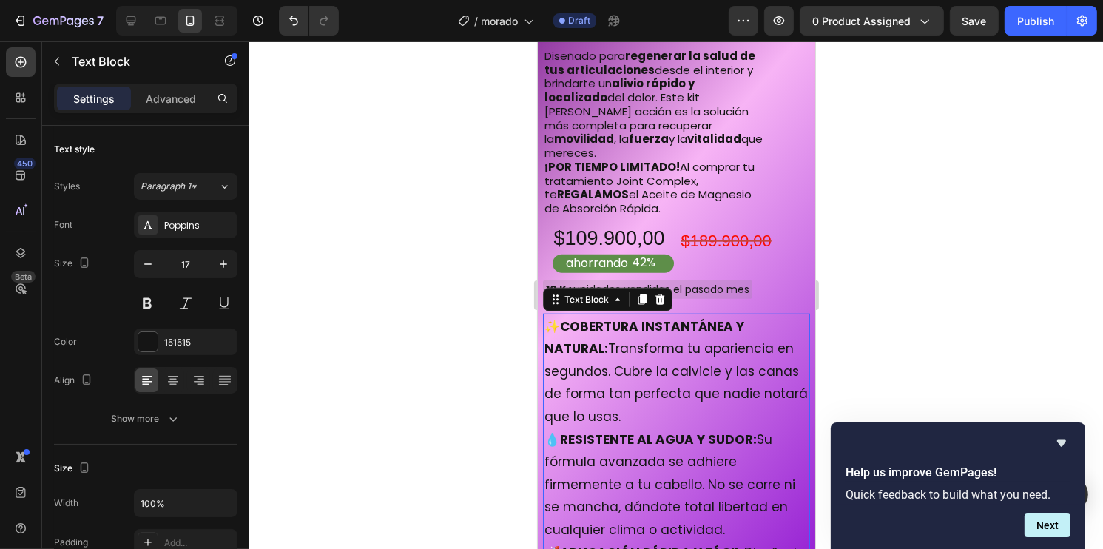
scroll to position [6977, 0]
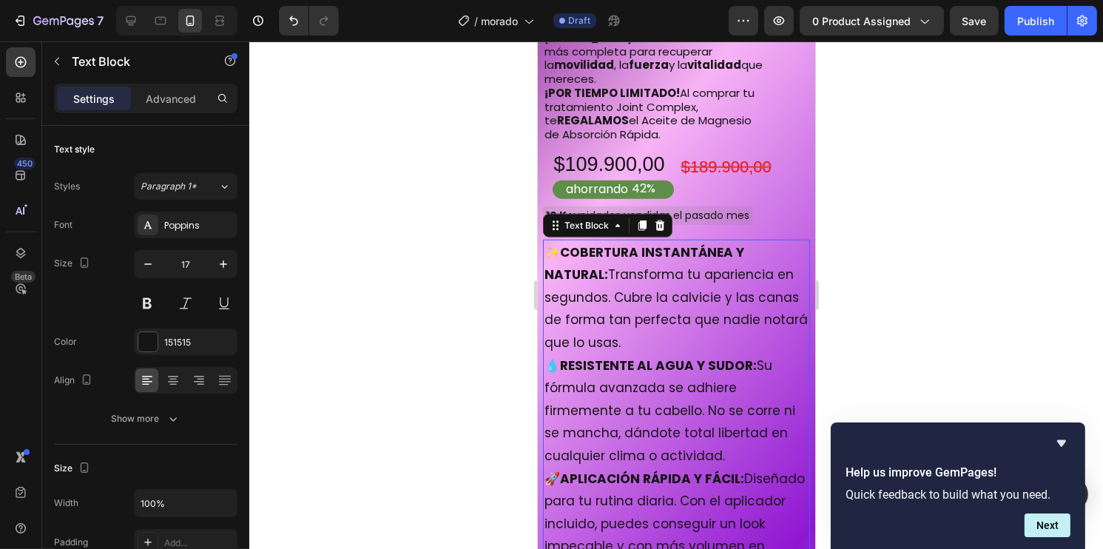
click at [546, 248] on strong "COBERTURA INSTANTÁNEA Y NATURAL:" at bounding box center [644, 263] width 200 height 41
click at [555, 241] on p "✨ COBERTURA INSTANTÁNEA Y NATURAL: Transforma tu apariencia en segundos. Cubre …" at bounding box center [676, 297] width 264 height 113
click at [547, 241] on p "✨ COBERTURA INSTANTÁNEA Y NATURAL: Transforma tu apariencia en segundos. Cubre …" at bounding box center [676, 297] width 264 height 113
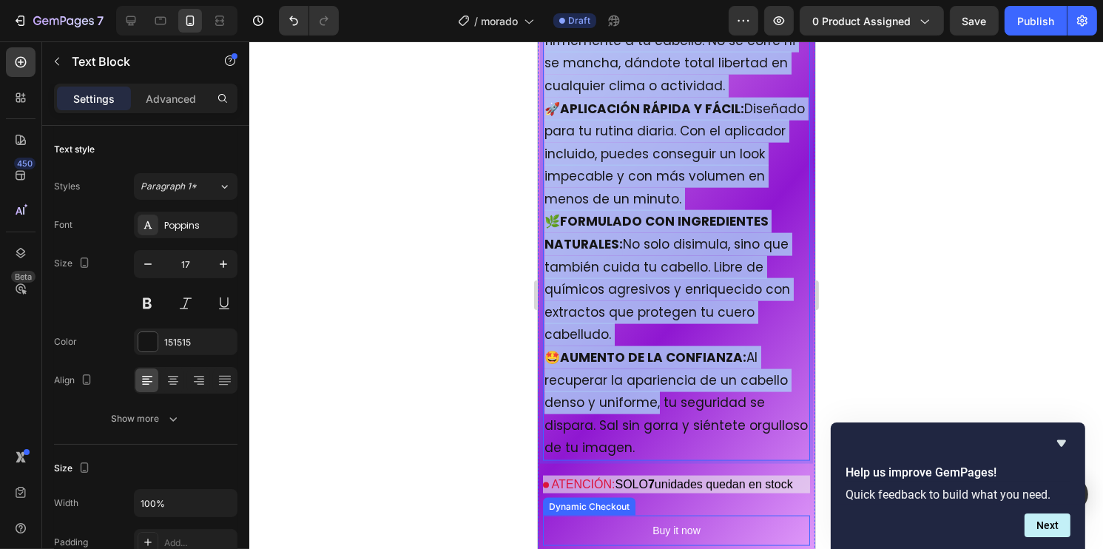
scroll to position [7495, 0]
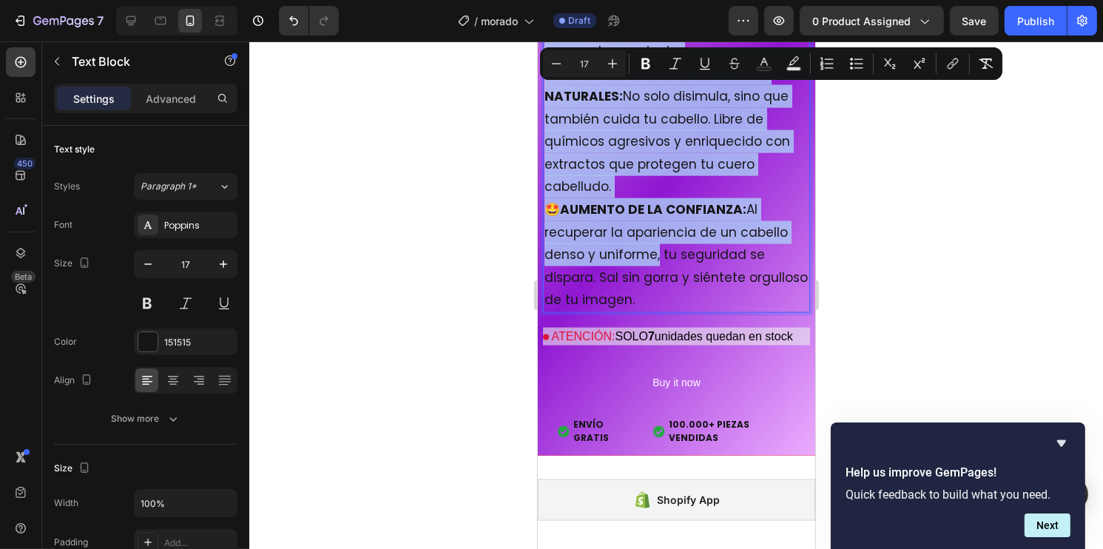
drag, startPoint x: 547, startPoint y: 223, endPoint x: 702, endPoint y: 280, distance: 165.4
click at [702, 280] on div "✨ COBERTURA INSTANTÁNEA Y NATURAL: Transforma tu apariencia en segundos. Cubre …" at bounding box center [675, 17] width 267 height 591
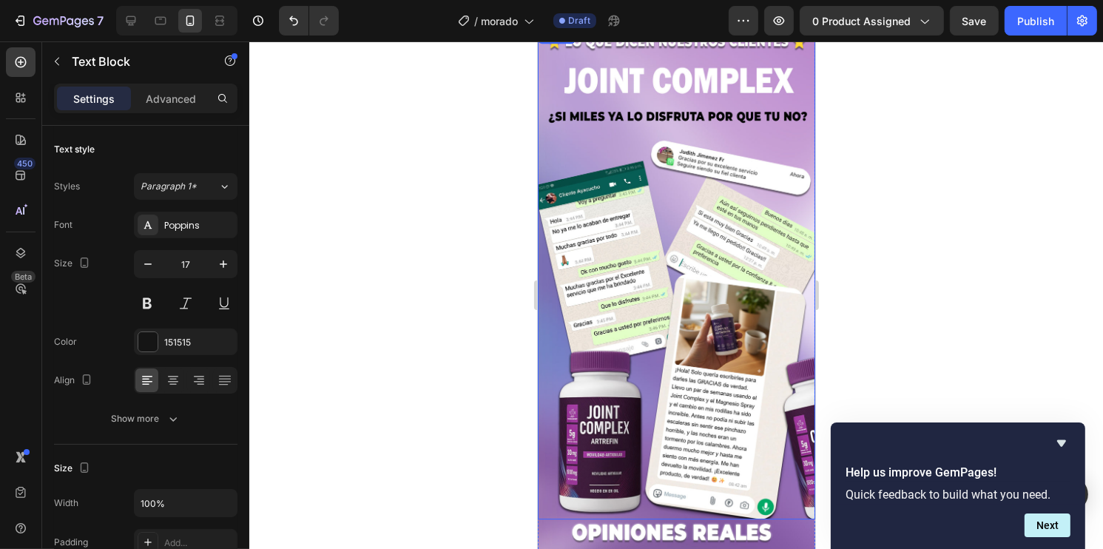
scroll to position [4019, 0]
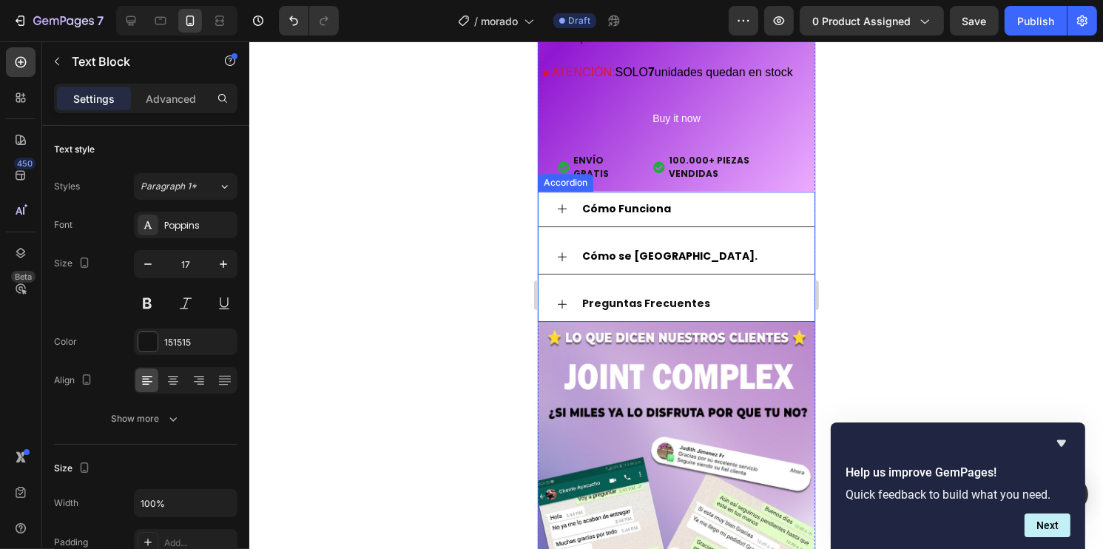
click at [938, 223] on div at bounding box center [675, 294] width 853 height 507
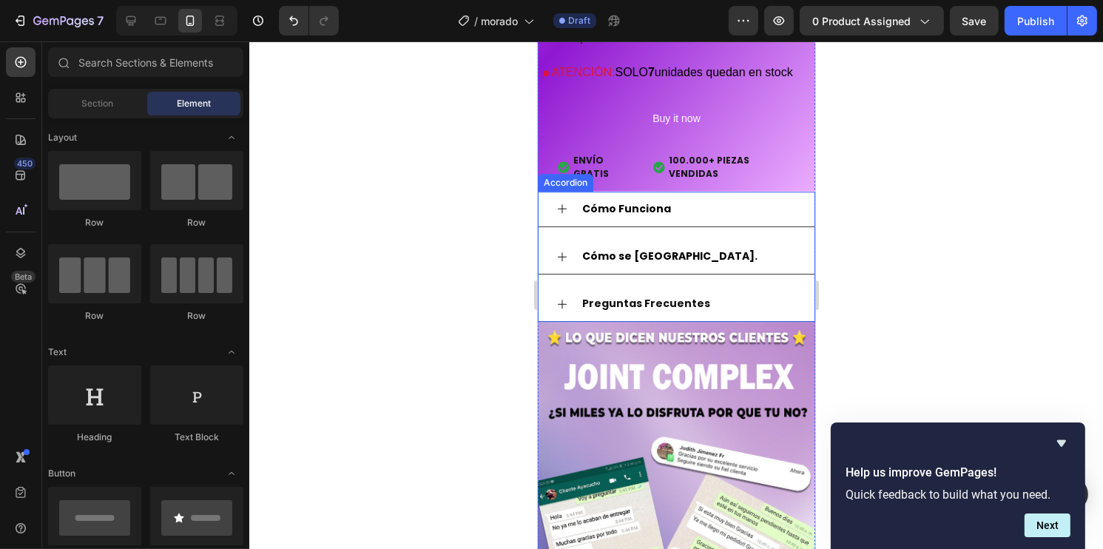
click at [561, 214] on div "Cómo Funciona" at bounding box center [676, 209] width 276 height 35
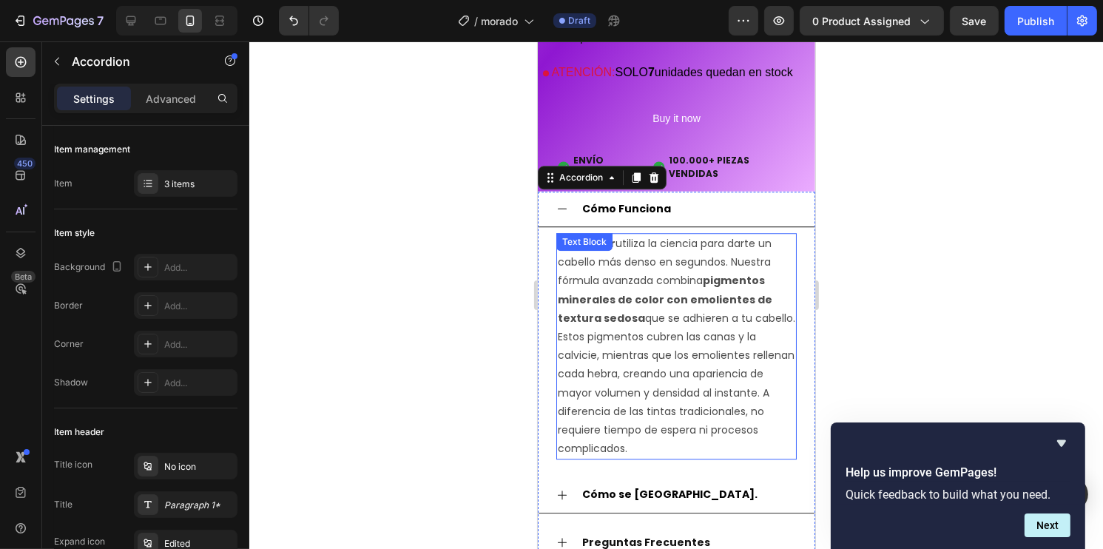
click at [635, 403] on p "HairCover utiliza la ciencia para darte un cabello más denso en segundos. Nuest…" at bounding box center [675, 345] width 237 height 223
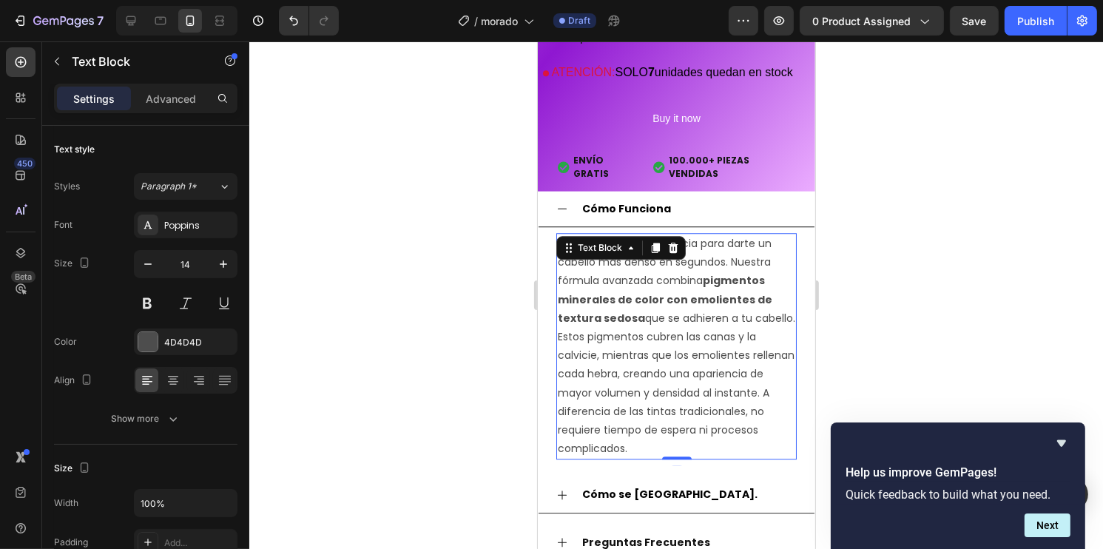
click at [695, 458] on p "HairCover utiliza la ciencia para darte un cabello más denso en segundos. Nuest…" at bounding box center [675, 345] width 237 height 223
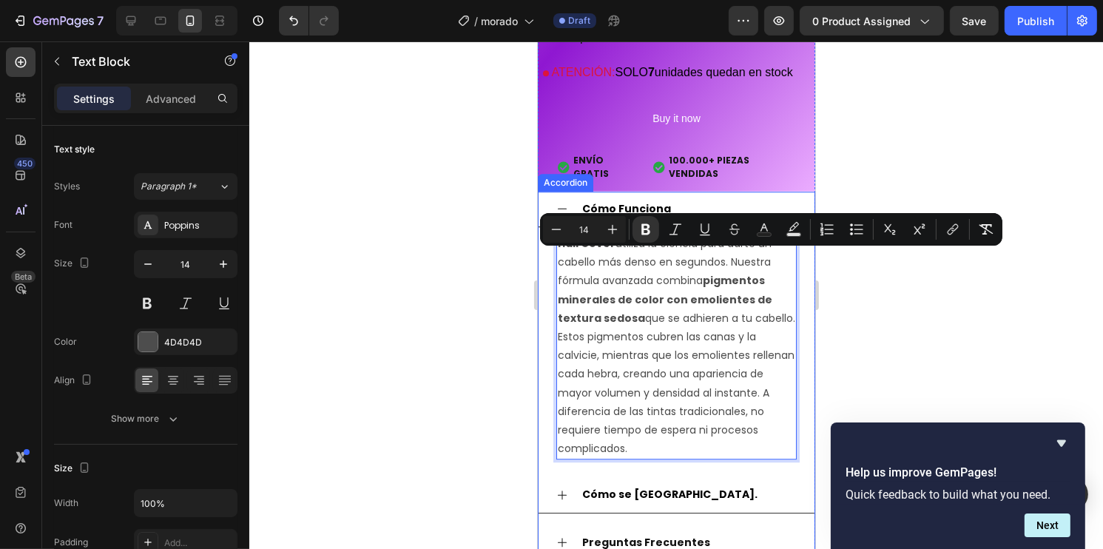
drag, startPoint x: 695, startPoint y: 464, endPoint x: 552, endPoint y: 254, distance: 255.0
click at [552, 254] on div "HairCover utiliza la ciencia para darte un cabello más denso en segundos. Nuest…" at bounding box center [676, 346] width 276 height 238
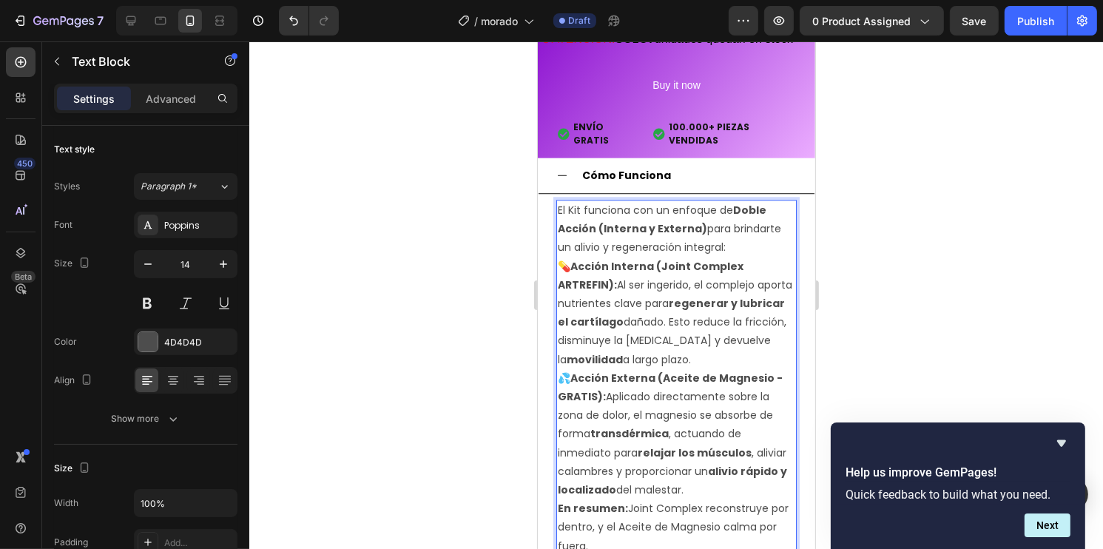
scroll to position [4087, 0]
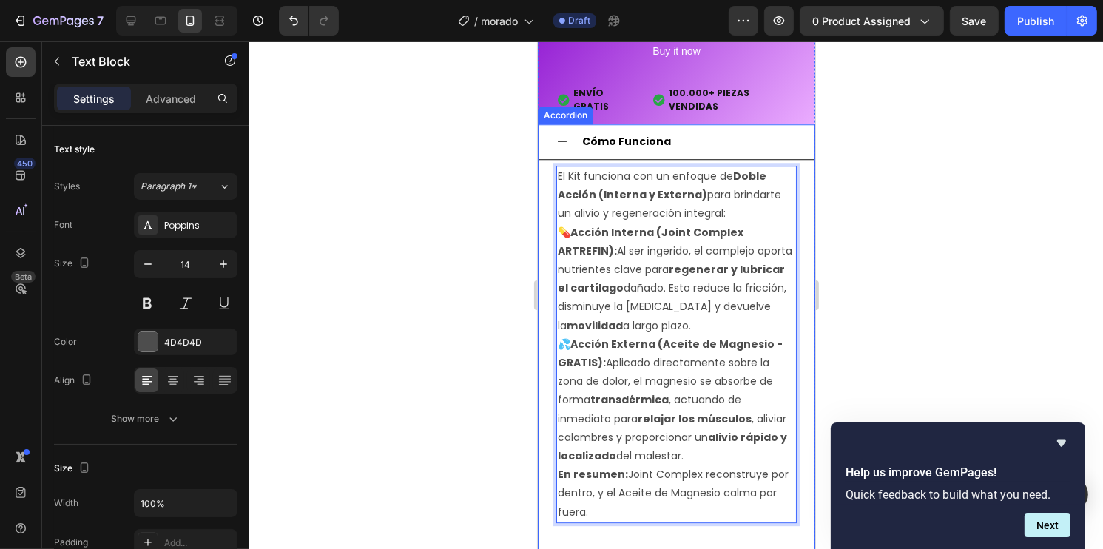
click at [557, 147] on icon at bounding box center [561, 141] width 12 height 12
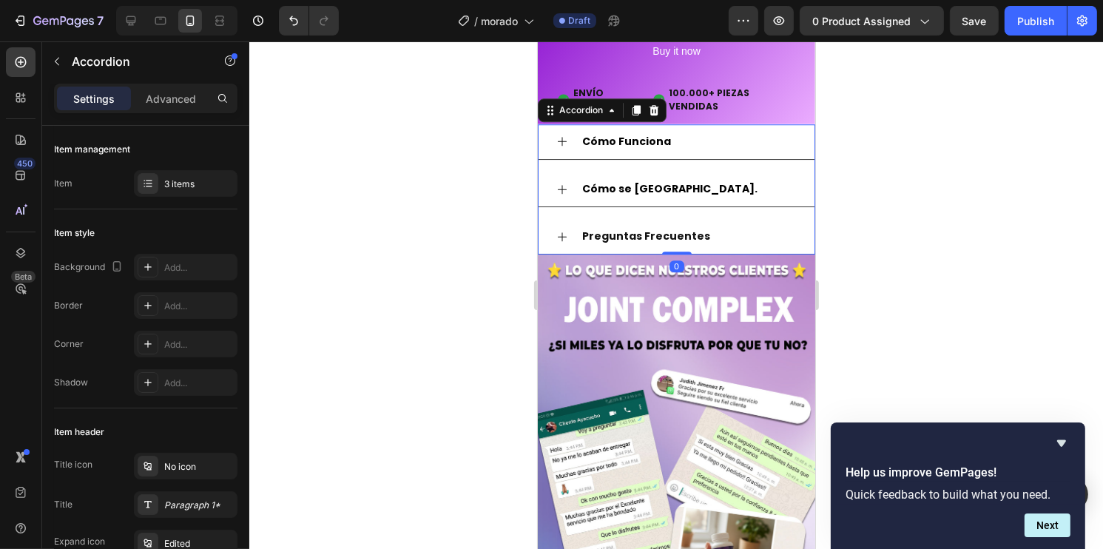
click at [562, 197] on div "Cómo se [GEOGRAPHIC_DATA]." at bounding box center [676, 189] width 276 height 35
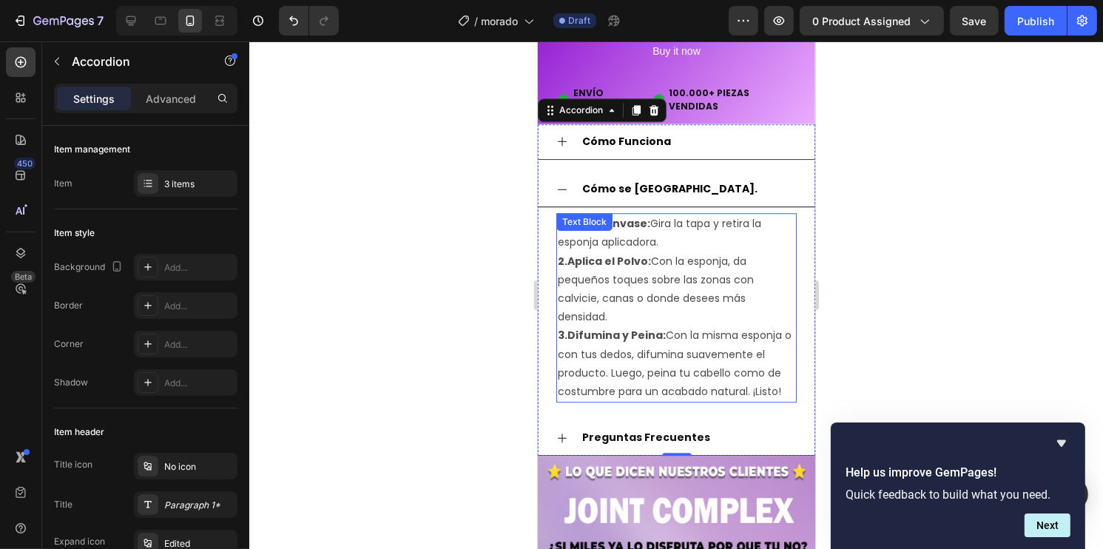
click at [674, 384] on p "3.Difumina y Peina: Con la misma esponja o con tus dedos, difumina suavemente e…" at bounding box center [675, 363] width 237 height 75
click at [671, 377] on p "3.Difumina y Peina: Con la misma esponja o con tus dedos, difumina suavemente e…" at bounding box center [675, 363] width 237 height 75
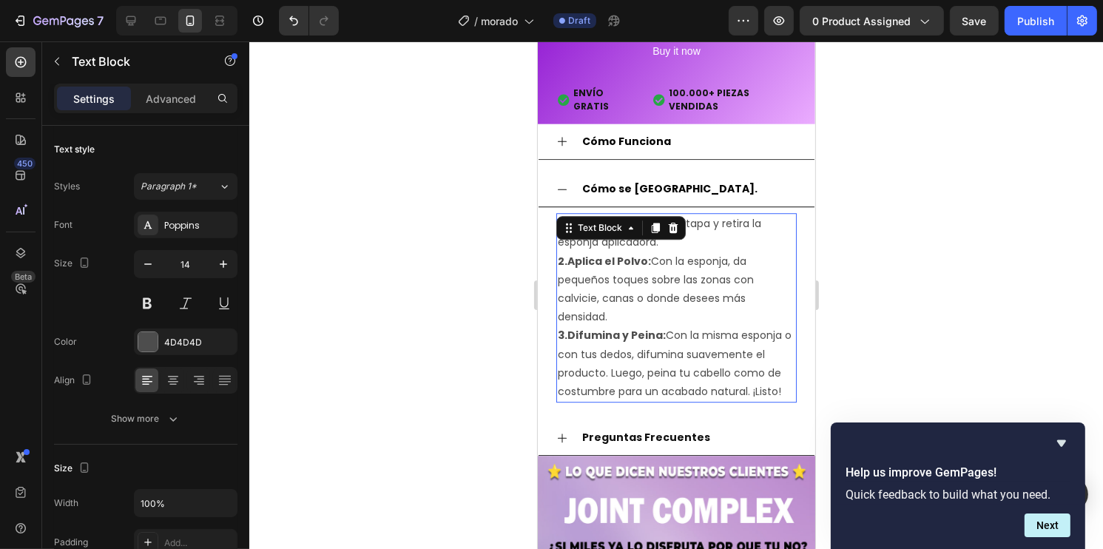
click at [782, 401] on p "3.Difumina y Peina: Con la misma esponja o con tus dedos, difumina suavemente e…" at bounding box center [675, 363] width 237 height 75
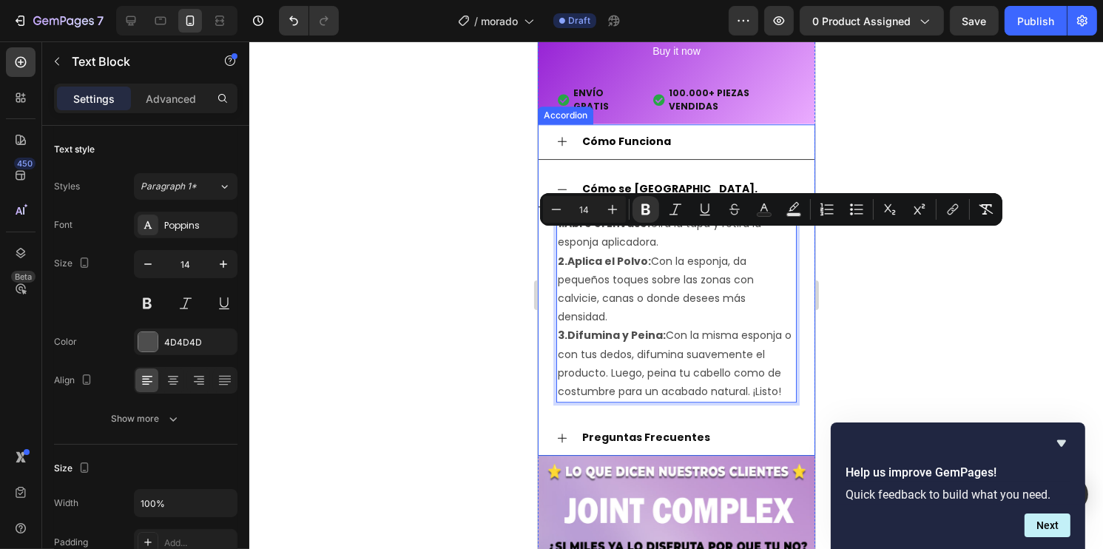
drag, startPoint x: 782, startPoint y: 407, endPoint x: 553, endPoint y: 232, distance: 287.5
click at [553, 232] on div "1.Abre el Envase: Gira la tapa y retira la esponja aplicadora. 2.Aplica el Polv…" at bounding box center [676, 307] width 276 height 201
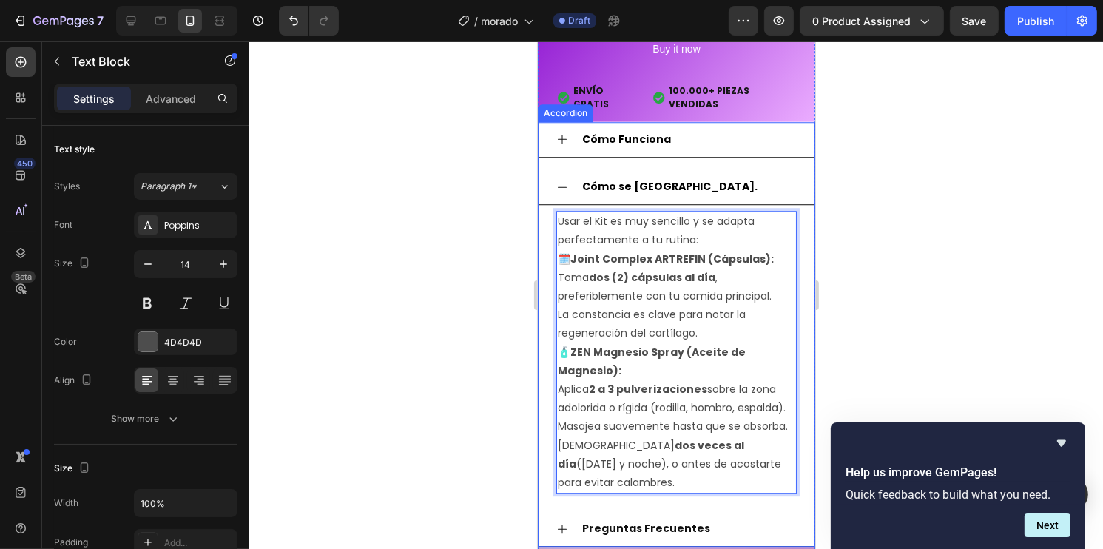
scroll to position [4097, 0]
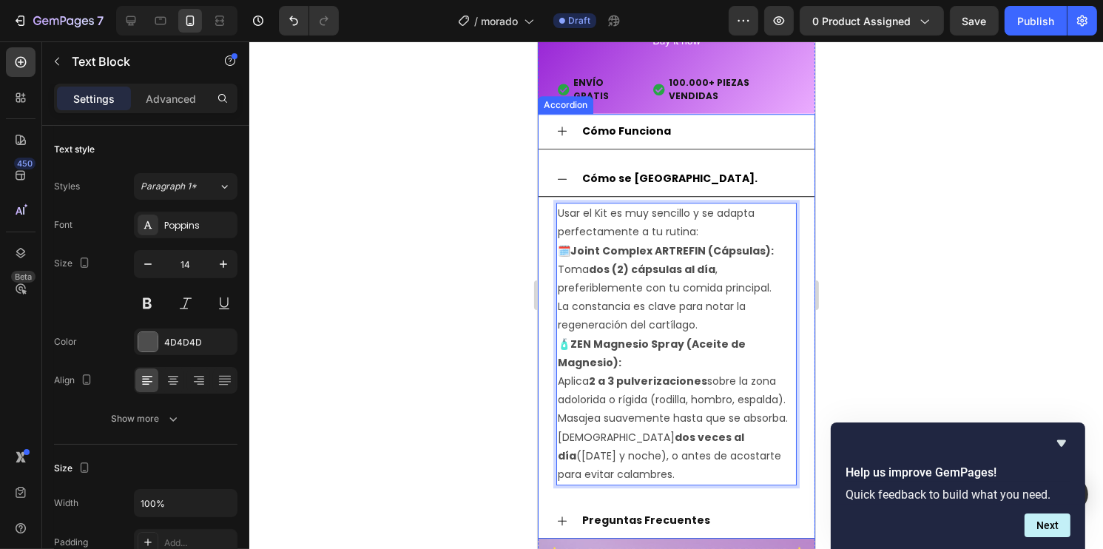
click at [557, 185] on icon at bounding box center [561, 179] width 12 height 12
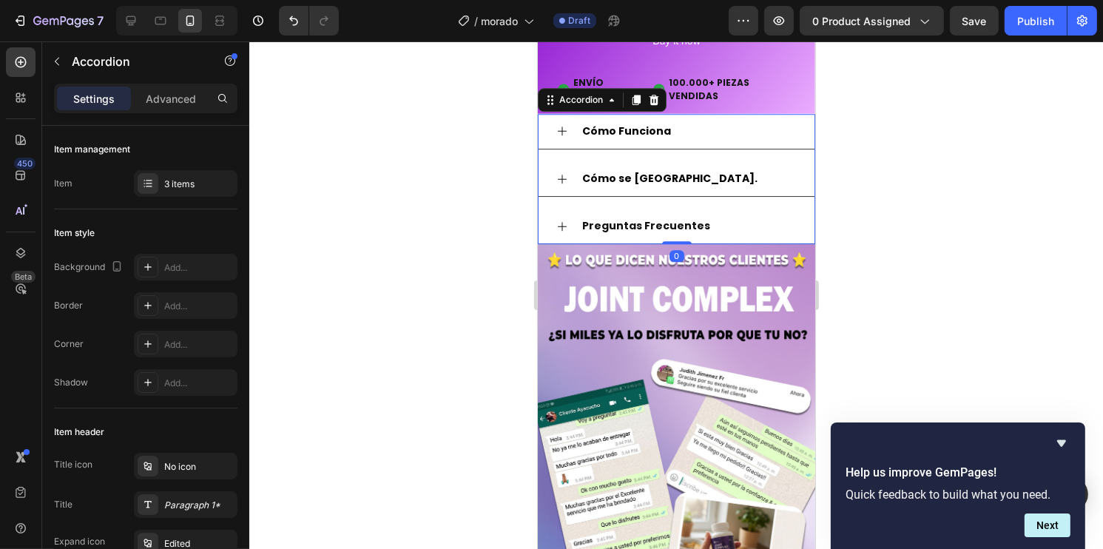
click at [561, 231] on icon at bounding box center [561, 226] width 9 height 9
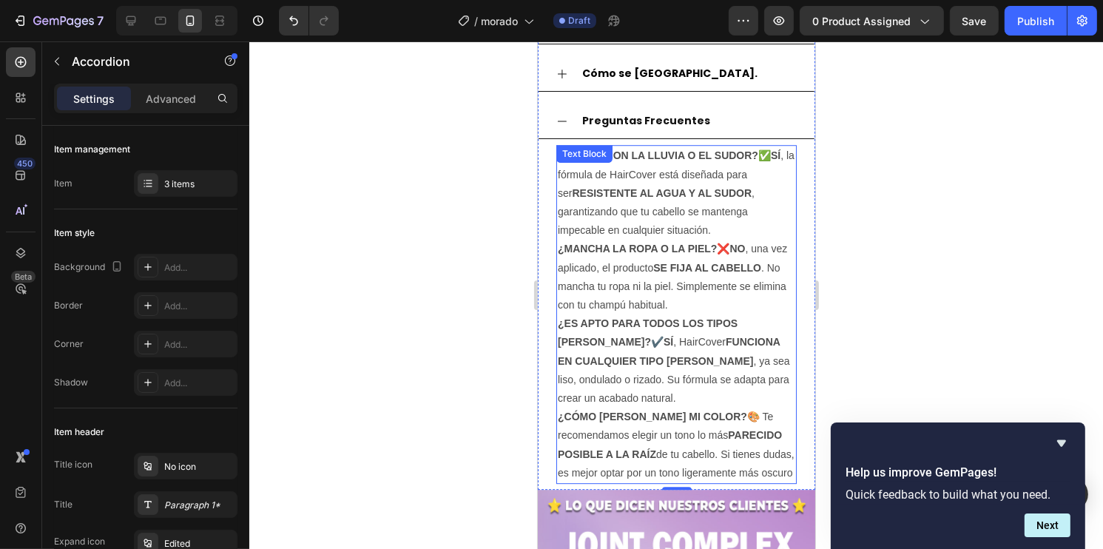
scroll to position [4245, 0]
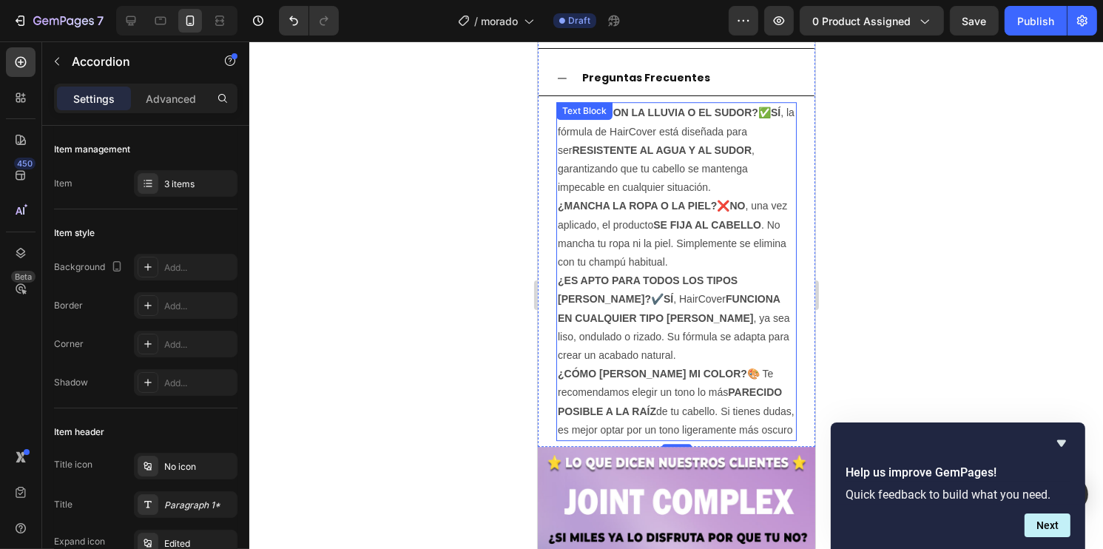
click at [693, 416] on p "¿CÓMO [PERSON_NAME] MI COLOR? 🎨 Te recomendamos elegir un tono lo más PARECIDO …" at bounding box center [675, 402] width 237 height 75
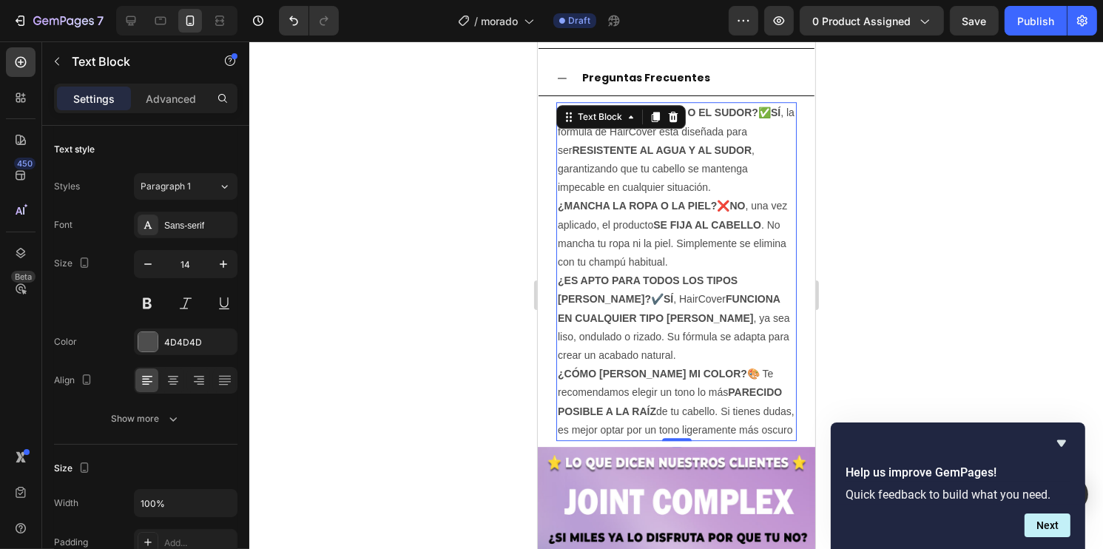
click at [680, 439] on p "¿CÓMO [PERSON_NAME] MI COLOR? 🎨 Te recomendamos elegir un tono lo más PARECIDO …" at bounding box center [675, 402] width 237 height 75
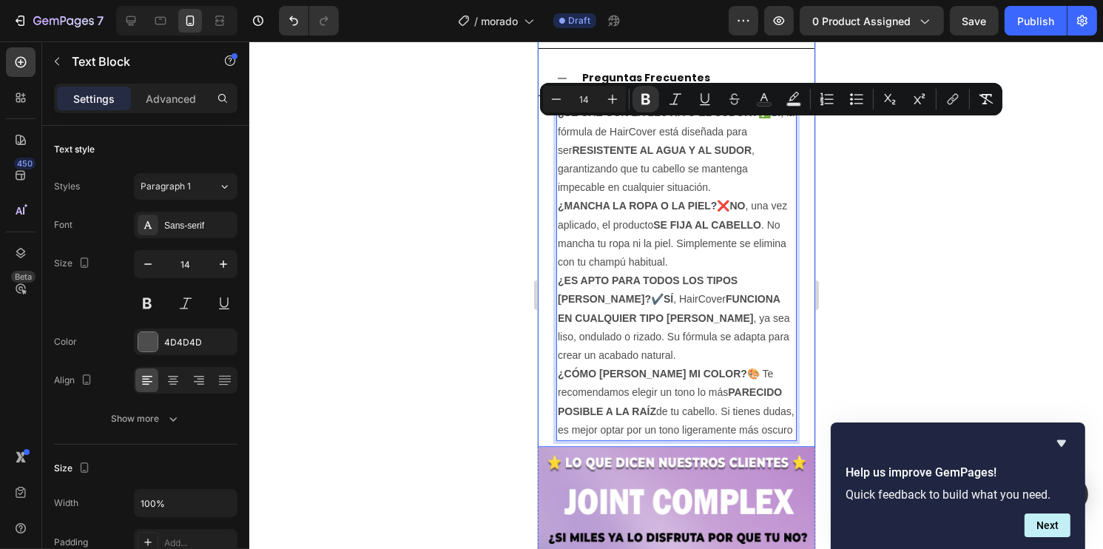
drag, startPoint x: 680, startPoint y: 465, endPoint x: 554, endPoint y: 132, distance: 356.4
click at [554, 132] on div "¿SE CAE CON LA LLUVIA O EL SUDOR? ✅ SÍ , la fórmula de HairCover está diseñada …" at bounding box center [676, 271] width 276 height 351
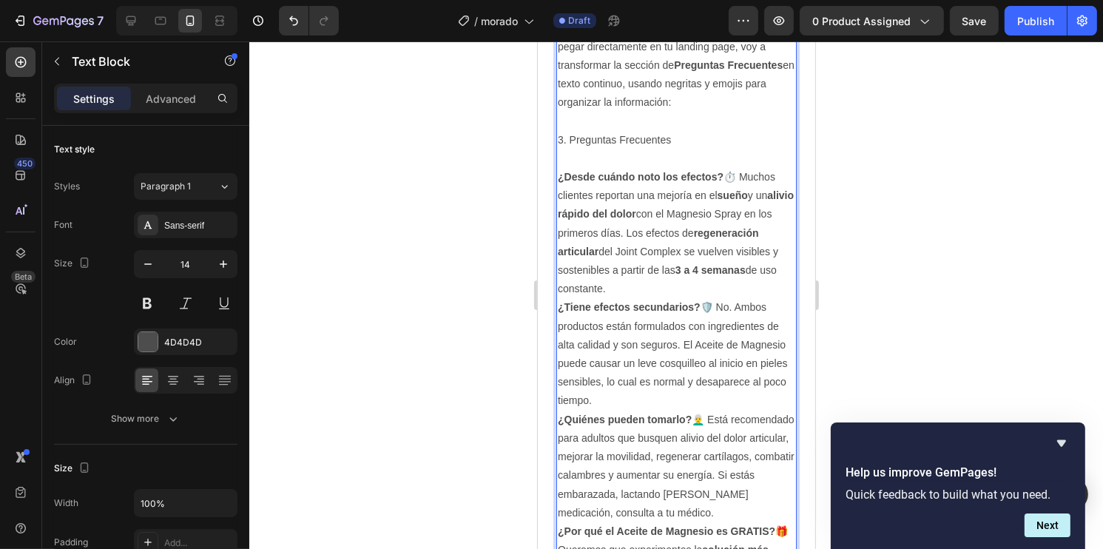
scroll to position [4256, 0]
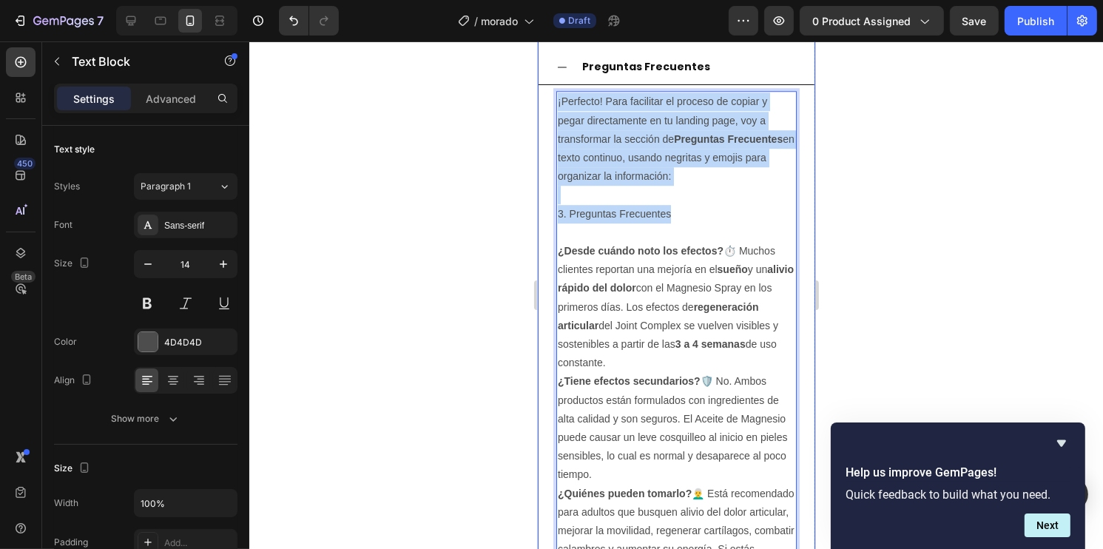
drag, startPoint x: 686, startPoint y: 225, endPoint x: 548, endPoint y: 123, distance: 171.9
click at [548, 123] on div "¡Perfecto! Para facilitar el proceso de copiar y pegar directamente en tu landi…" at bounding box center [676, 409] width 276 height 649
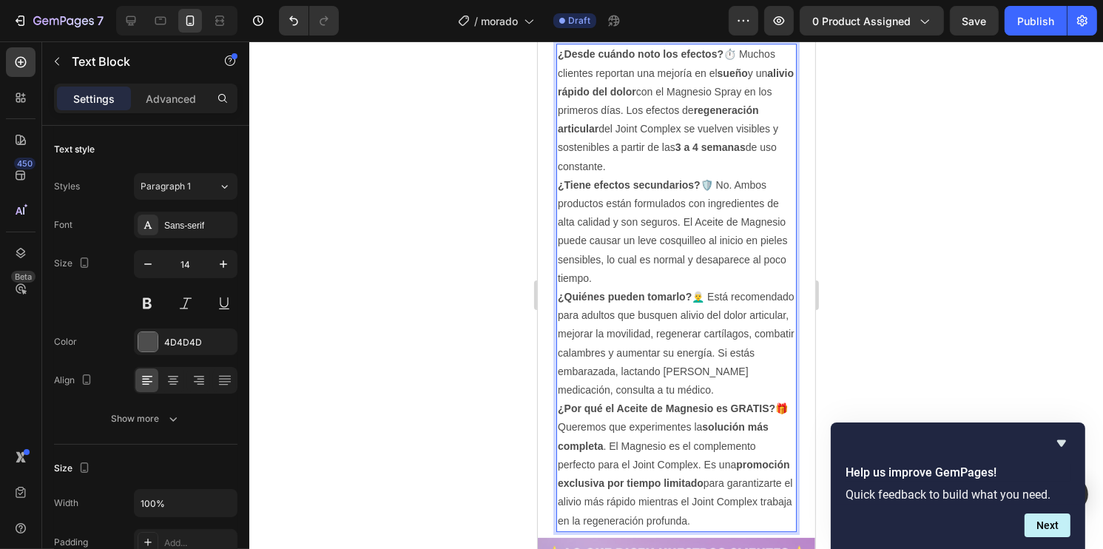
scroll to position [4182, 0]
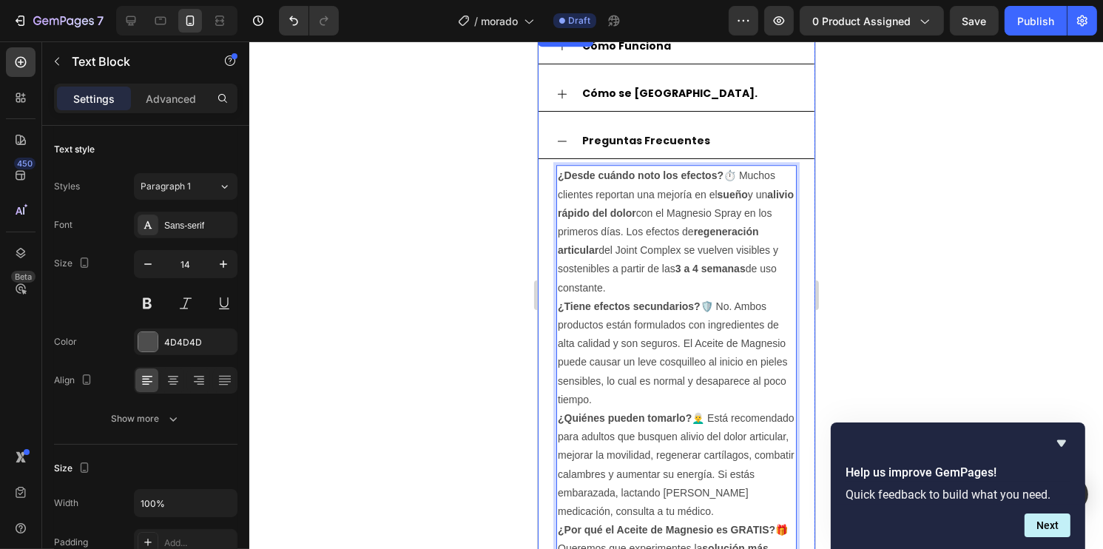
click at [553, 155] on div "Preguntas Frecuentes" at bounding box center [676, 141] width 276 height 35
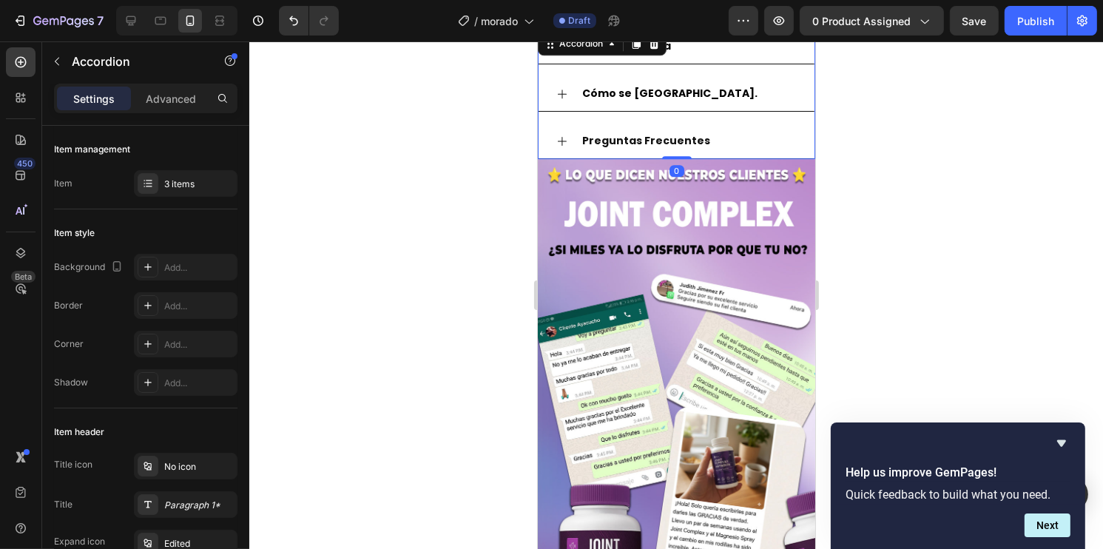
click at [562, 112] on div "Cómo se [GEOGRAPHIC_DATA]." at bounding box center [676, 93] width 276 height 35
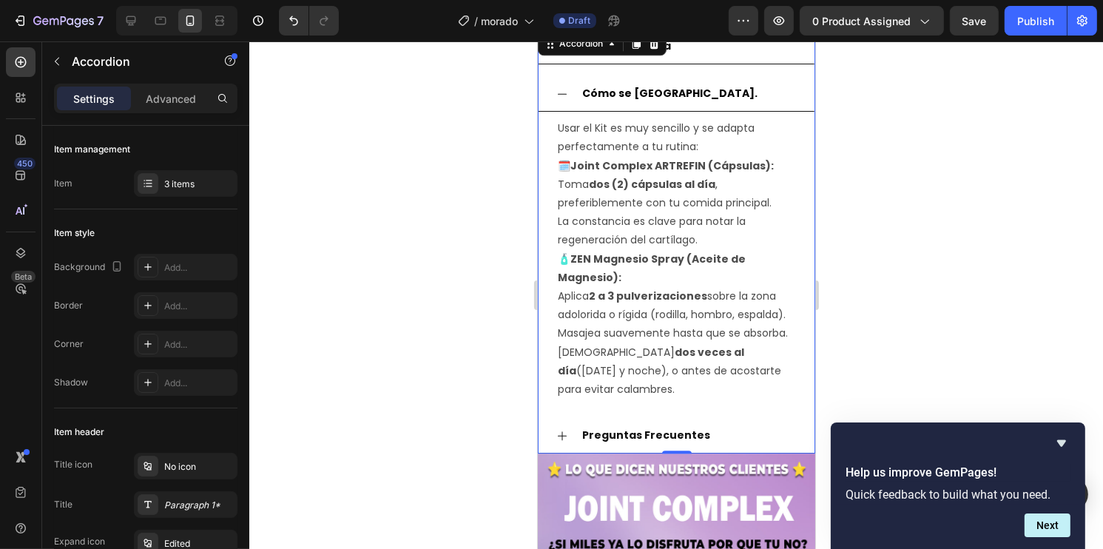
click at [562, 112] on div "Cómo se [GEOGRAPHIC_DATA]." at bounding box center [676, 93] width 276 height 35
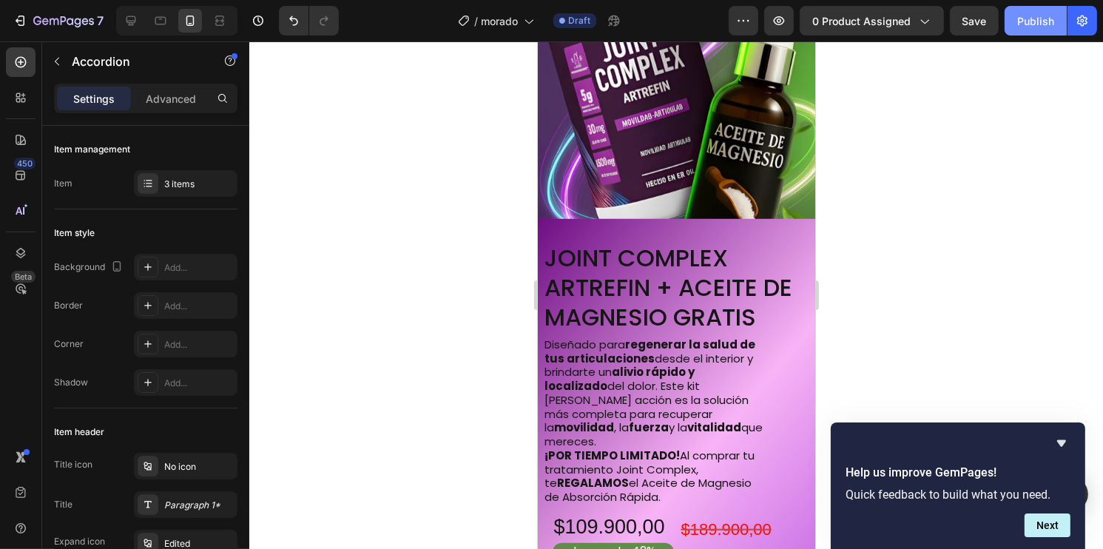
scroll to position [6142, 0]
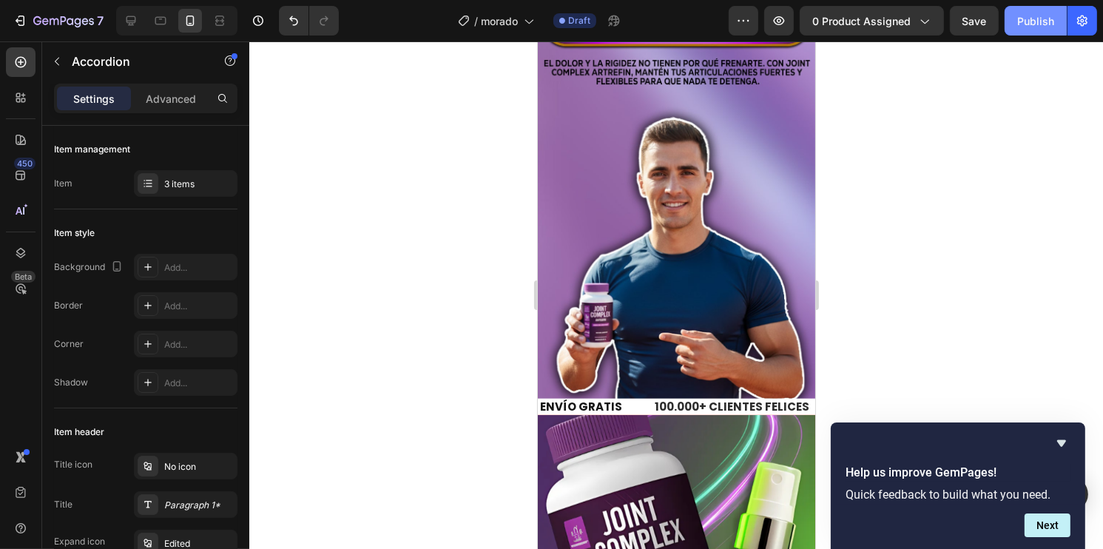
click at [1040, 20] on div "Publish" at bounding box center [1035, 21] width 37 height 16
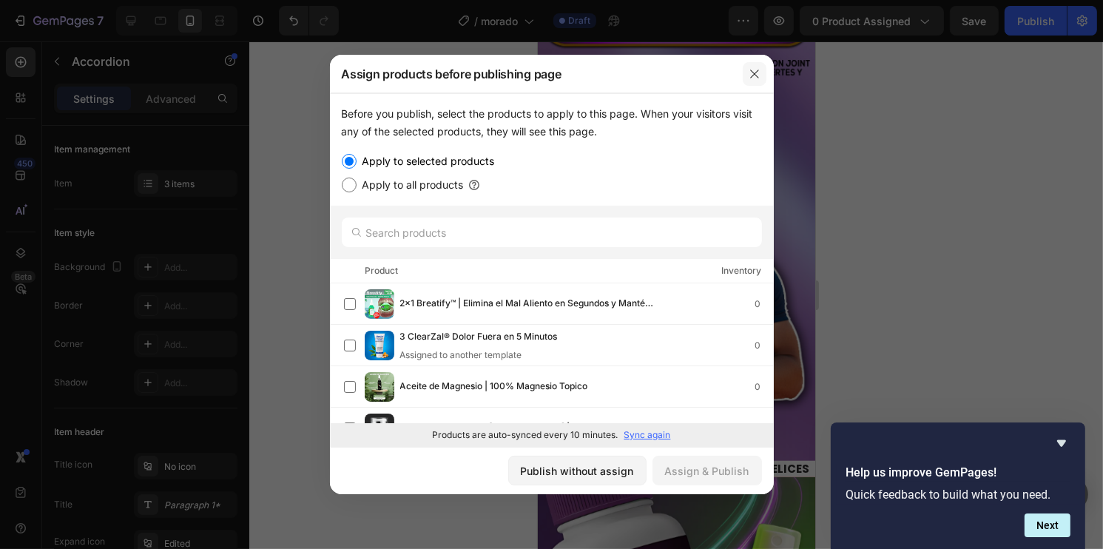
click at [754, 71] on icon "button" at bounding box center [754, 74] width 12 height 12
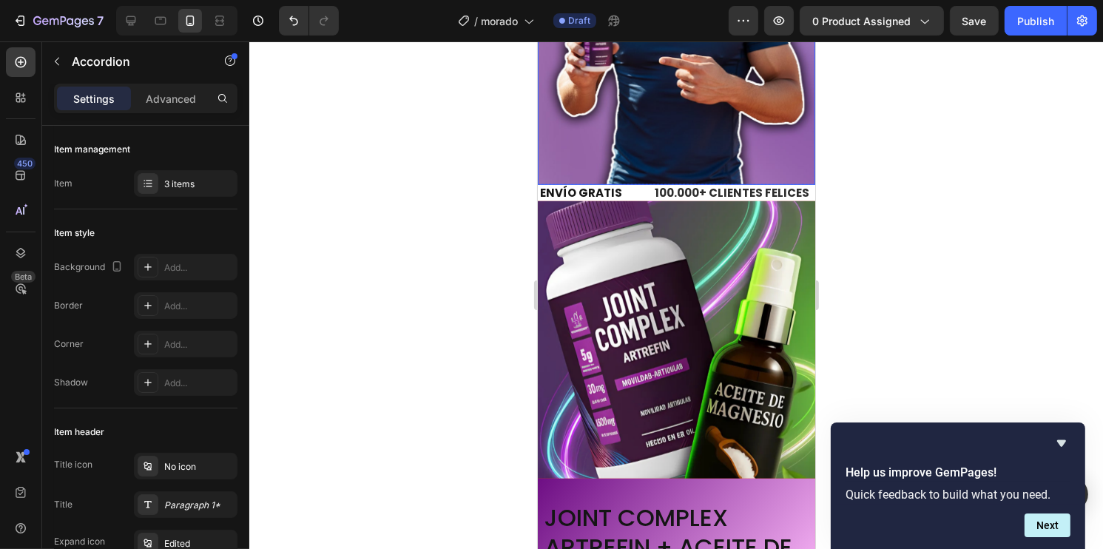
scroll to position [6438, 0]
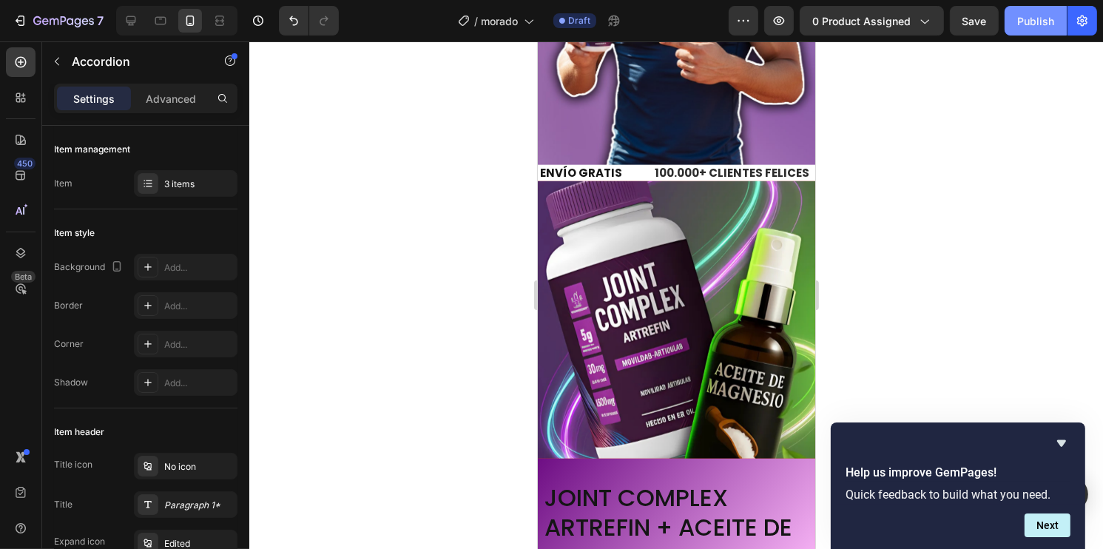
click at [1035, 21] on div "Publish" at bounding box center [1035, 21] width 37 height 16
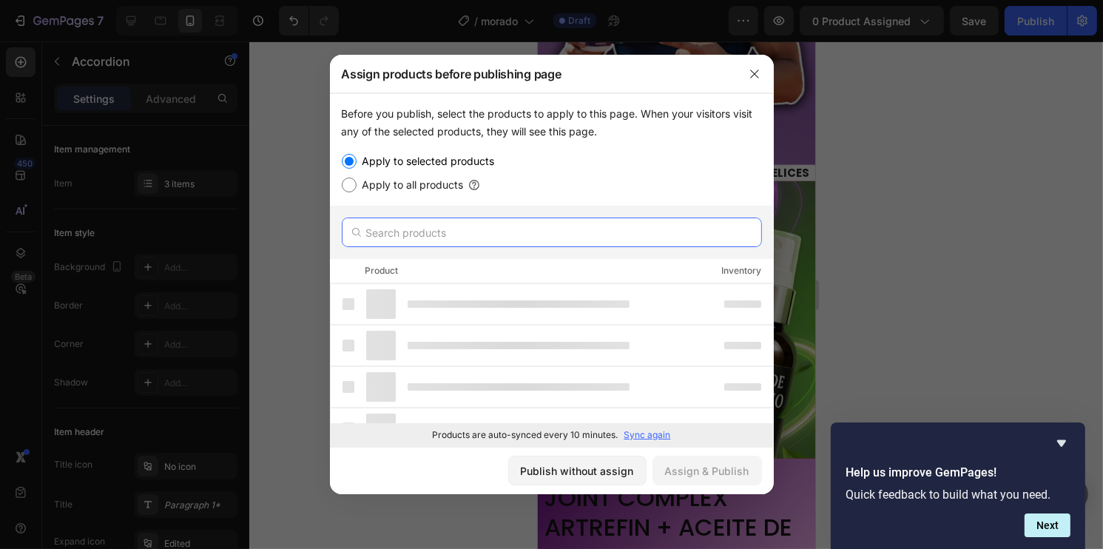
click at [484, 236] on input "text" at bounding box center [552, 232] width 420 height 30
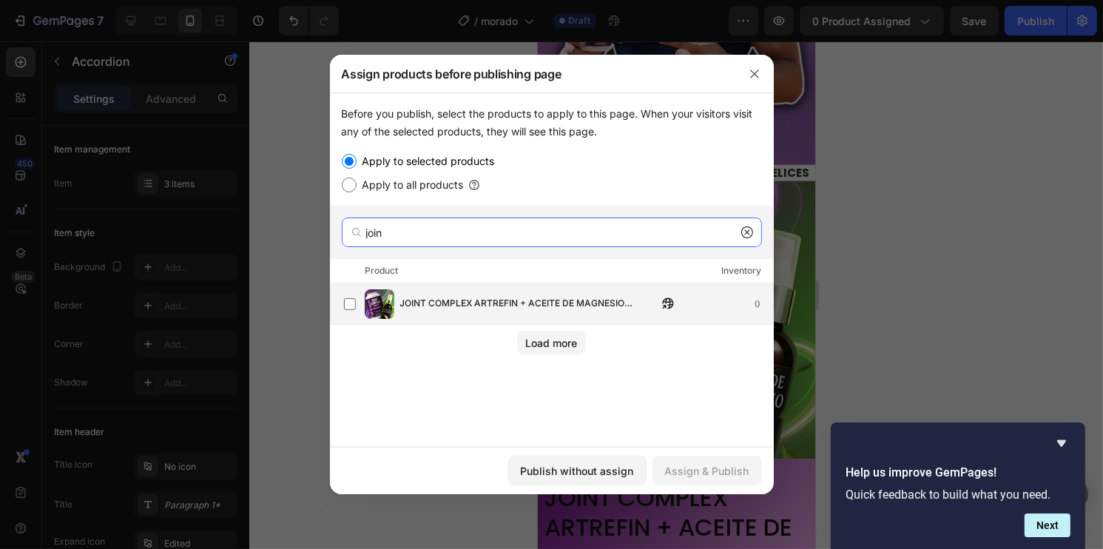
type input "join"
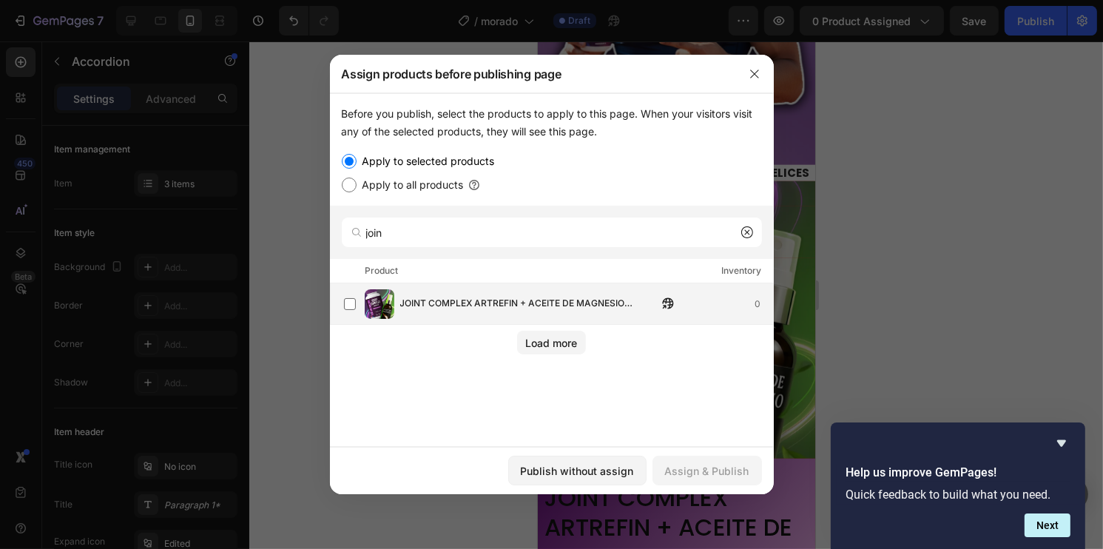
click at [417, 321] on div "JOINT COMPLEX ARTREFIN + ACEITE DE MAGNESIO GRATIS 0" at bounding box center [552, 303] width 444 height 41
click at [719, 484] on button "Assign & Publish" at bounding box center [706, 471] width 109 height 30
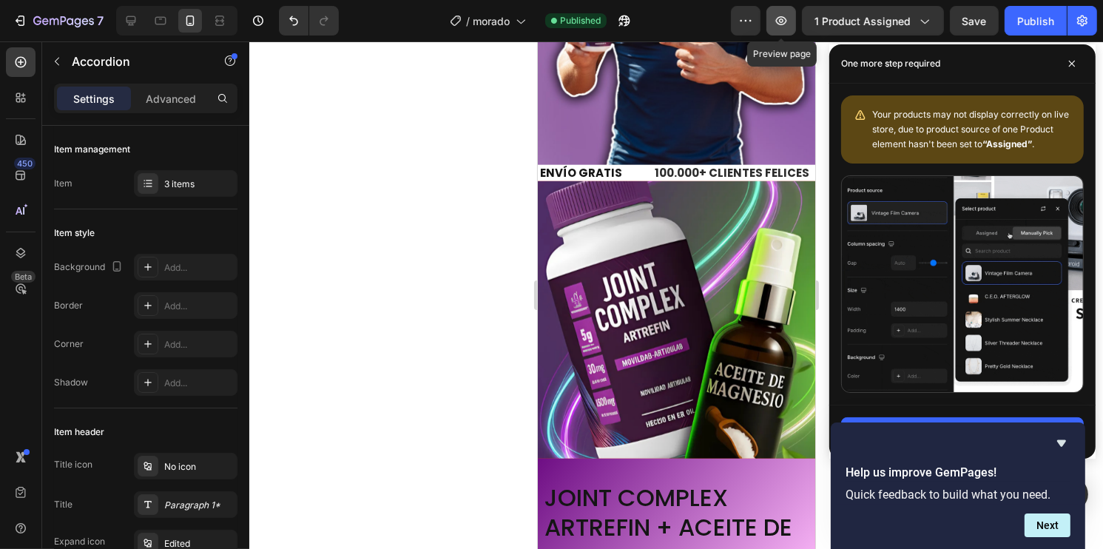
click at [780, 13] on icon "button" at bounding box center [781, 20] width 15 height 15
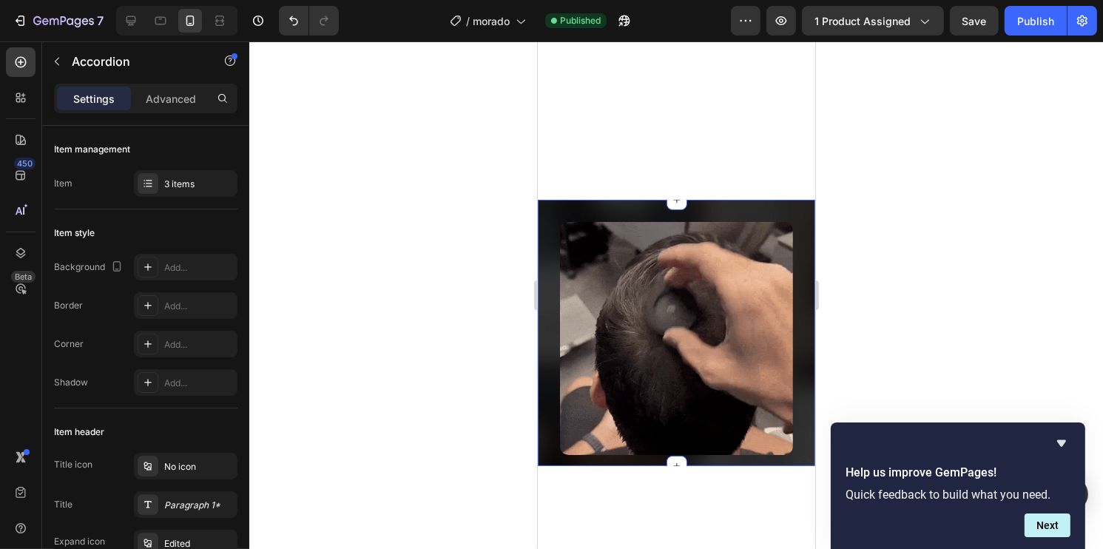
scroll to position [2253, 0]
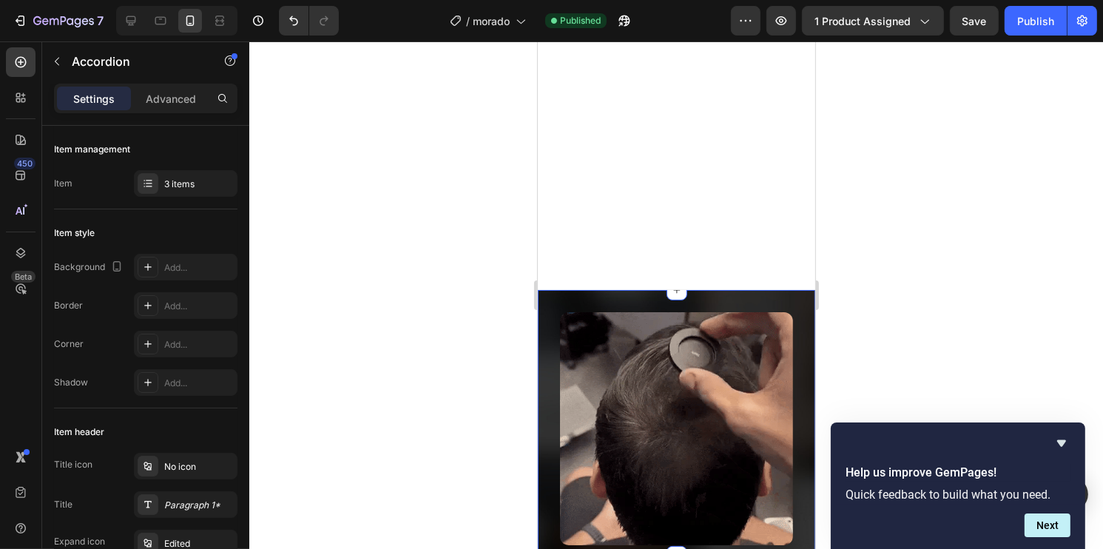
click at [544, 304] on div "Image" at bounding box center [675, 428] width 277 height 277
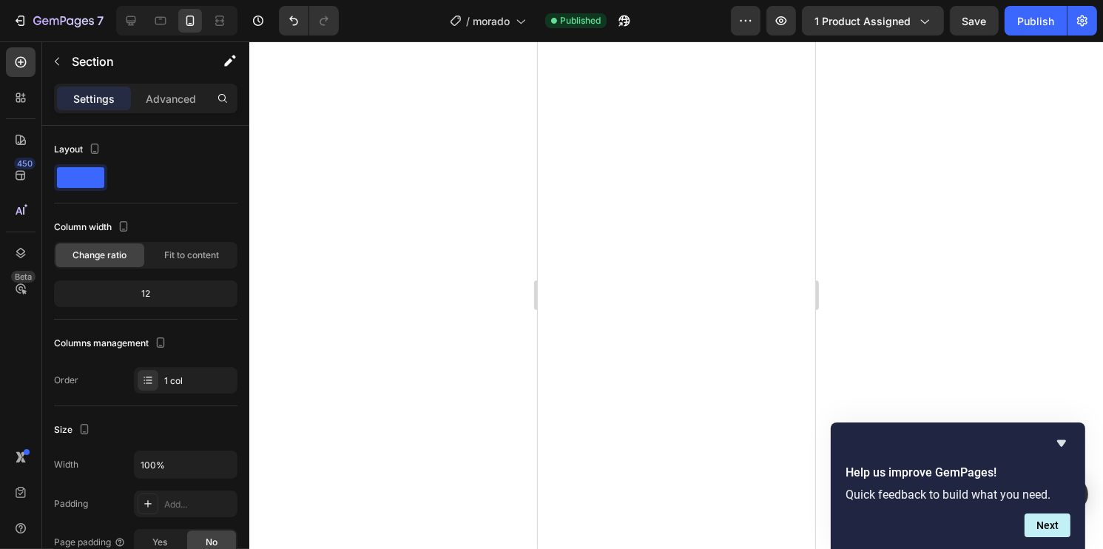
click at [935, 303] on div at bounding box center [675, 294] width 853 height 507
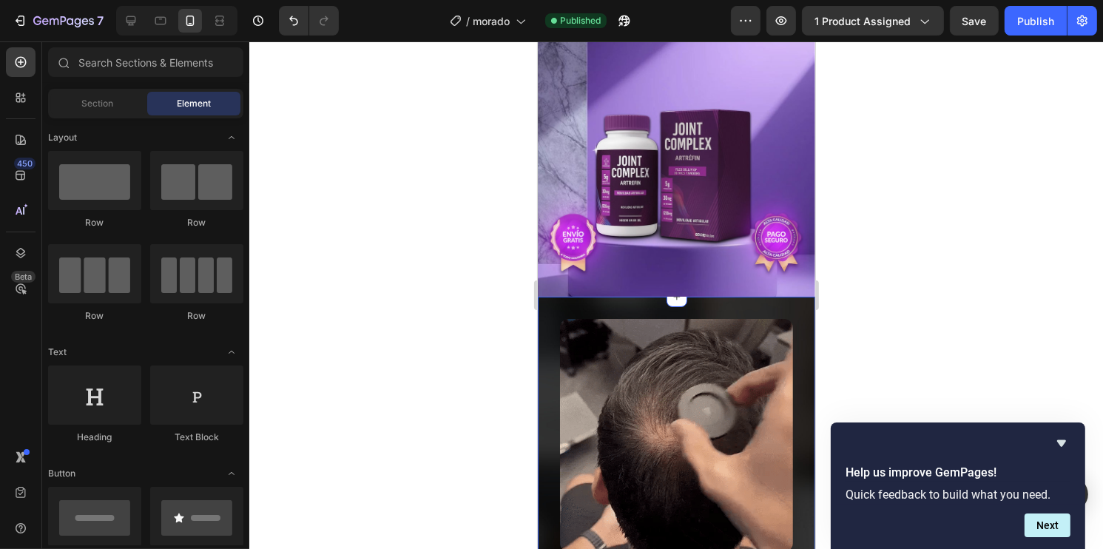
scroll to position [148, 0]
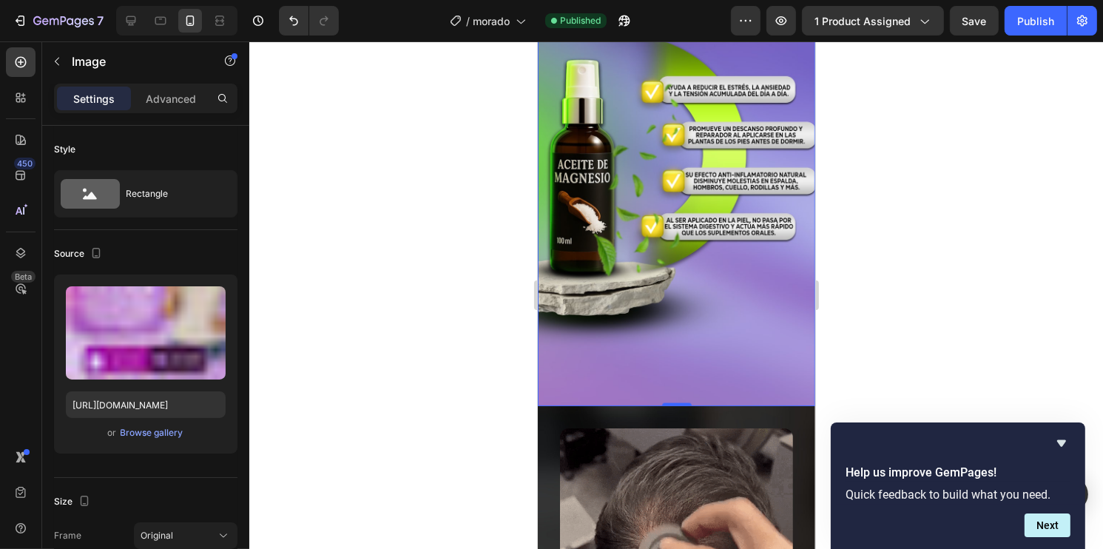
click at [549, 406] on div "Image" at bounding box center [675, 544] width 277 height 277
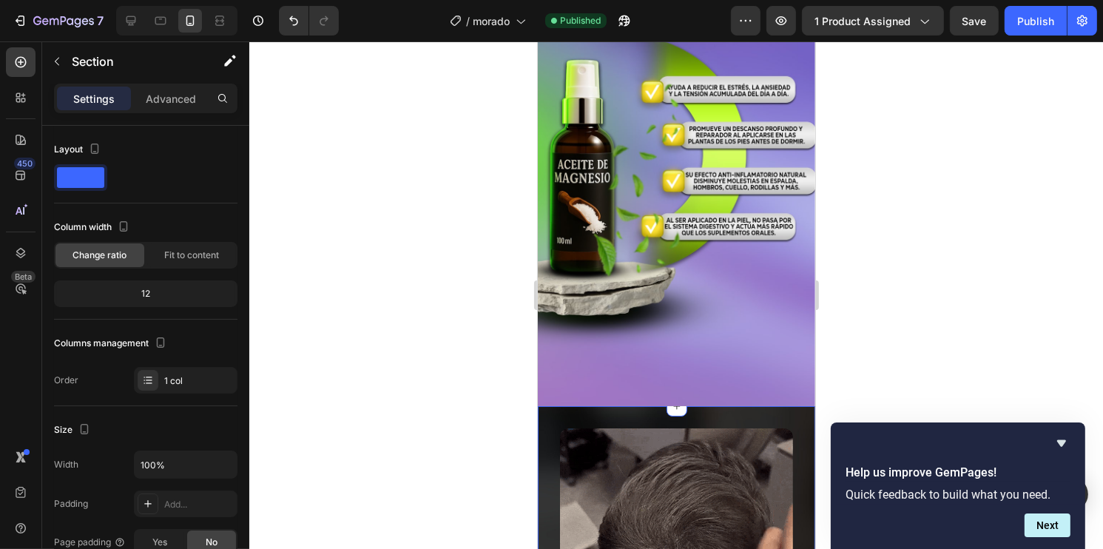
scroll to position [2293, 0]
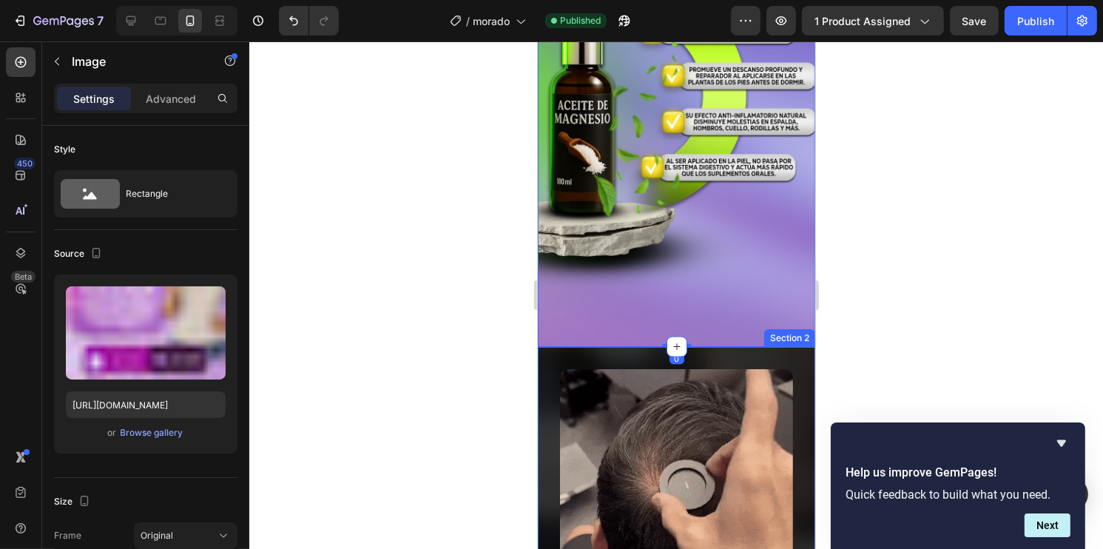
click at [792, 347] on div "Image" at bounding box center [675, 485] width 277 height 277
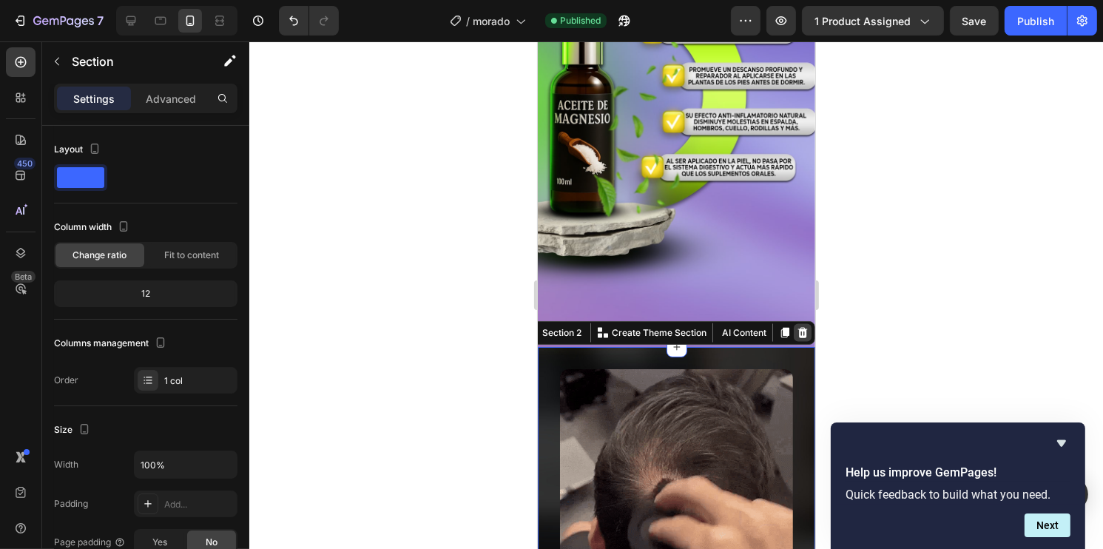
click at [796, 327] on icon at bounding box center [802, 333] width 12 height 12
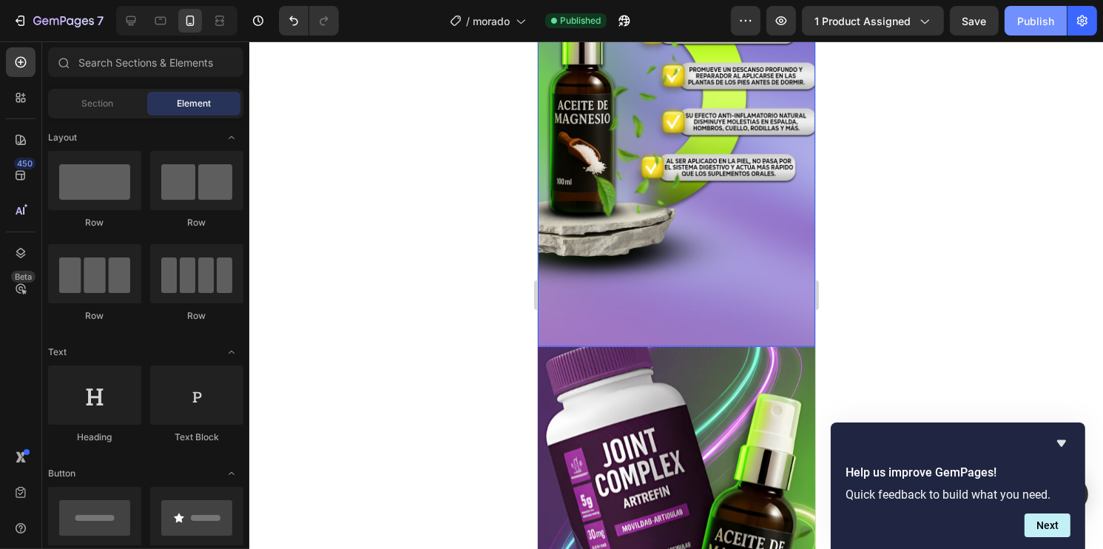
click at [1032, 22] on div "Publish" at bounding box center [1035, 21] width 37 height 16
